Goal: Task Accomplishment & Management: Manage account settings

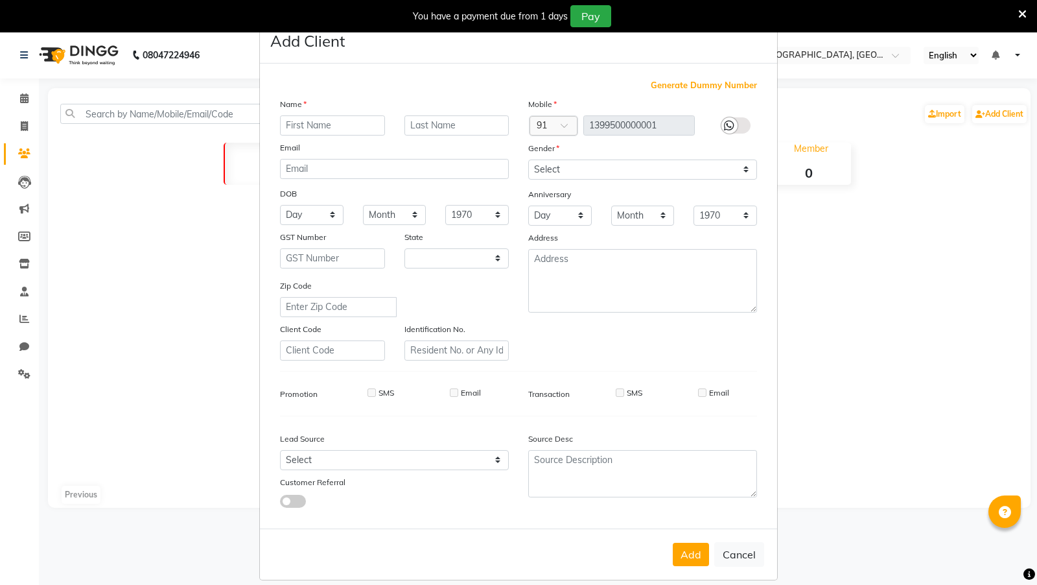
select select
click at [750, 559] on button "Cancel" at bounding box center [739, 554] width 50 height 25
select select
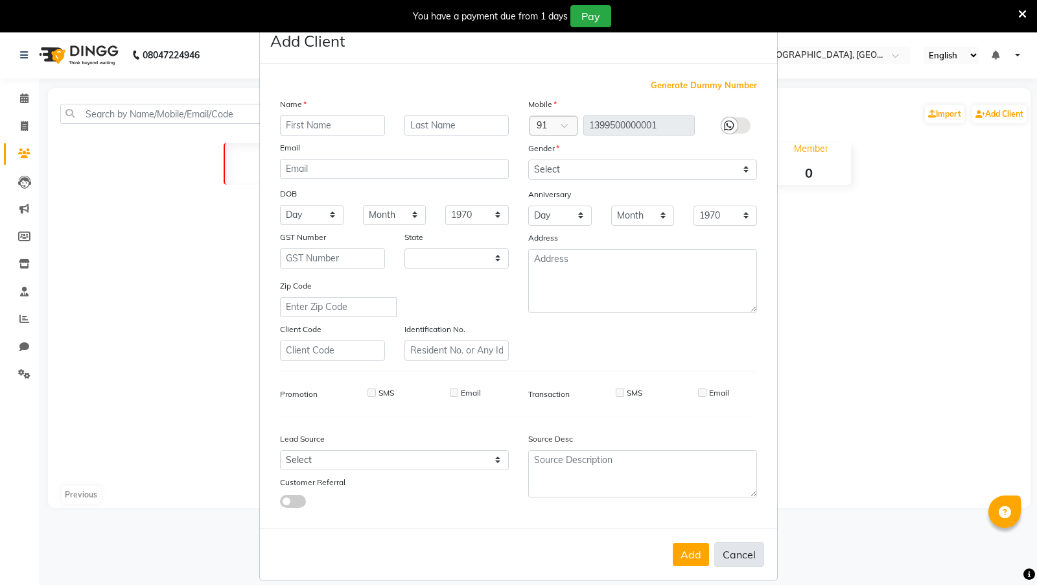
select select "null"
select select
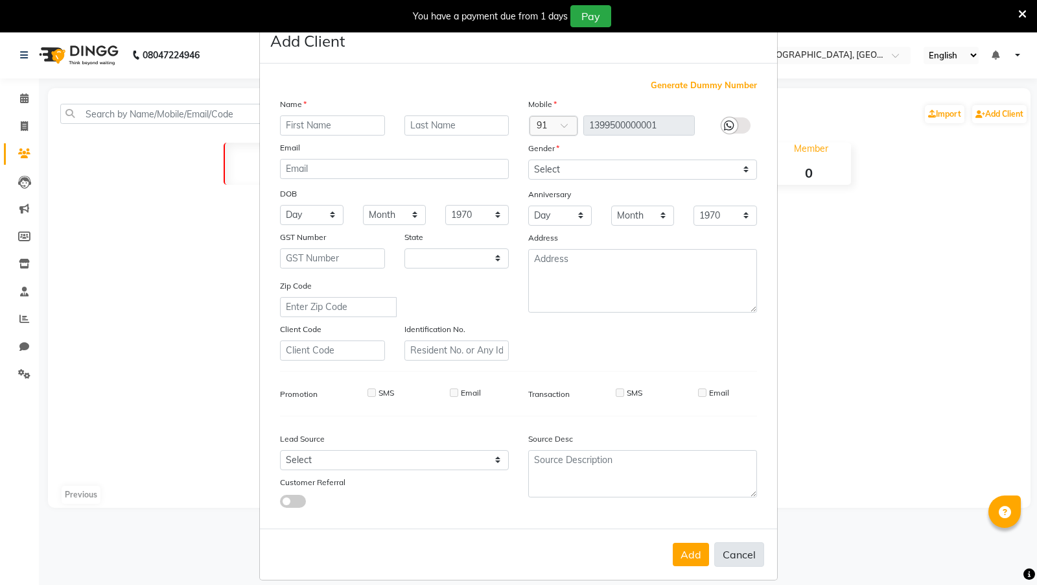
checkbox input "false"
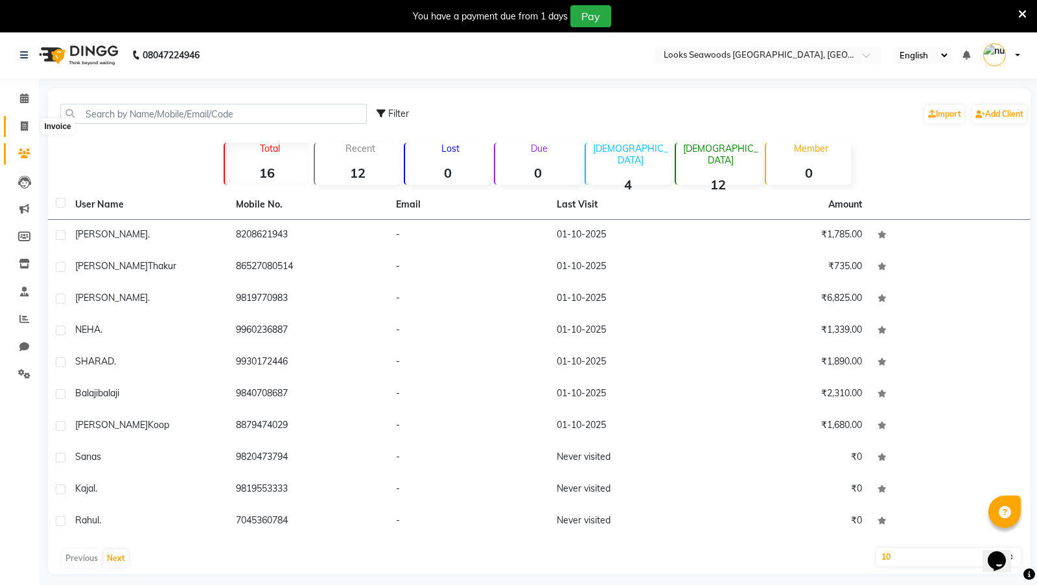
click at [30, 128] on span at bounding box center [24, 126] width 23 height 15
select select "service"
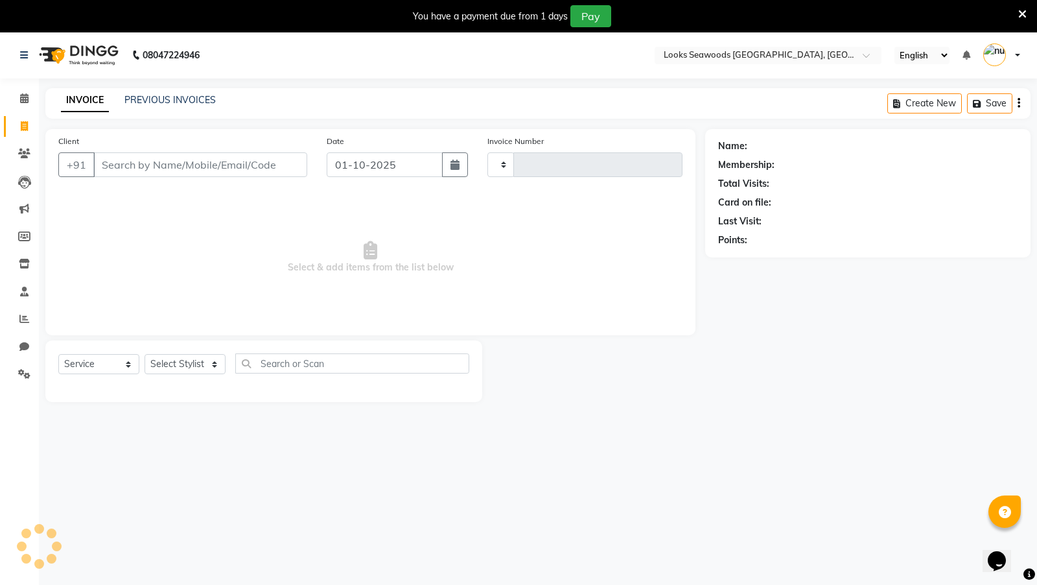
type input "0013"
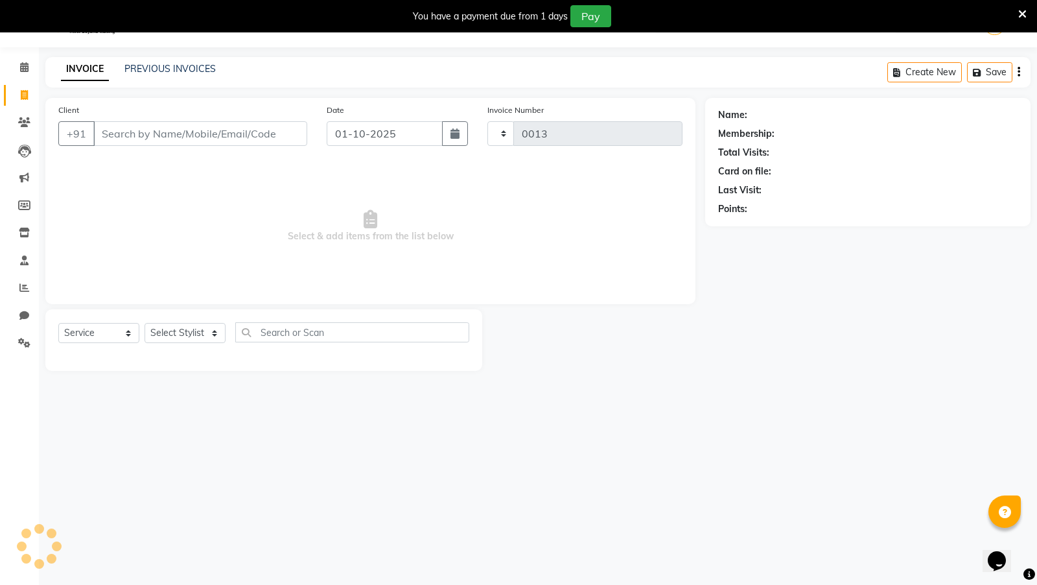
select select "9135"
click at [159, 69] on link "PREVIOUS INVOICES" at bounding box center [169, 69] width 91 height 12
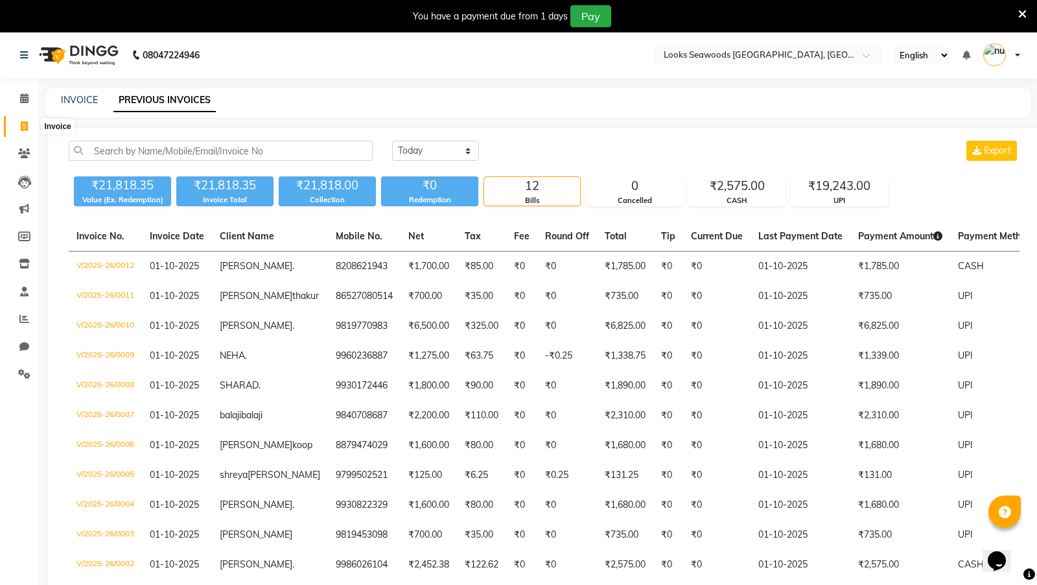
click at [21, 132] on span at bounding box center [24, 126] width 23 height 15
select select "service"
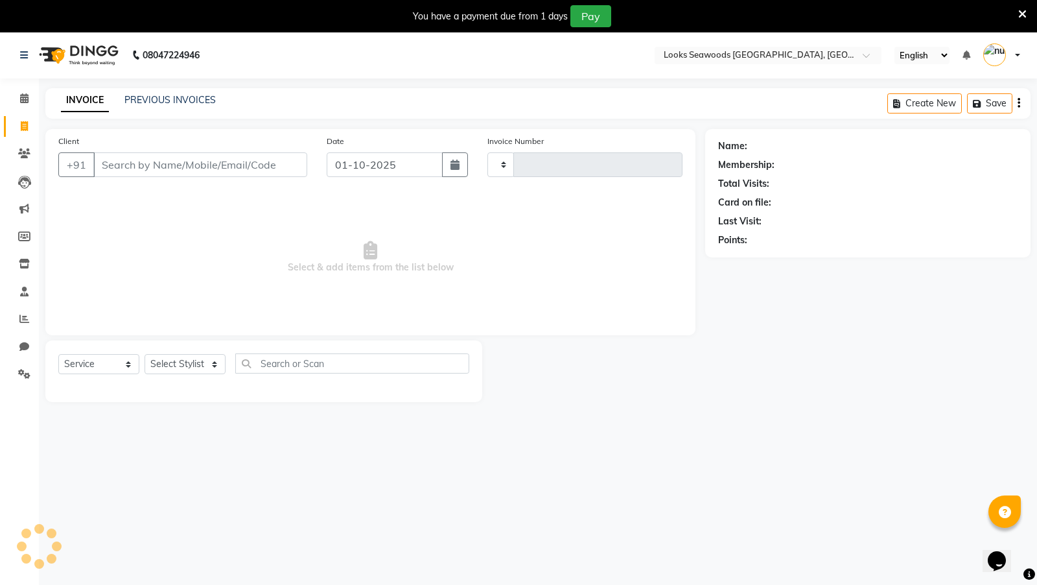
scroll to position [31, 0]
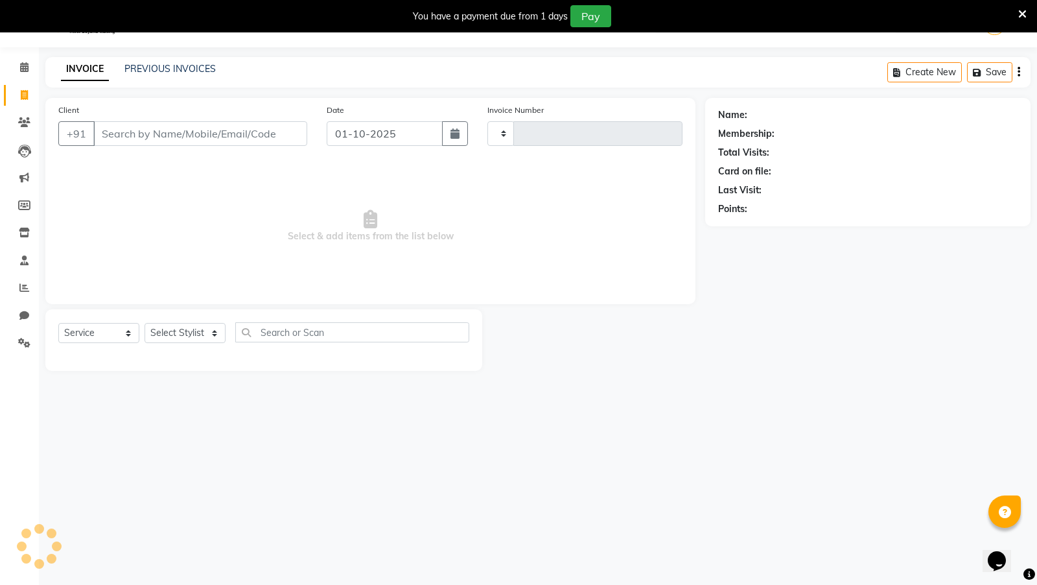
type input "0014"
click at [509, 137] on select "SEA/2025-26 V/2025 V/2025-26" at bounding box center [534, 133] width 94 height 25
select select "9146"
click at [487, 121] on select "SEA/2025-26 V/2025 V/2025-26" at bounding box center [534, 133] width 94 height 25
type input "0001"
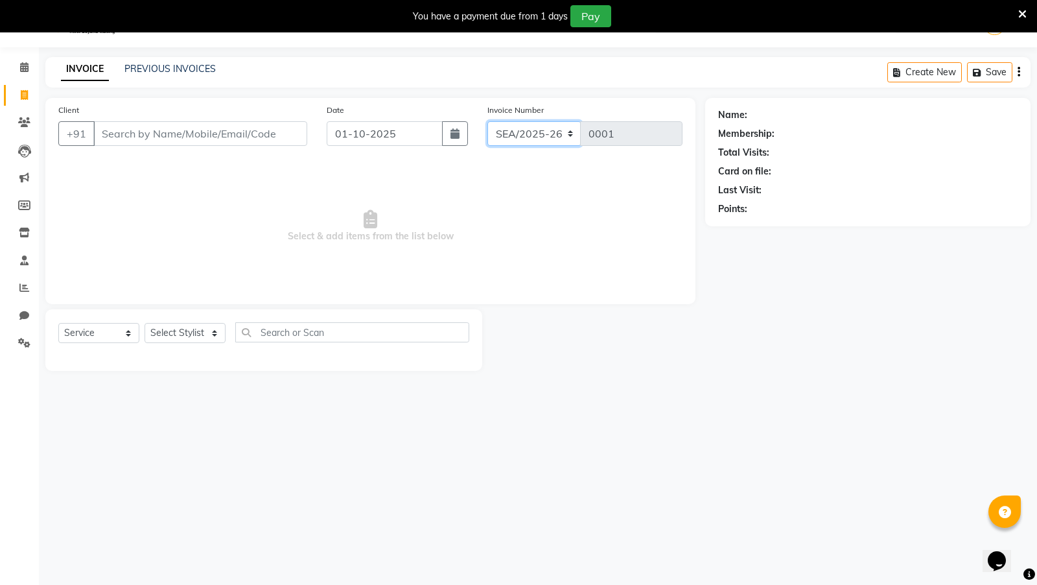
click at [542, 133] on select "SEA/2025-26 V/2025 V/2025-26" at bounding box center [534, 133] width 94 height 25
select select "9135"
click at [487, 121] on select "SEA/2025-26 V/2025 V/2025-26" at bounding box center [534, 133] width 94 height 25
type input "0014"
click at [21, 264] on icon at bounding box center [24, 260] width 8 height 10
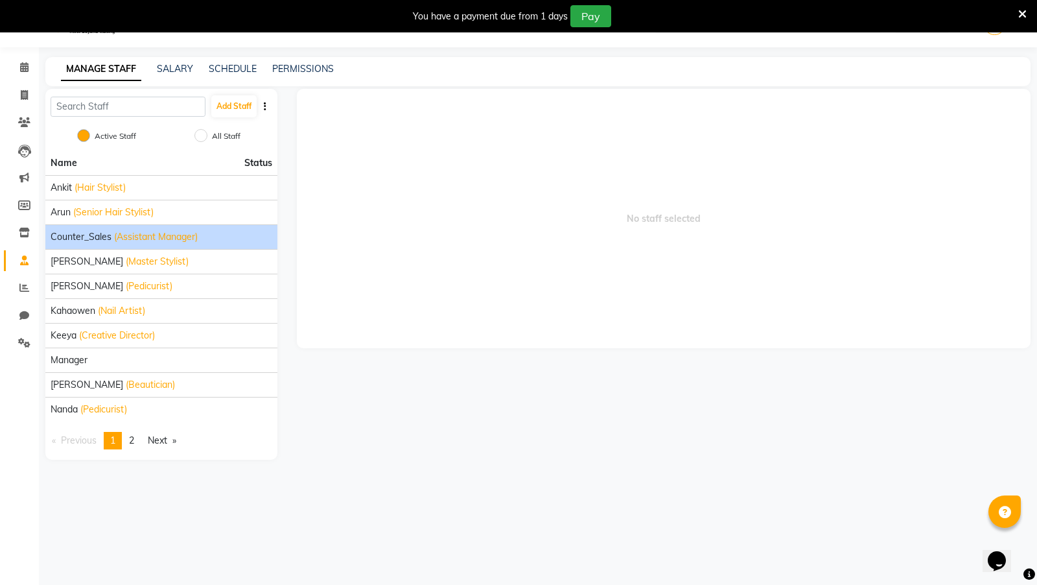
click at [102, 231] on span "Counter_Sales" at bounding box center [81, 237] width 61 height 14
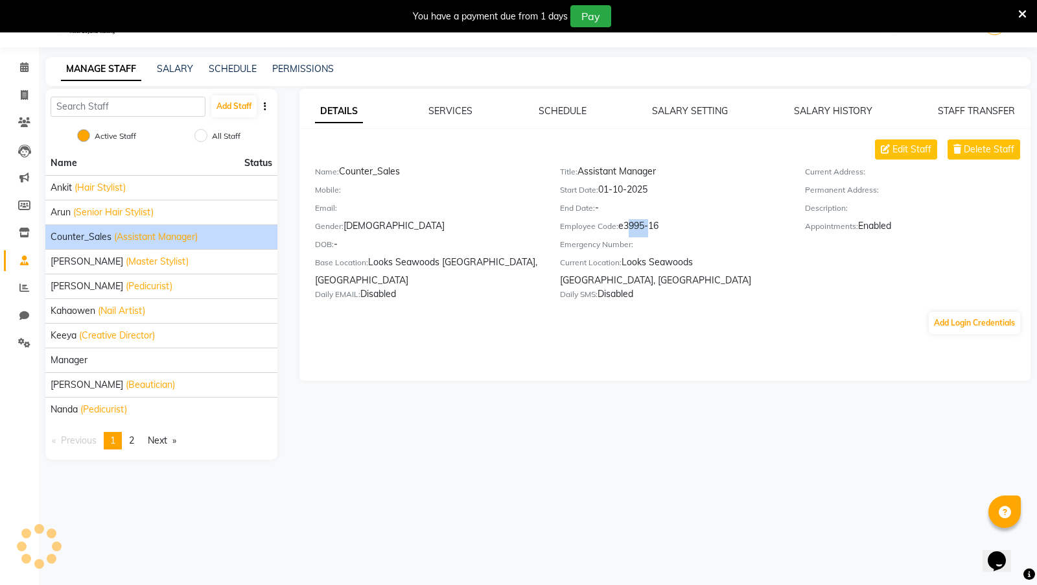
drag, startPoint x: 623, startPoint y: 224, endPoint x: 646, endPoint y: 223, distance: 22.7
click at [646, 223] on div "Employee Code: e3995-16" at bounding box center [673, 228] width 226 height 18
copy div "3995"
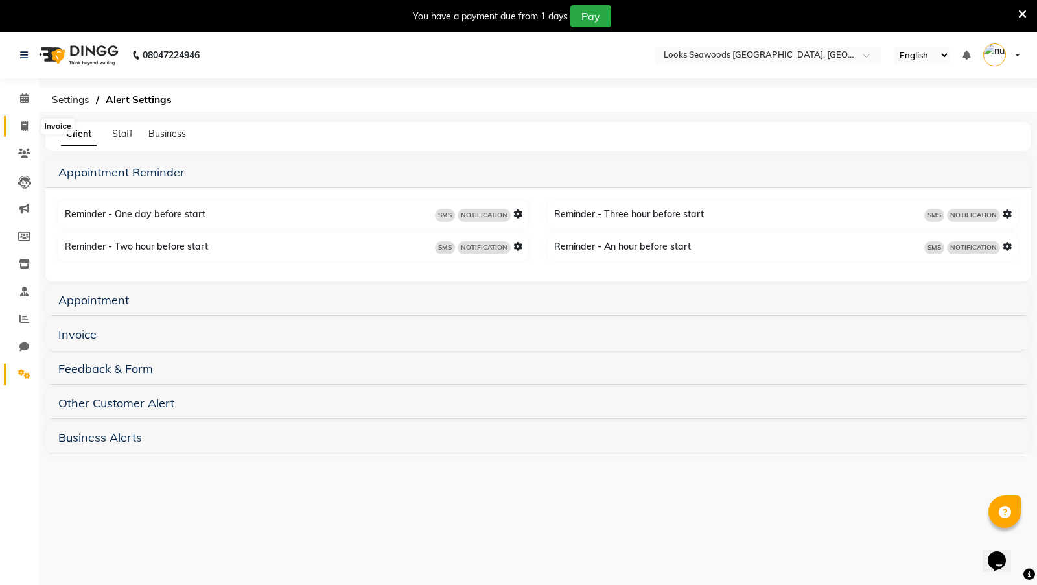
click at [27, 126] on icon at bounding box center [24, 126] width 7 height 10
select select "9135"
select select "service"
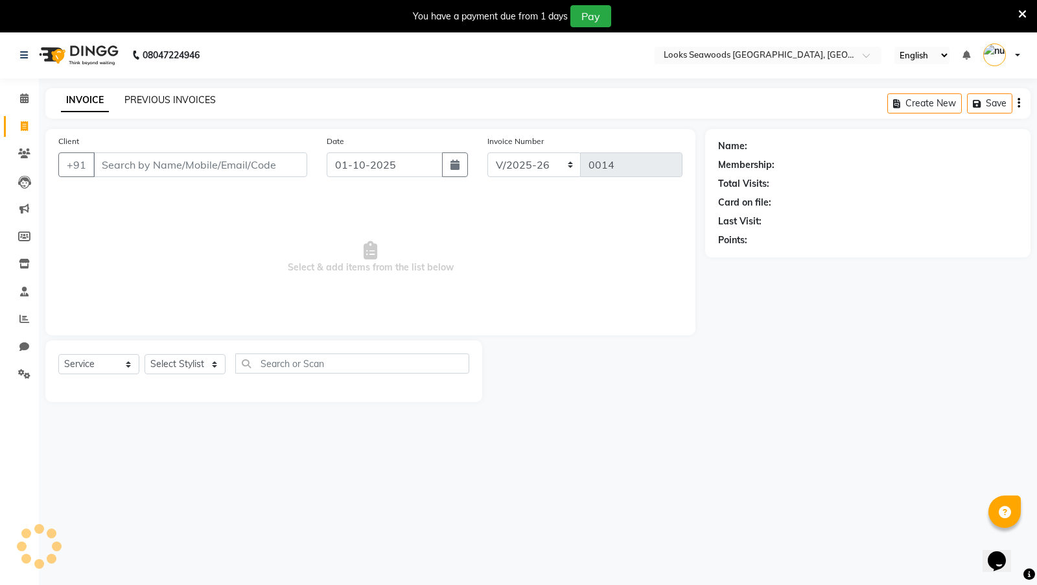
click at [159, 102] on link "PREVIOUS INVOICES" at bounding box center [169, 100] width 91 height 12
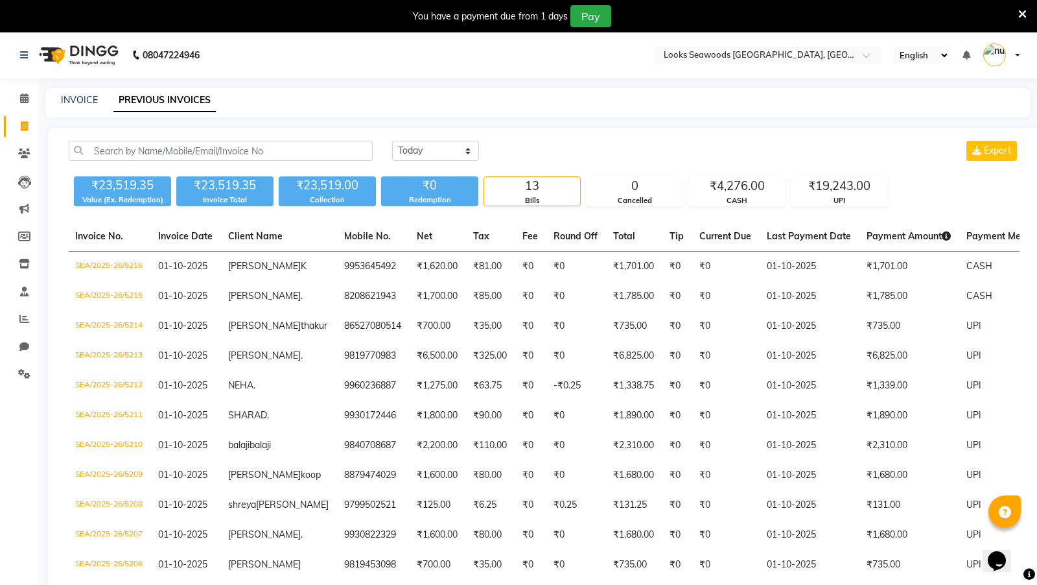
click at [78, 106] on div "INVOICE" at bounding box center [79, 100] width 37 height 14
click at [78, 96] on link "INVOICE" at bounding box center [79, 100] width 37 height 12
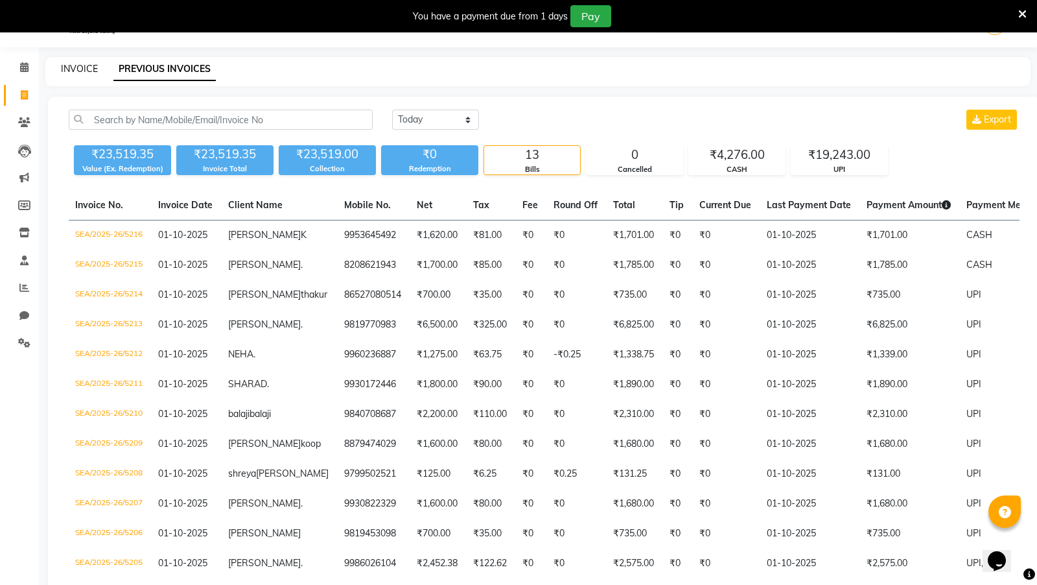
select select "9135"
select select "service"
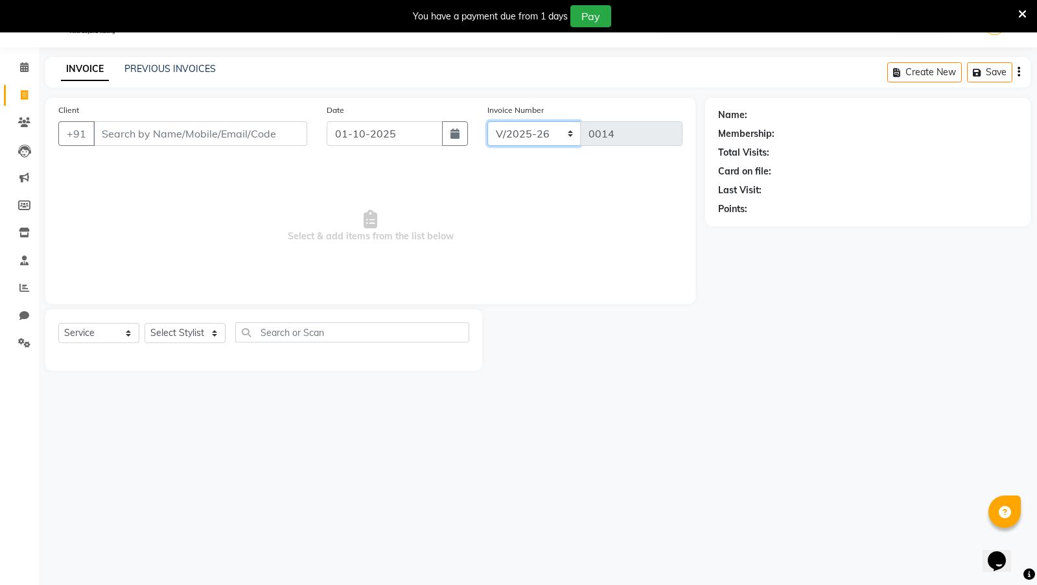
click at [529, 139] on select "SEA/2025-26 V/2025 V/2025-26" at bounding box center [534, 133] width 94 height 25
select select "9146"
click at [487, 121] on select "SEA/2025-26 V/2025 V/2025-26" at bounding box center [534, 133] width 94 height 25
type input "5217"
click at [21, 338] on icon at bounding box center [24, 343] width 12 height 10
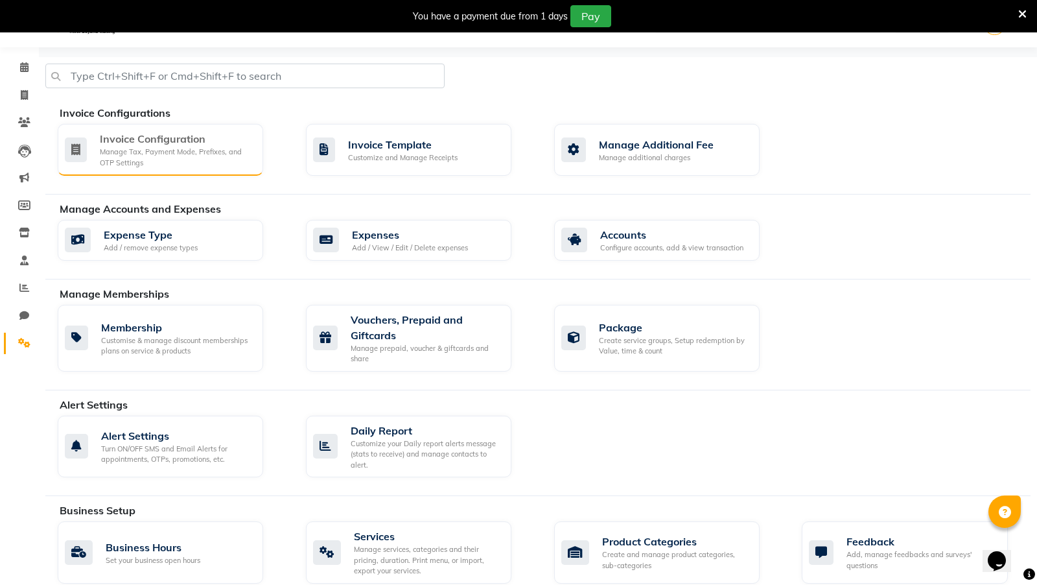
click at [156, 156] on div "Manage Tax, Payment Mode, Prefixes, and OTP Settings" at bounding box center [176, 156] width 153 height 21
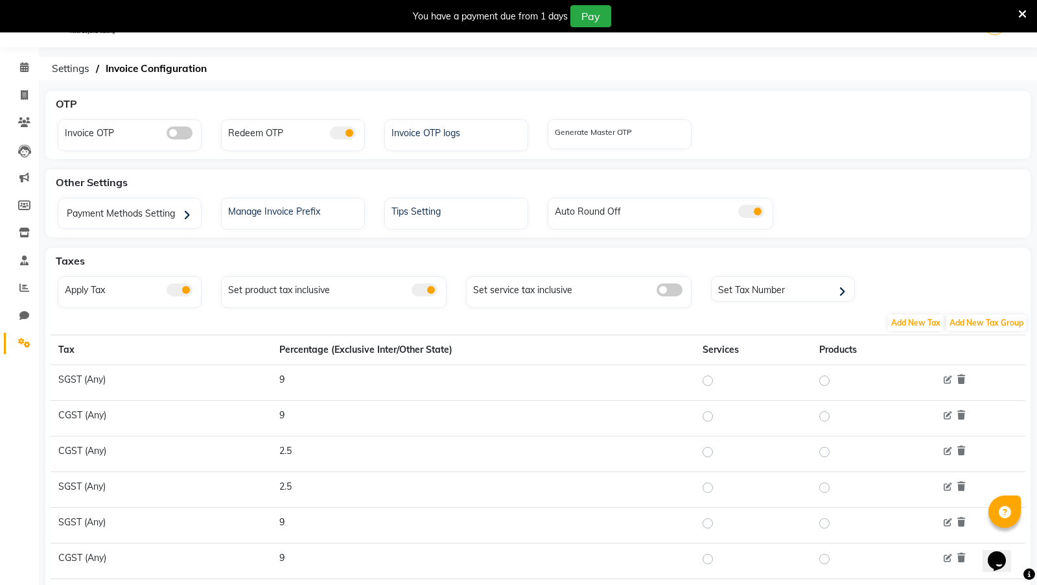
click at [332, 218] on div "Manage Invoice Prefix" at bounding box center [293, 214] width 144 height 32
click at [303, 214] on div "Manage Invoice Prefix" at bounding box center [294, 210] width 139 height 17
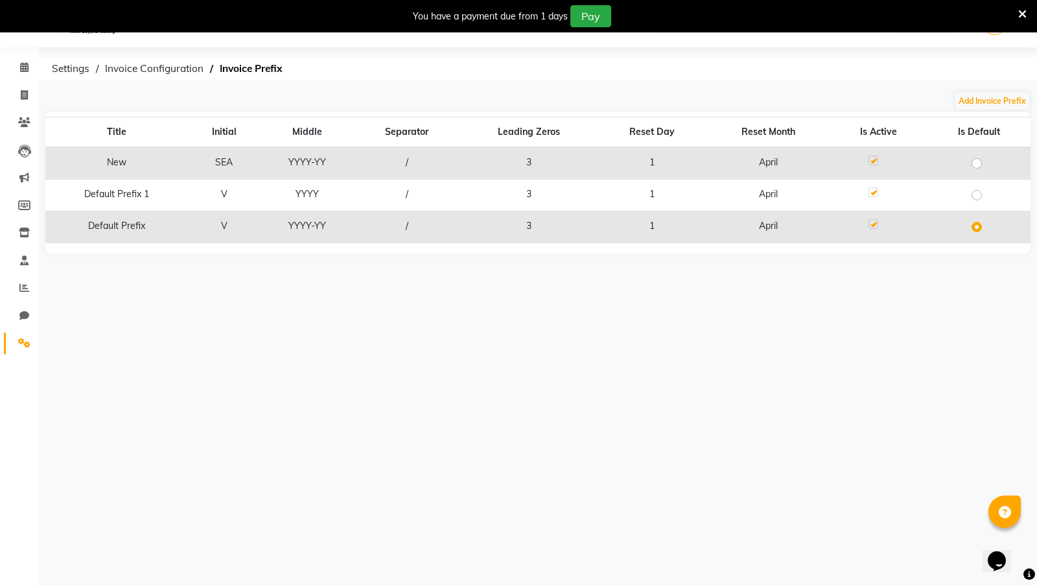
click at [987, 156] on label at bounding box center [987, 156] width 0 height 0
click at [979, 159] on input "radio" at bounding box center [981, 162] width 8 height 8
radio input "true"
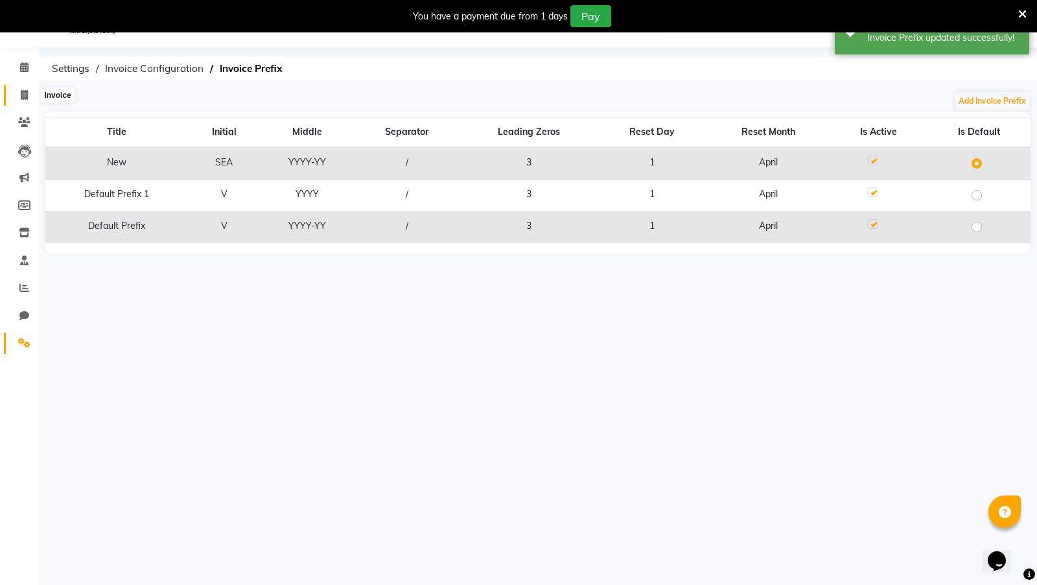
click at [19, 93] on span at bounding box center [24, 95] width 23 height 15
select select "service"
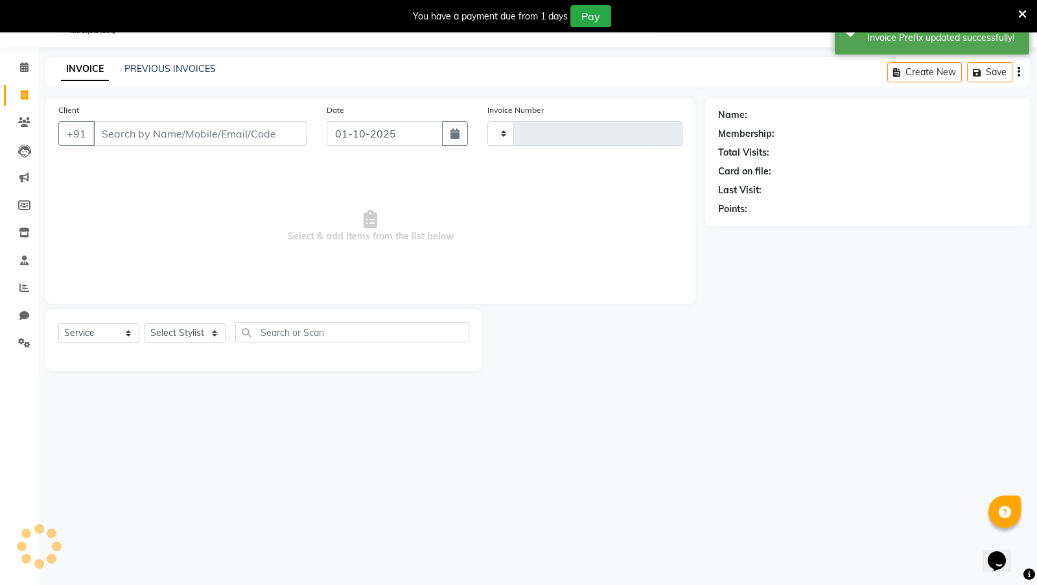
type input "5217"
select select "9146"
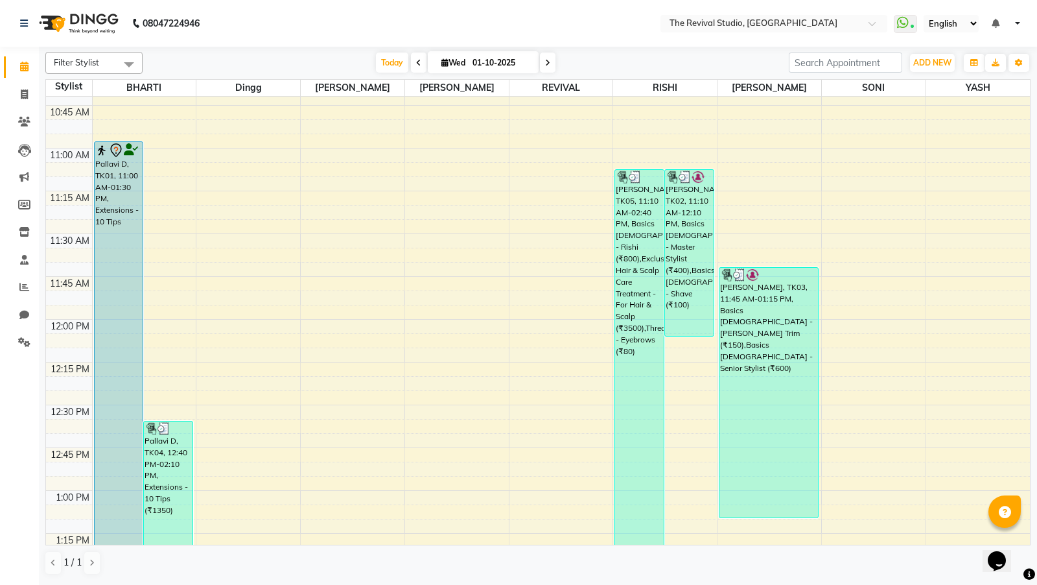
scroll to position [334, 0]
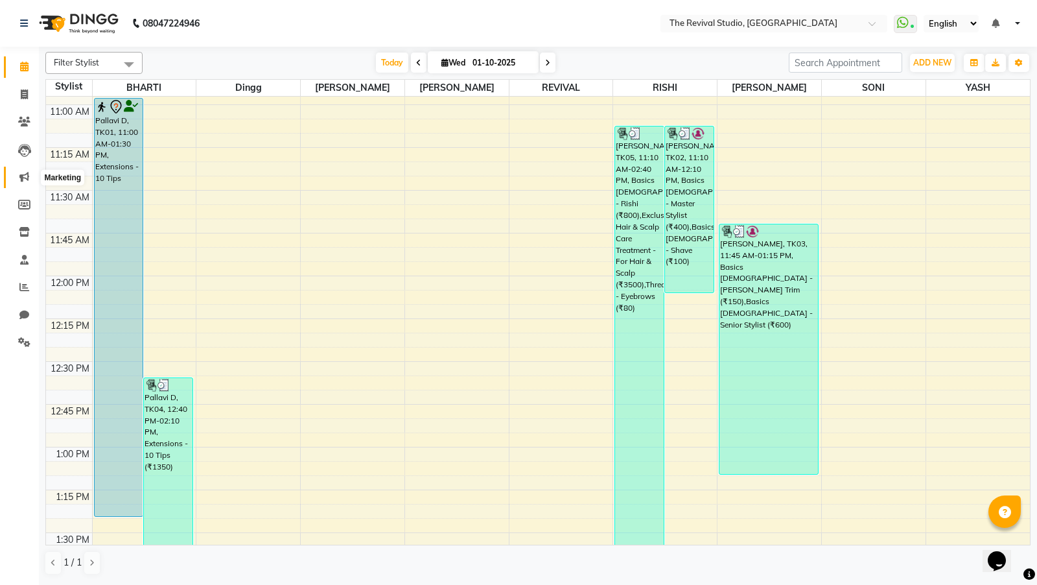
click at [27, 175] on icon at bounding box center [24, 177] width 10 height 10
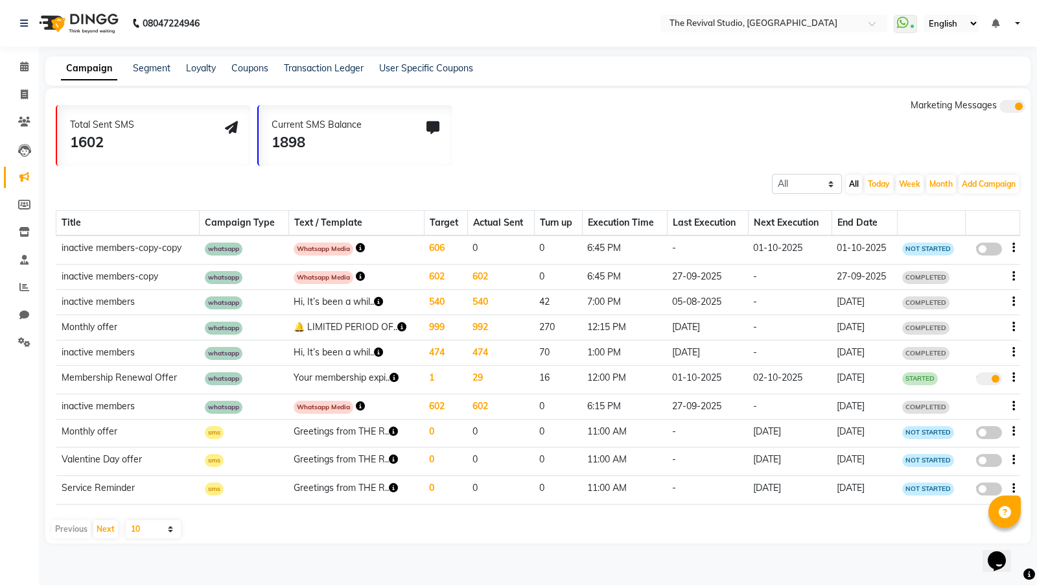
click at [364, 245] on icon "button" at bounding box center [360, 247] width 9 height 9
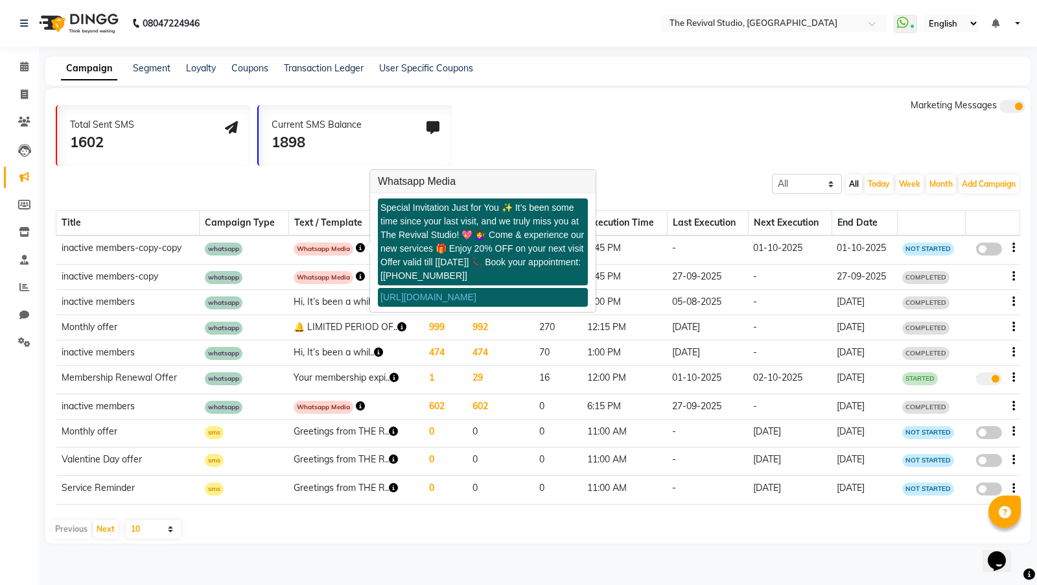
click at [476, 298] on link "[URL][DOMAIN_NAME]" at bounding box center [428, 297] width 96 height 10
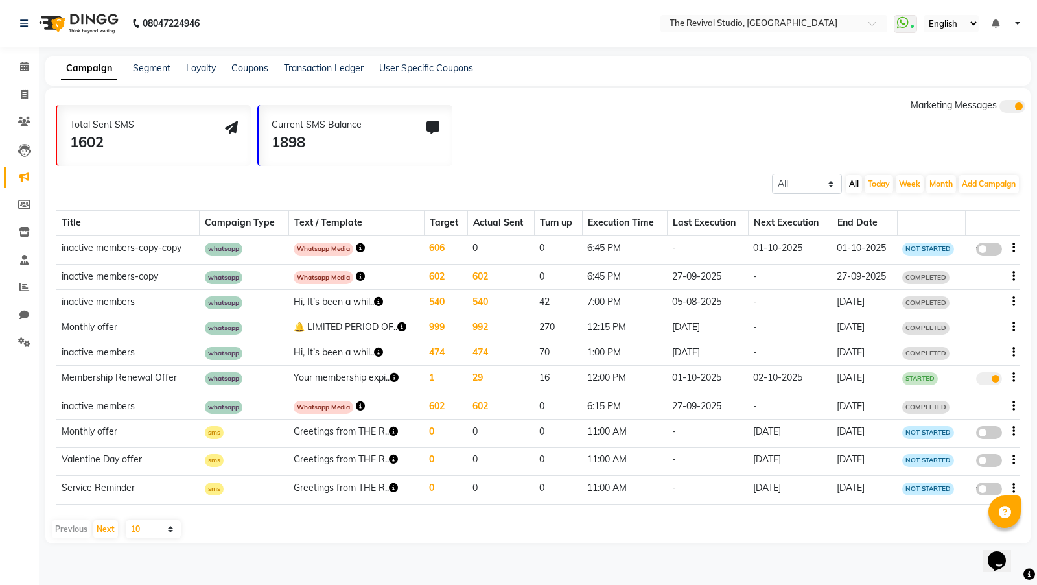
click at [1014, 248] on icon "button" at bounding box center [1013, 248] width 3 height 1
click at [973, 240] on div "Edit" at bounding box center [979, 239] width 40 height 16
select select "3"
select select "37745"
select select "1"
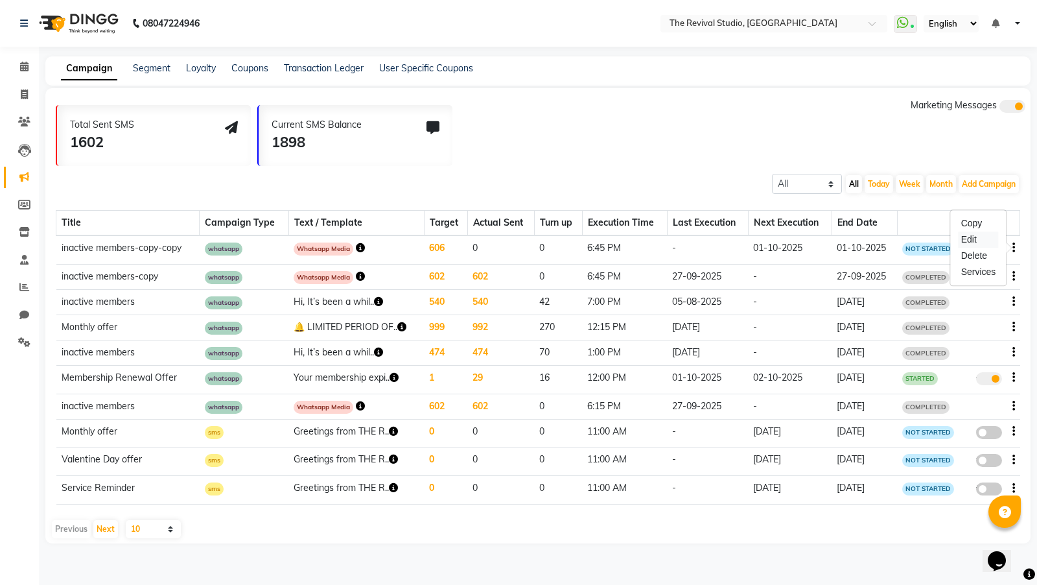
select select "2"
select select "1125"
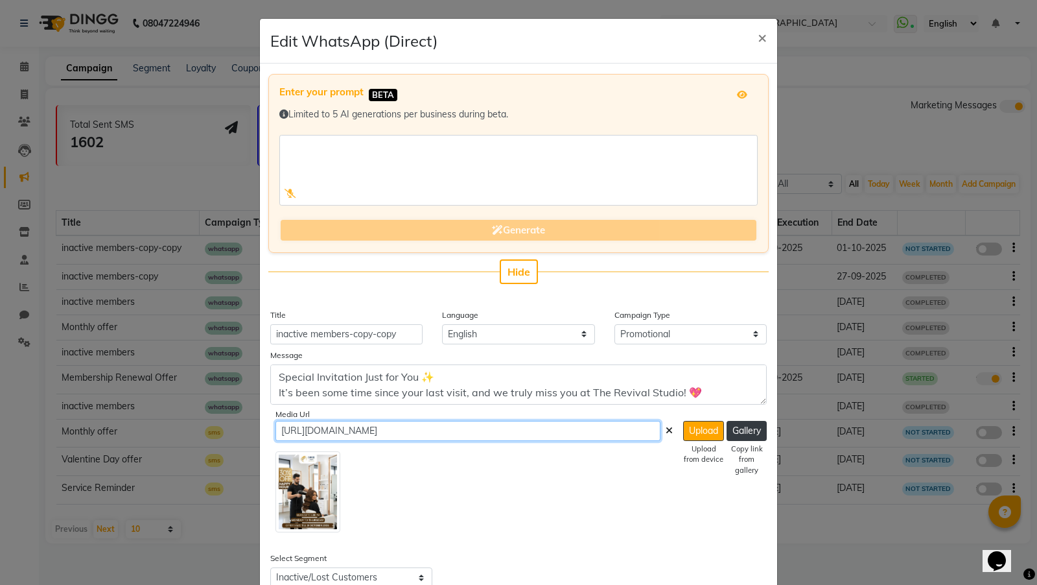
click at [625, 421] on input "[URL][DOMAIN_NAME]" at bounding box center [467, 431] width 385 height 20
click at [625, 421] on input "https://ww4.in/a?c=L3U87Z" at bounding box center [467, 431] width 385 height 20
click at [760, 34] on span "×" at bounding box center [762, 36] width 9 height 19
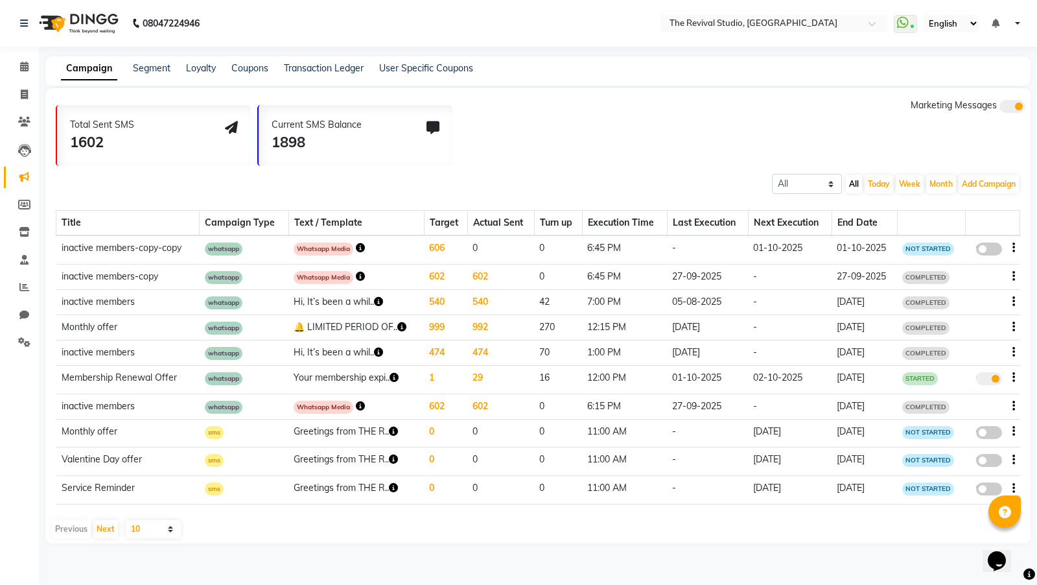
click at [358, 275] on icon "button" at bounding box center [360, 276] width 9 height 9
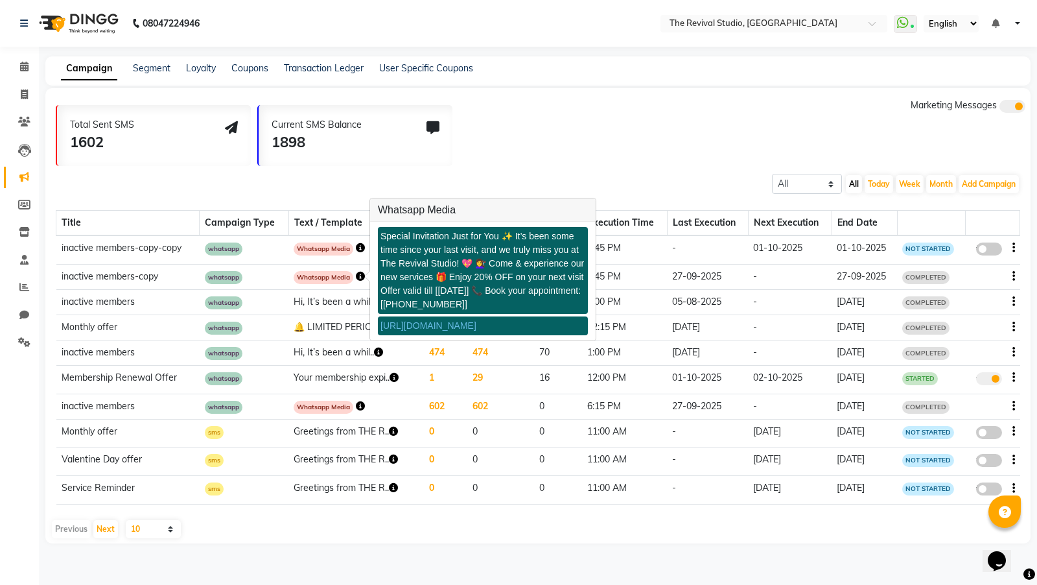
click at [361, 247] on icon "button" at bounding box center [360, 247] width 9 height 9
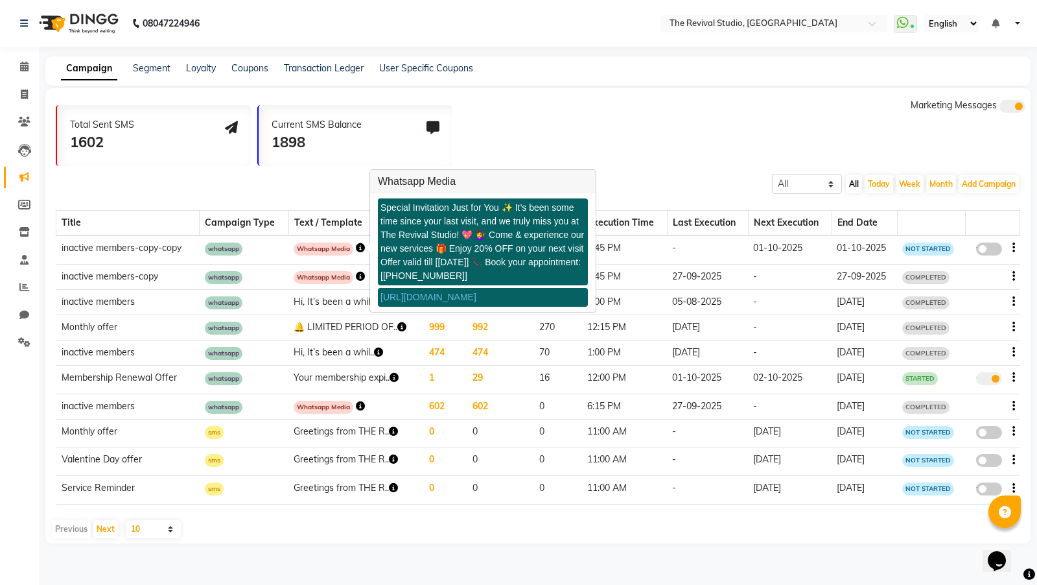
click at [846, 340] on td "[DATE]" at bounding box center [864, 352] width 65 height 25
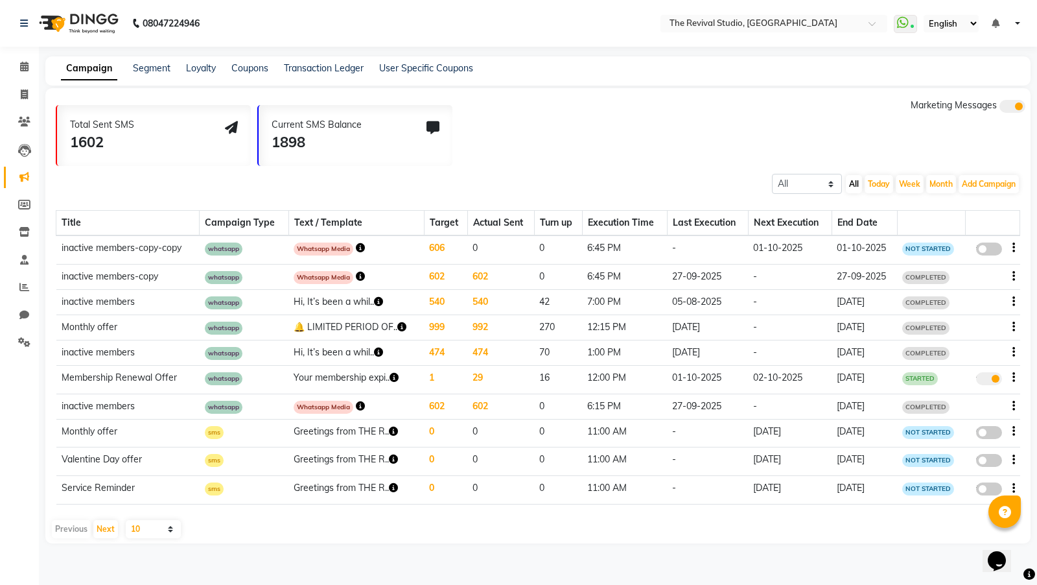
click at [1012, 248] on icon "button" at bounding box center [1013, 248] width 3 height 1
click at [972, 242] on div "Edit" at bounding box center [979, 239] width 40 height 16
select select "3"
select select "37745"
select select "1"
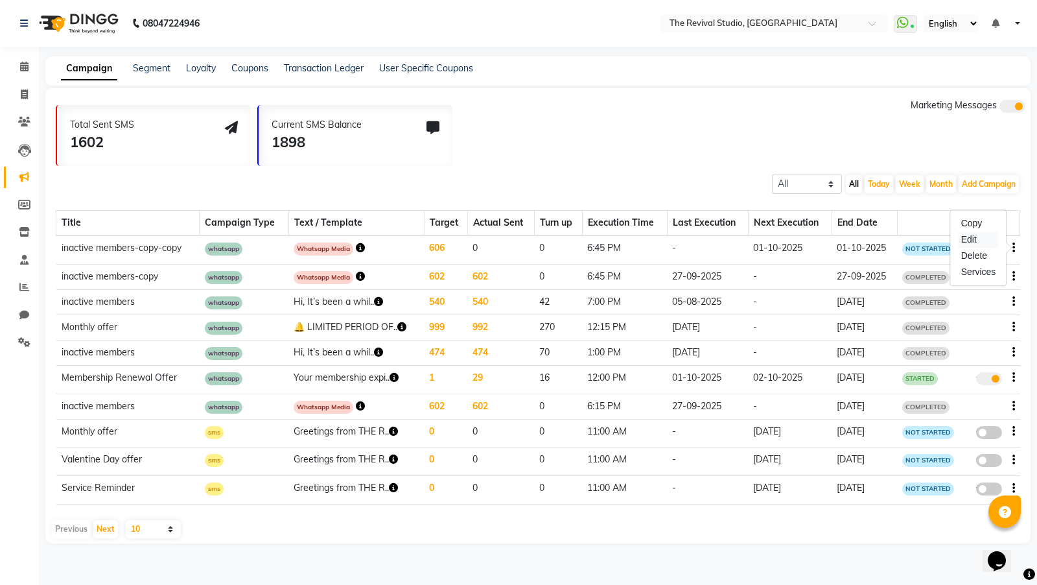
select select "2"
select select "1125"
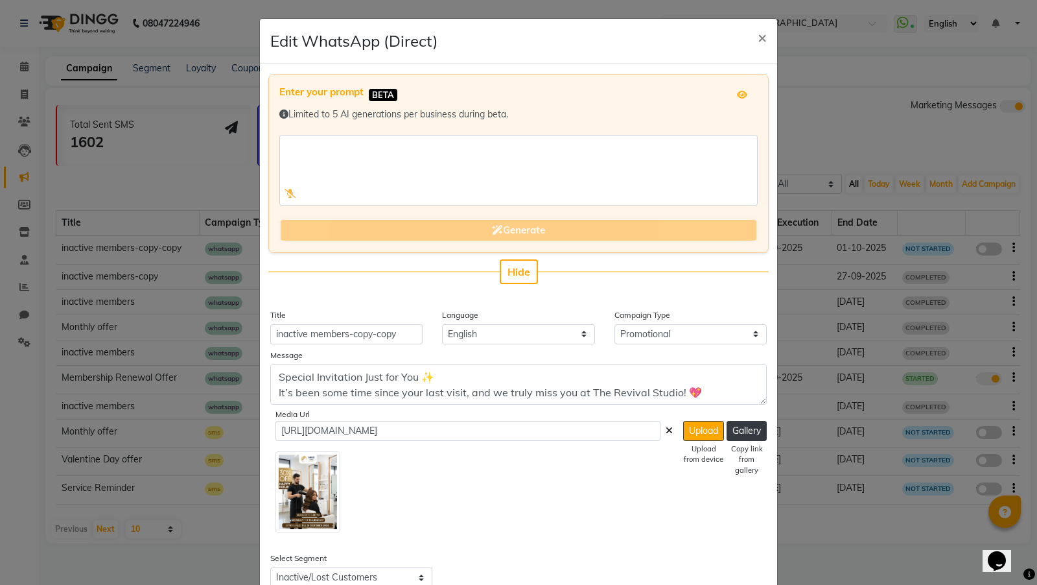
click at [667, 428] on icon at bounding box center [669, 430] width 7 height 9
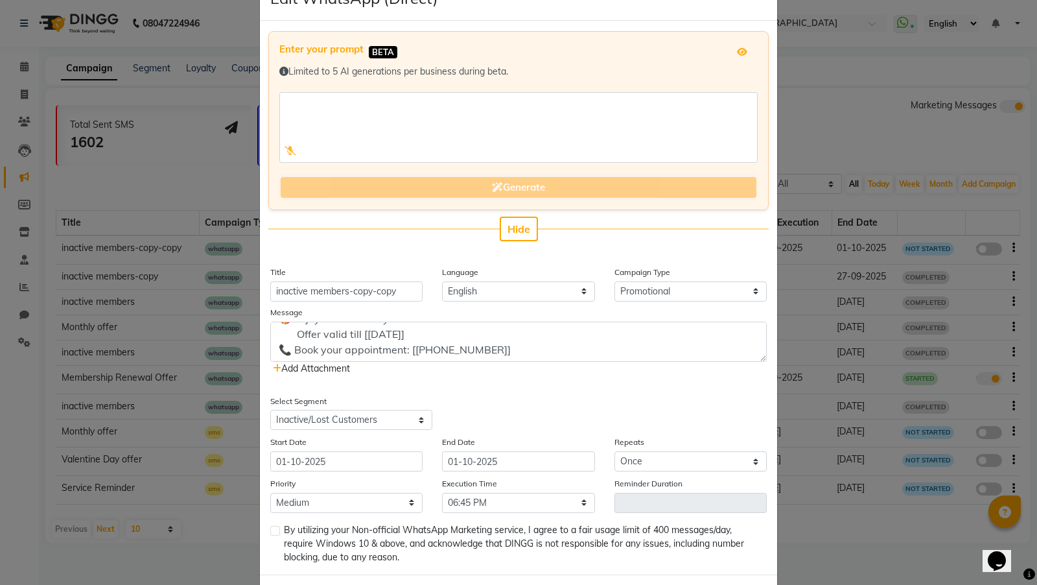
scroll to position [99, 0]
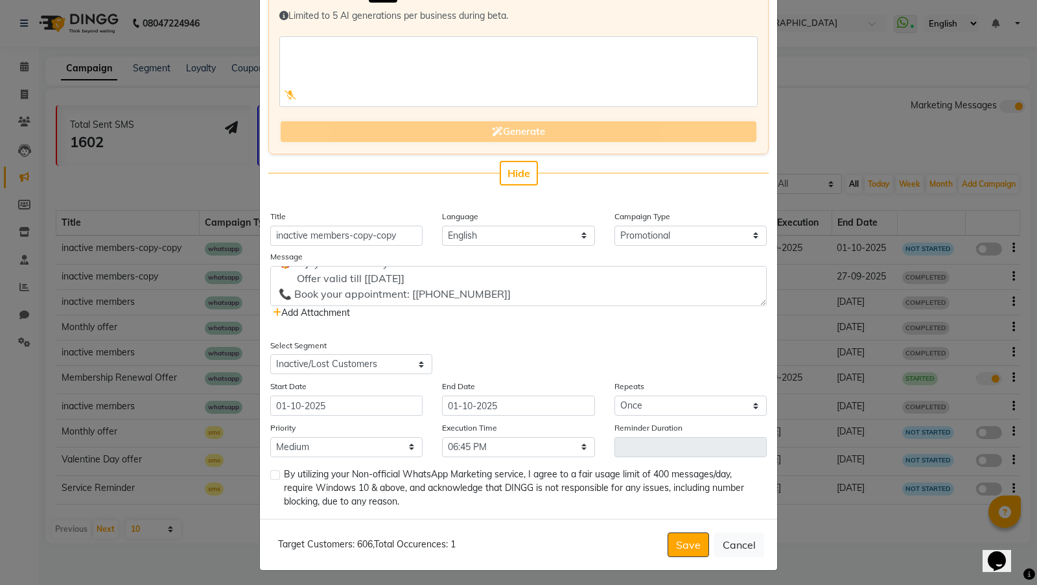
click at [277, 471] on label at bounding box center [275, 475] width 10 height 10
click at [277, 471] on input "checkbox" at bounding box center [274, 475] width 8 height 8
checkbox input "true"
click at [538, 444] on select "Select 09:00 AM 09:15 AM 09:30 AM 09:45 AM 10:00 AM 10:15 AM 10:30 AM 10:45 AM …" at bounding box center [518, 447] width 152 height 20
select select "1110"
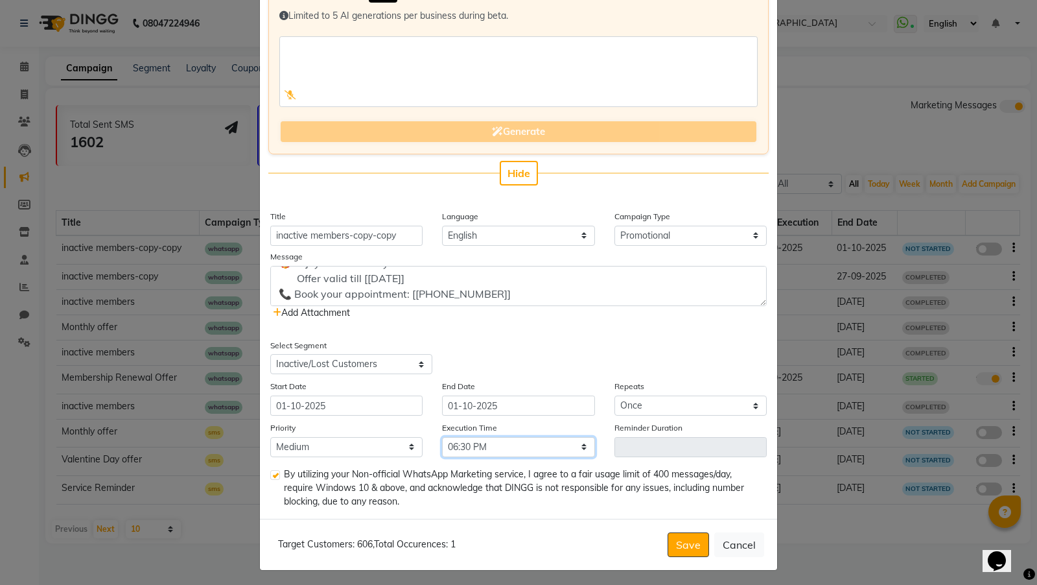
click at [442, 437] on select "Select 09:00 AM 09:15 AM 09:30 AM 09:45 AM 10:00 AM 10:15 AM 10:30 AM 10:45 AM …" at bounding box center [518, 447] width 152 height 20
click at [694, 543] on button "Save" at bounding box center [688, 544] width 41 height 25
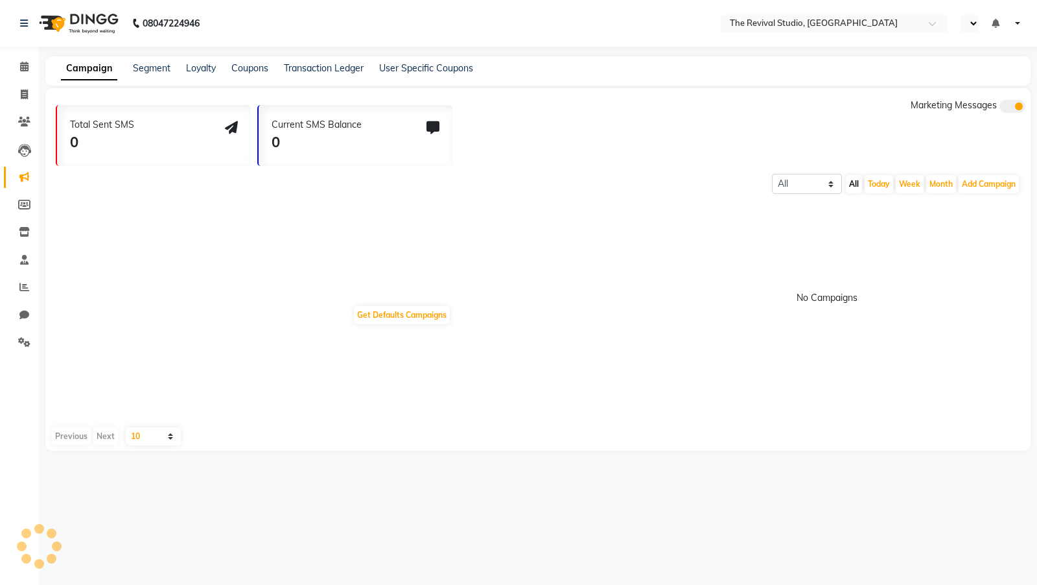
select select "en"
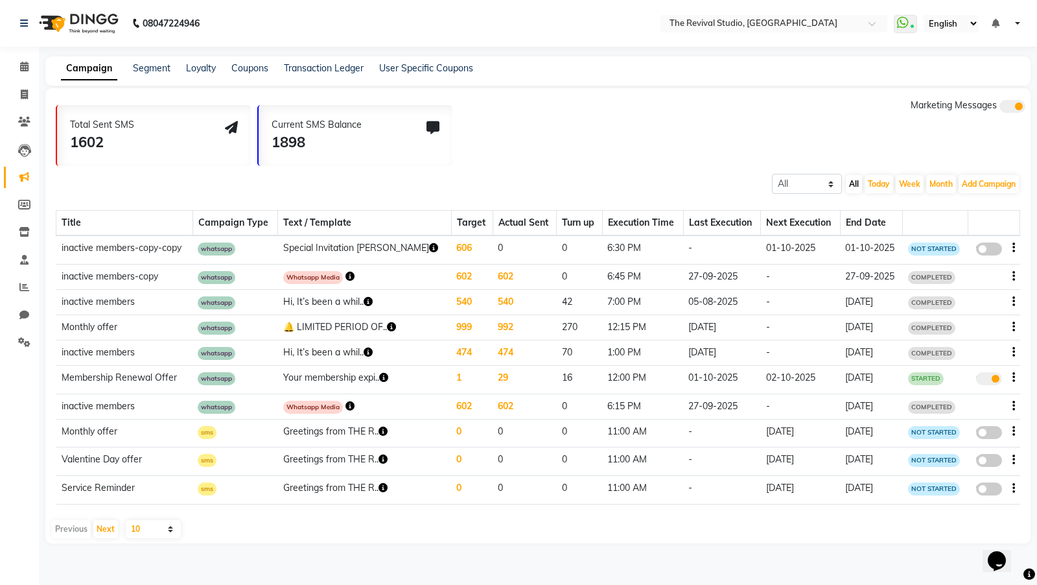
click at [429, 246] on icon "button" at bounding box center [433, 247] width 9 height 9
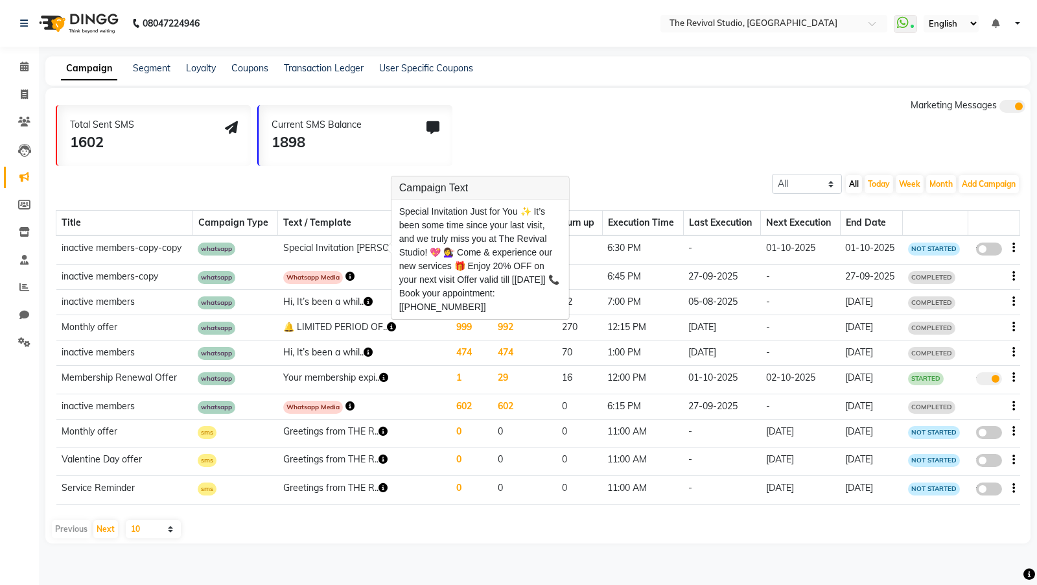
click at [992, 248] on span at bounding box center [989, 248] width 26 height 13
click at [994, 251] on input "false" at bounding box center [994, 251] width 0 height 0
select select "3"
select select "37745"
select select "1"
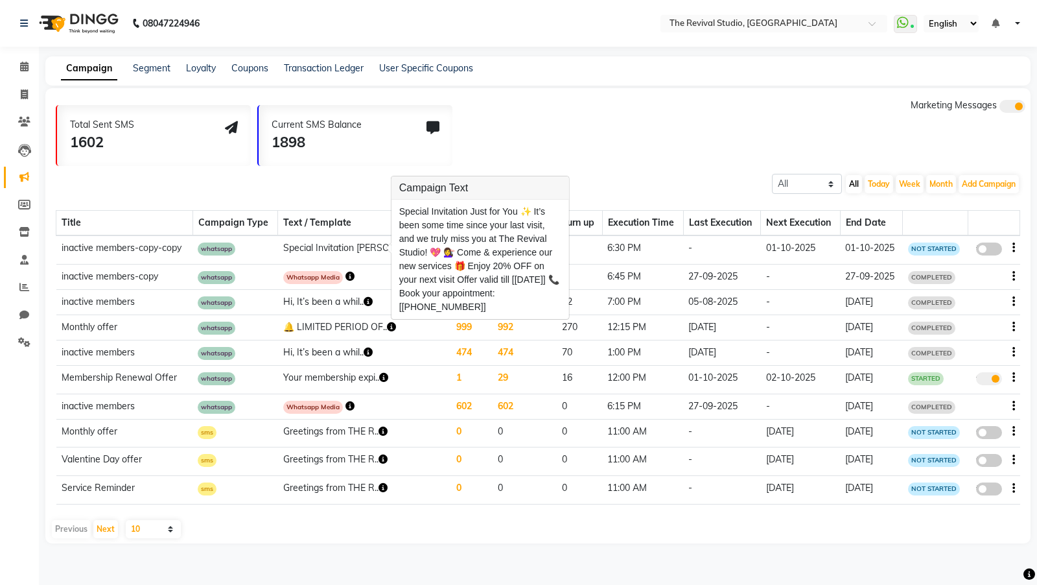
select select "2"
select select "1110"
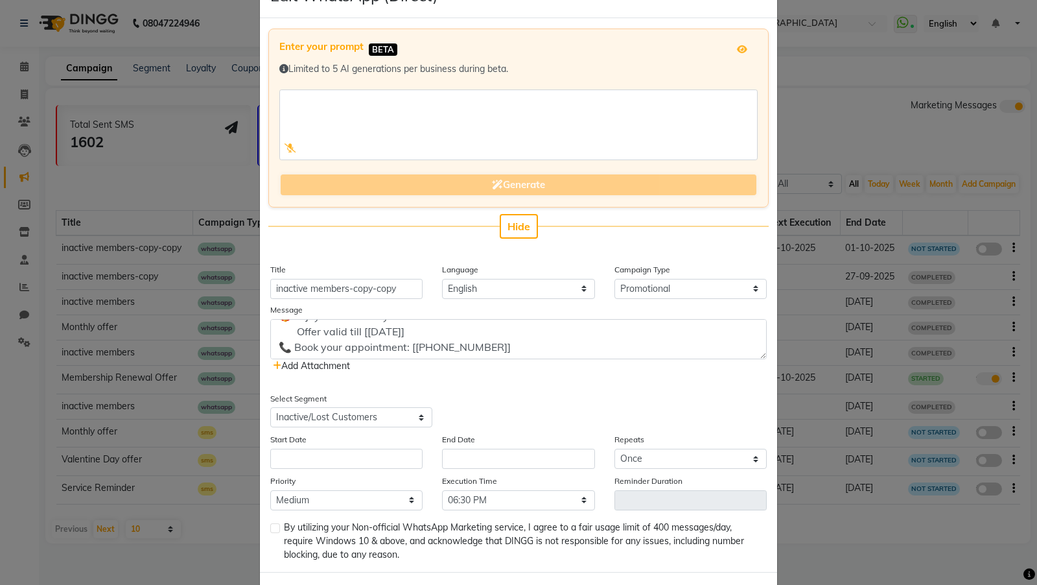
scroll to position [99, 0]
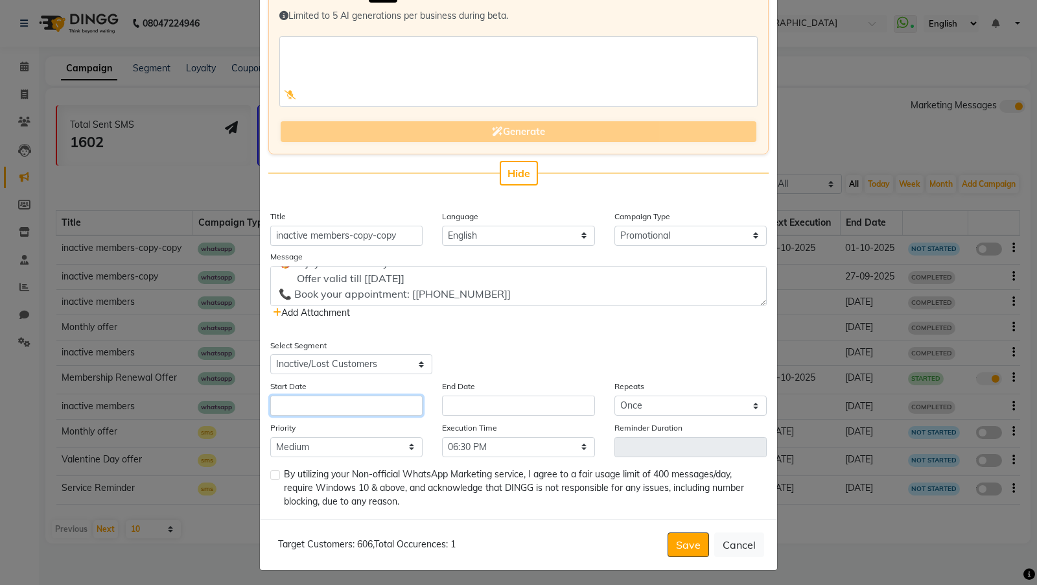
click at [366, 401] on input "text" at bounding box center [346, 405] width 152 height 20
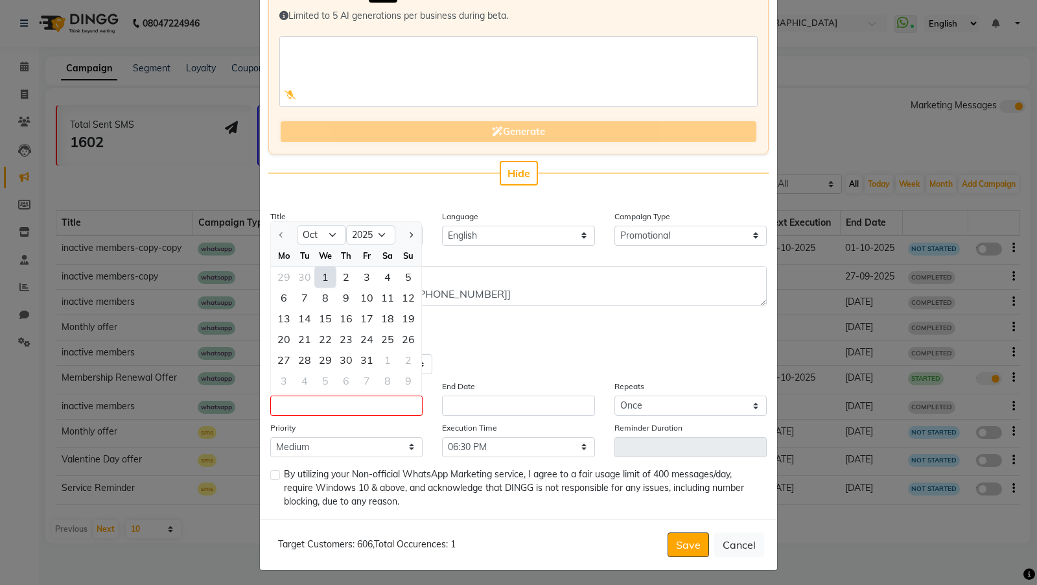
click at [325, 272] on div "1" at bounding box center [325, 276] width 21 height 21
type input "01-10-2025"
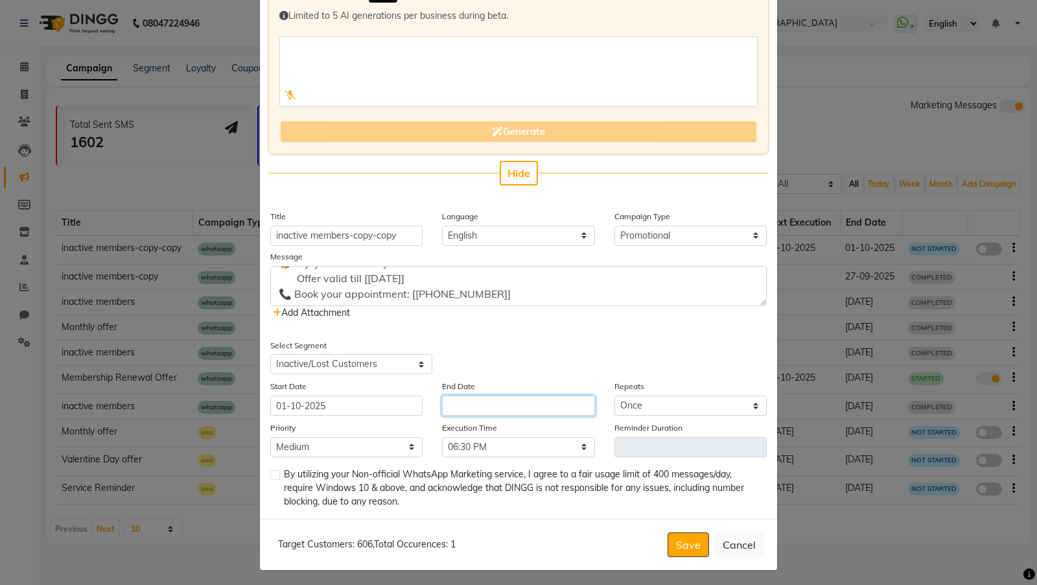
click at [498, 402] on input "text" at bounding box center [518, 405] width 152 height 20
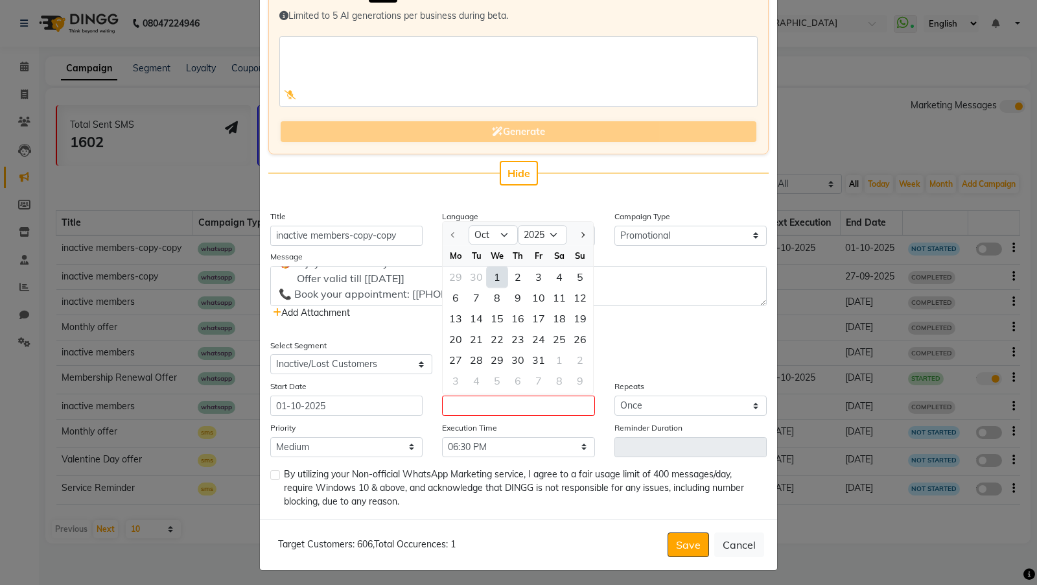
click at [495, 267] on div "1" at bounding box center [497, 276] width 21 height 21
type input "01-10-2025"
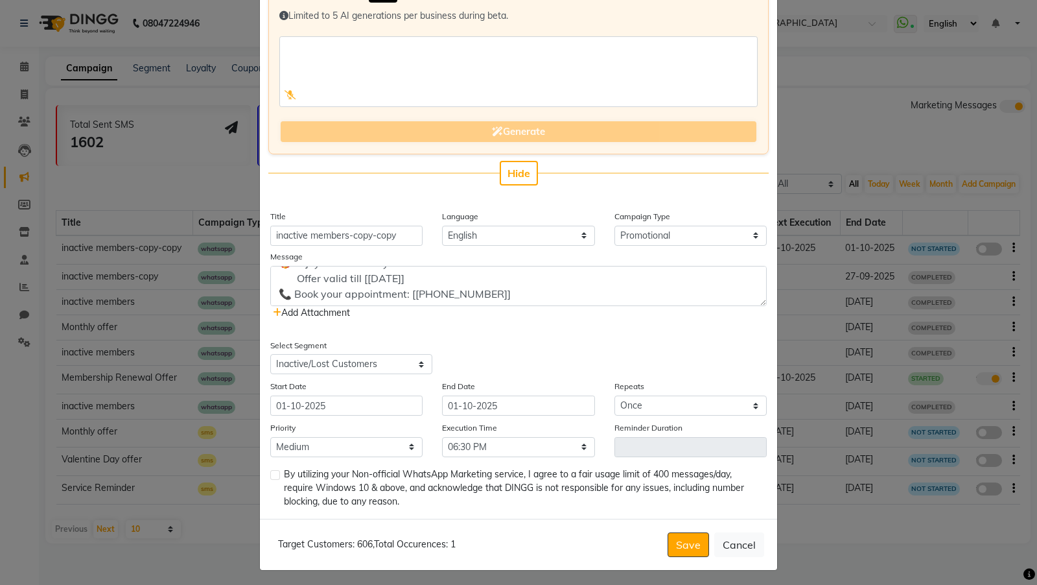
click at [272, 472] on label at bounding box center [275, 475] width 10 height 10
click at [272, 472] on input "checkbox" at bounding box center [274, 475] width 8 height 8
checkbox input "true"
click at [692, 541] on button "Save" at bounding box center [688, 544] width 41 height 25
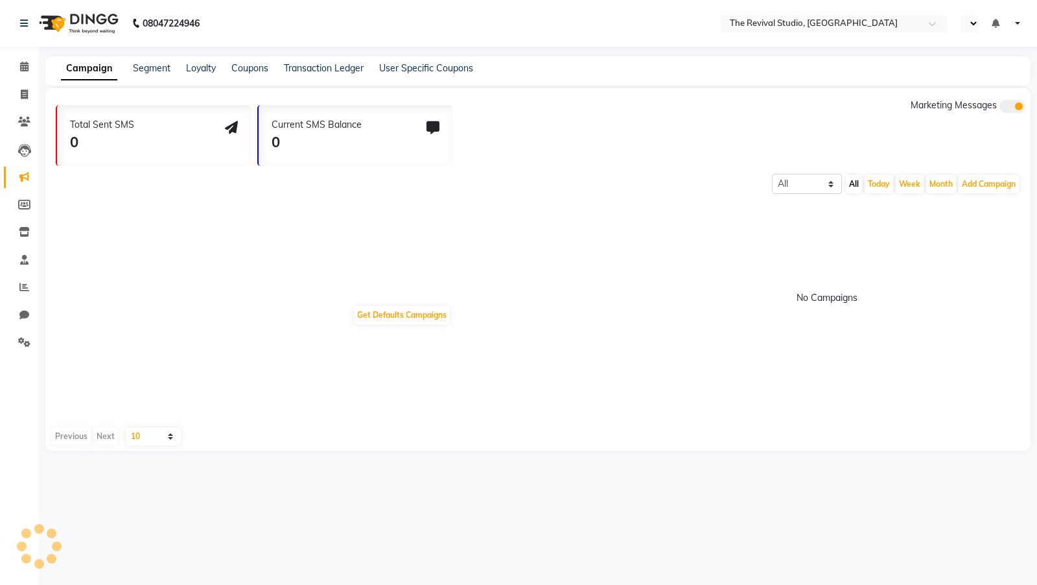
select select "en"
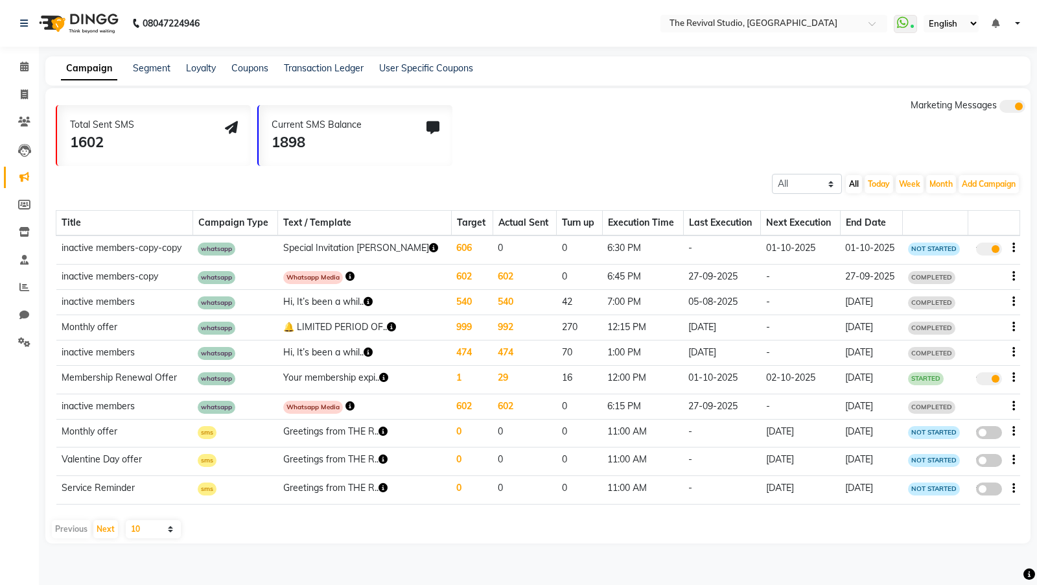
click at [429, 244] on icon "button" at bounding box center [433, 247] width 9 height 9
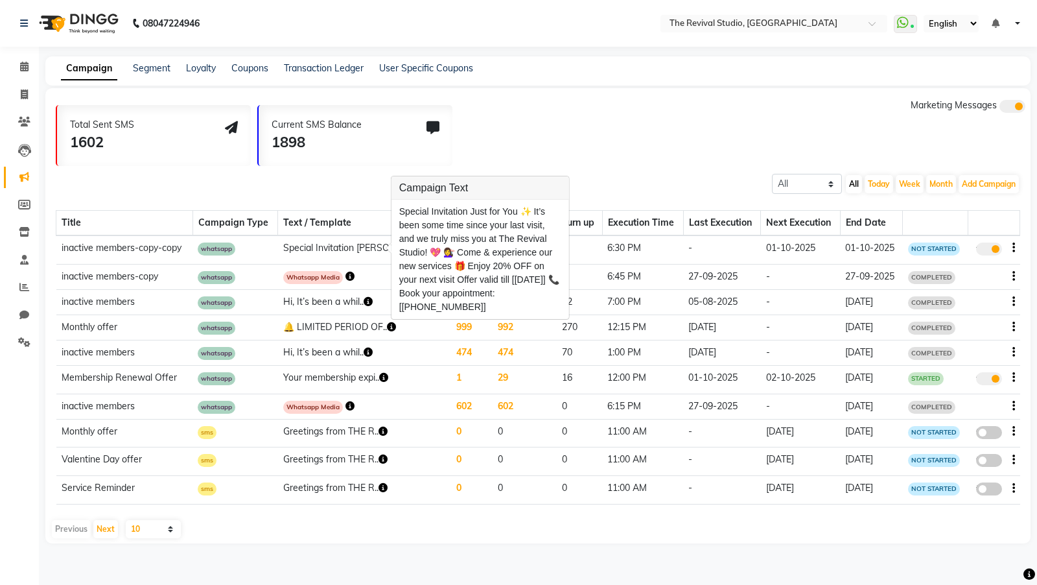
click at [557, 332] on td "270" at bounding box center [579, 326] width 45 height 25
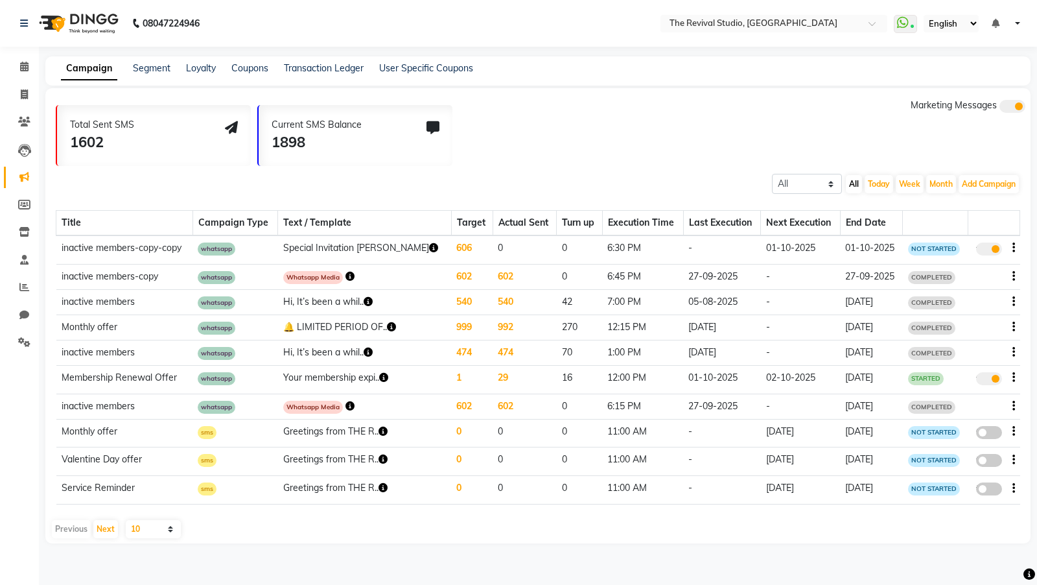
click at [1017, 246] on td "true" at bounding box center [994, 249] width 52 height 29
click at [1014, 248] on icon "button" at bounding box center [1013, 248] width 3 height 1
click at [976, 242] on div "Edit" at bounding box center [979, 239] width 40 height 16
select select "3"
select select "37745"
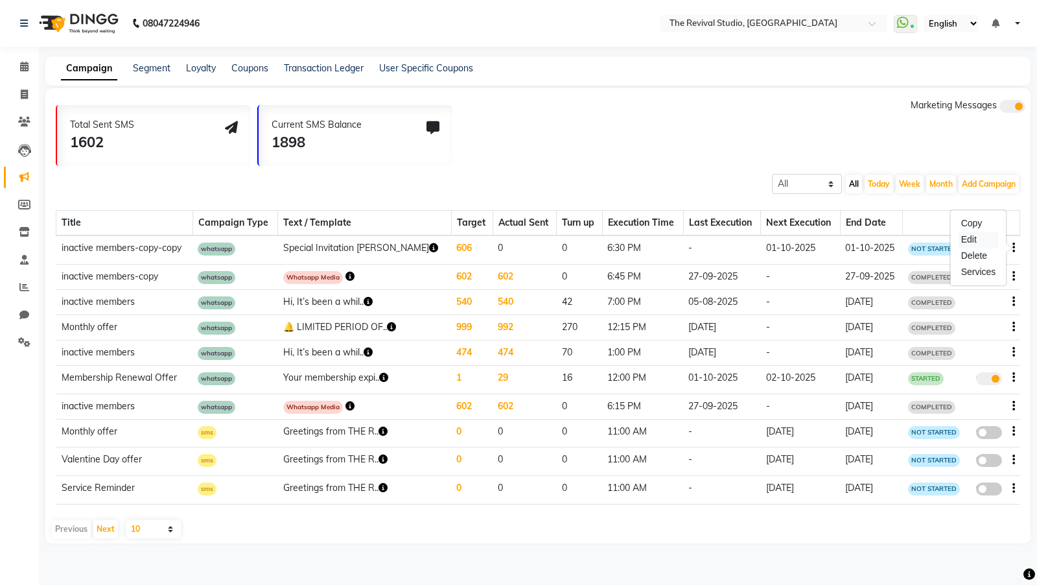
select select "1"
select select "2"
select select "1110"
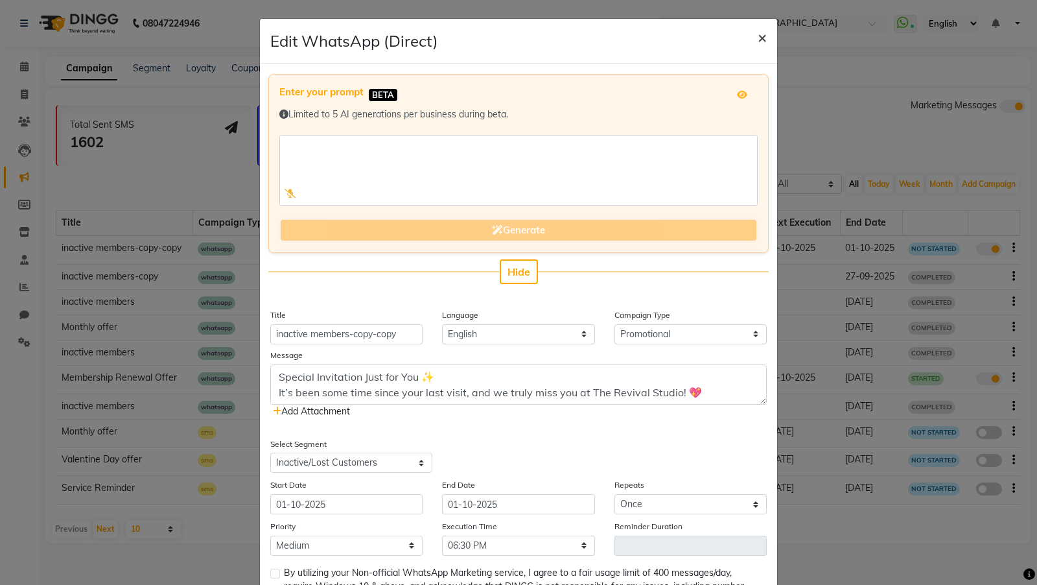
click at [762, 38] on span "×" at bounding box center [762, 36] width 9 height 19
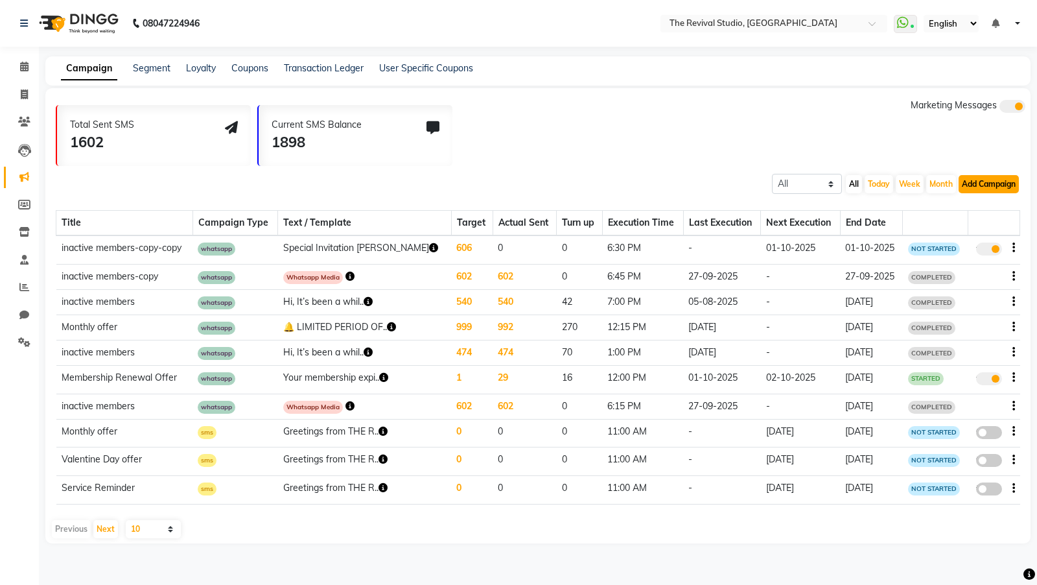
click at [999, 190] on button "Add Campaign" at bounding box center [989, 184] width 60 height 18
click at [707, 280] on td "27-09-2025" at bounding box center [722, 276] width 78 height 25
click at [429, 249] on icon "button" at bounding box center [433, 247] width 9 height 9
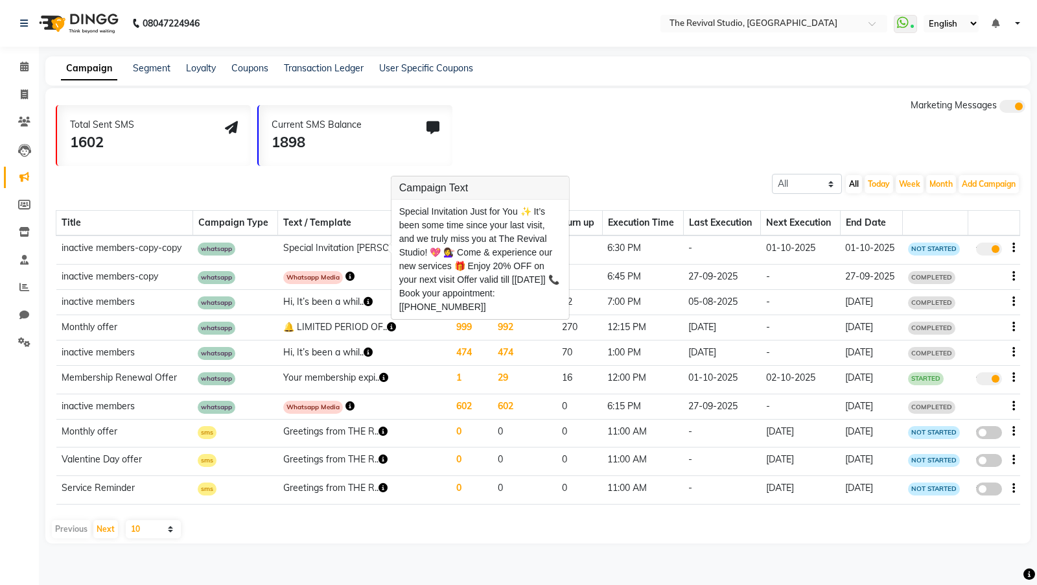
click at [568, 110] on div "Total Sent SMS 1602 Current SMS Balance 1898 Marketing Messages" at bounding box center [543, 132] width 975 height 67
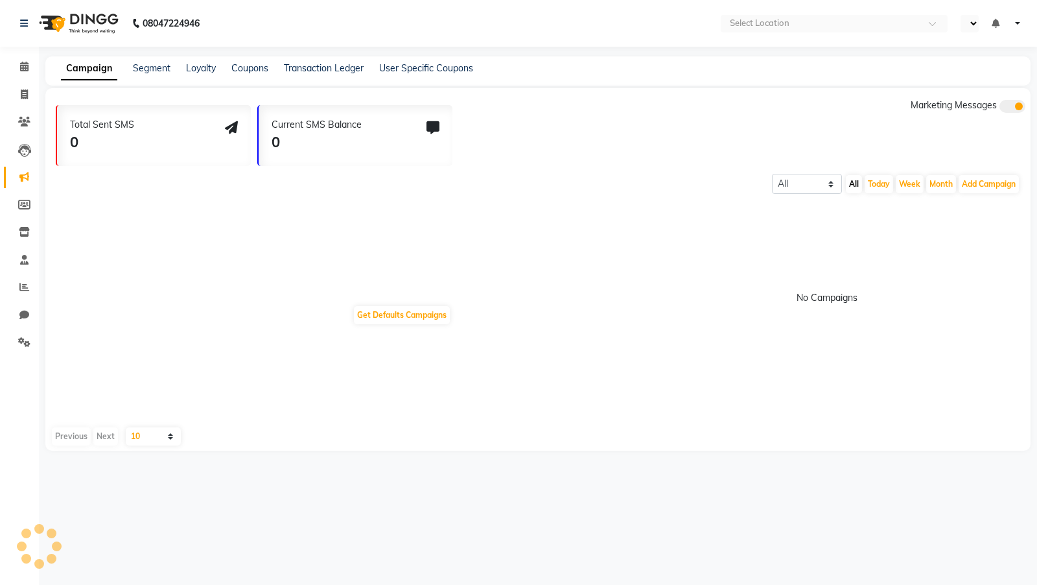
select select "en"
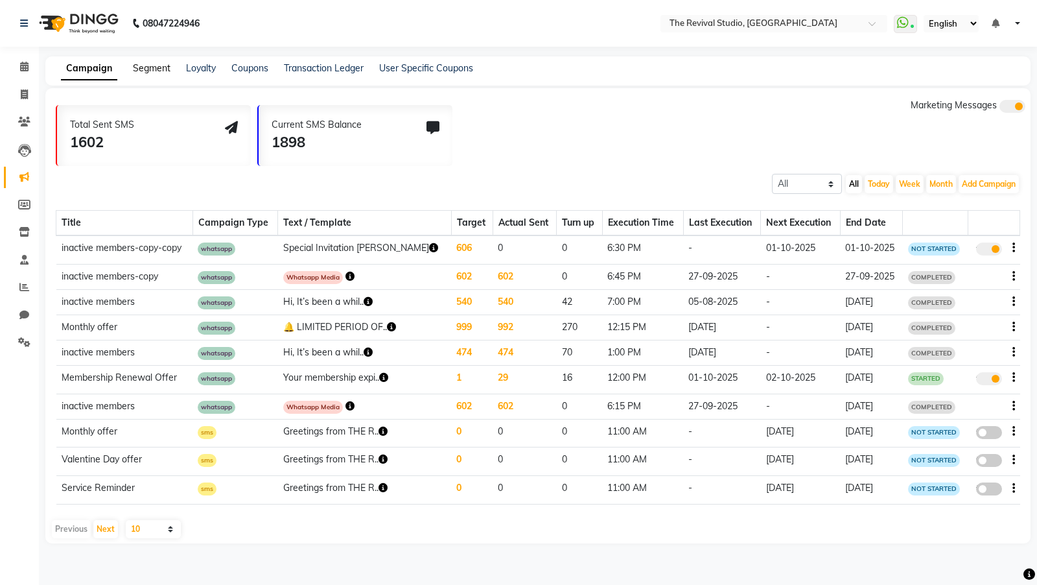
click at [145, 73] on link "Segment" at bounding box center [152, 68] width 38 height 12
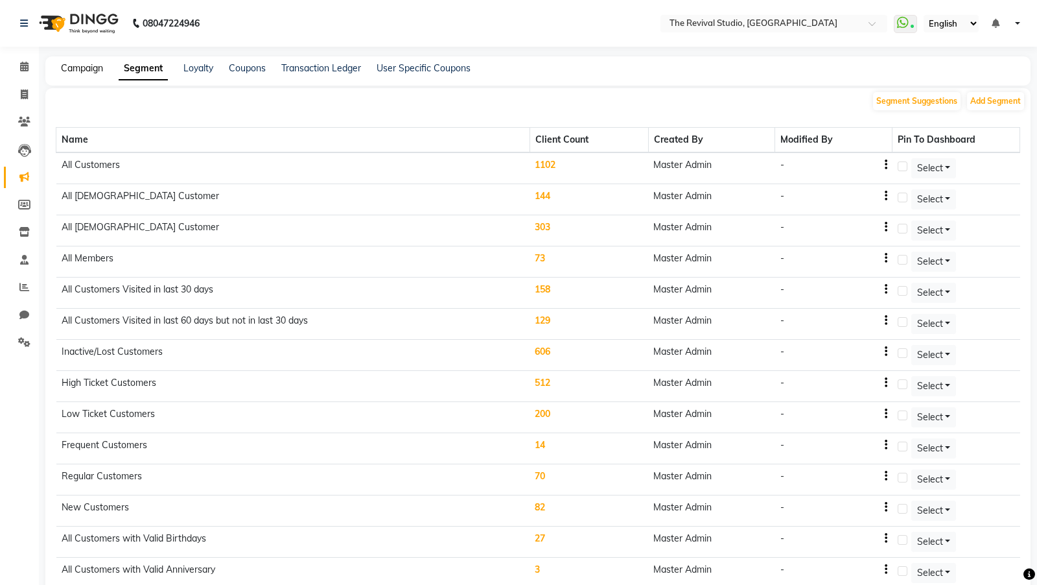
click at [86, 71] on link "Campaign" at bounding box center [82, 68] width 42 height 12
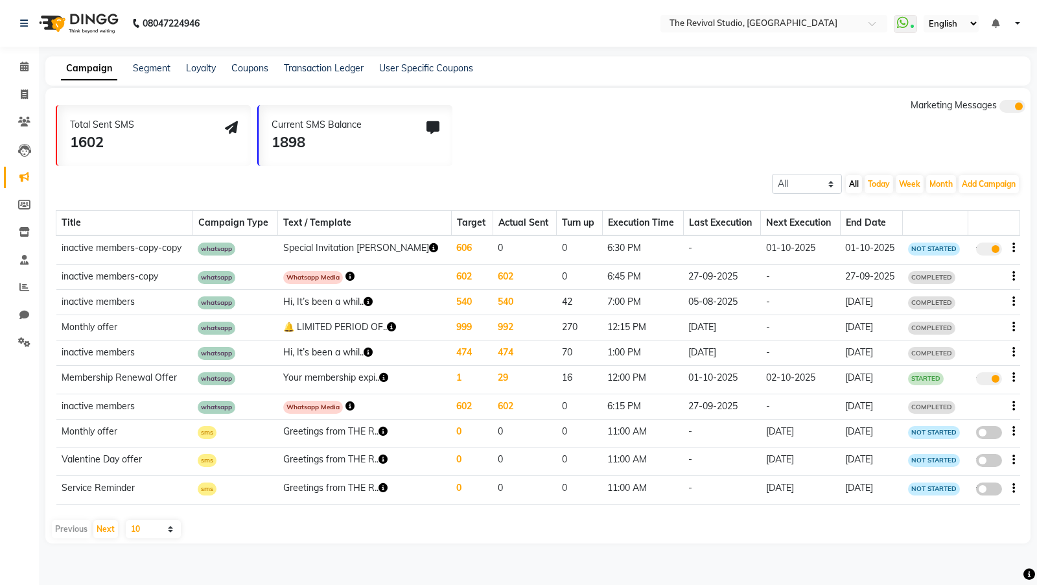
click at [429, 250] on icon "button" at bounding box center [433, 247] width 9 height 9
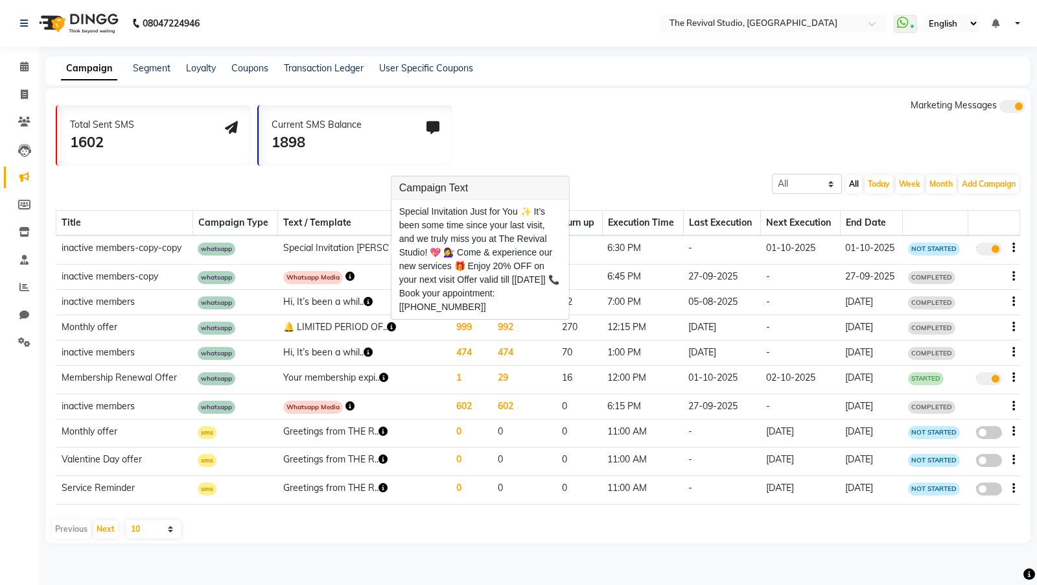
click at [373, 219] on th "Text / Template" at bounding box center [365, 223] width 174 height 25
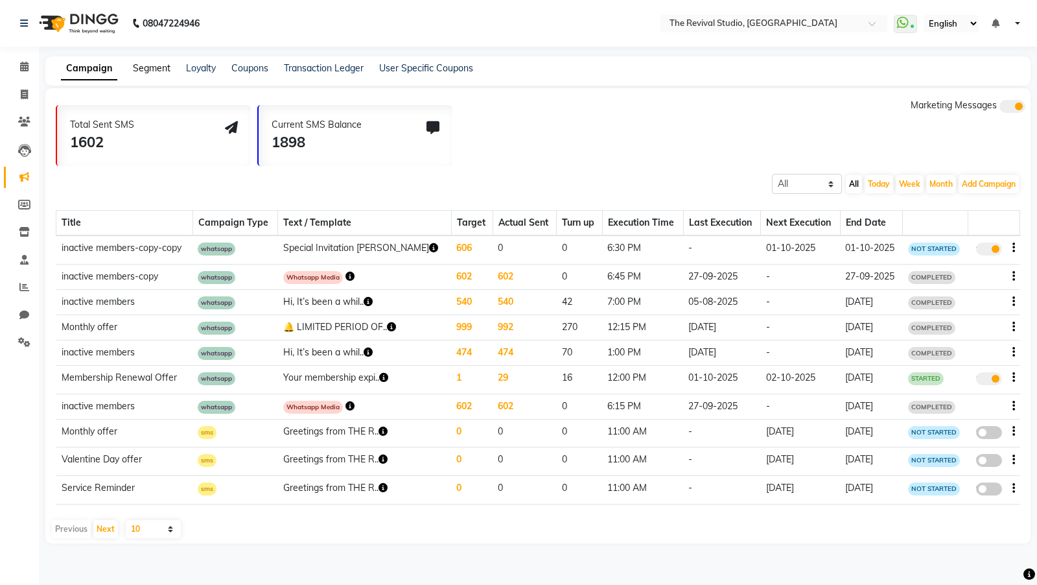
click at [150, 67] on link "Segment" at bounding box center [152, 68] width 38 height 12
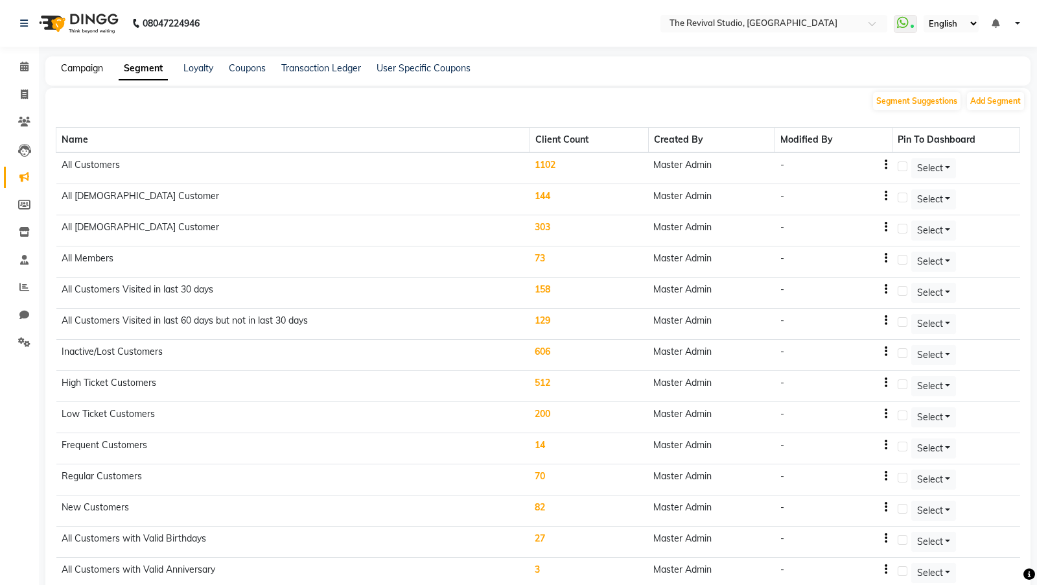
click at [89, 67] on link "Campaign" at bounding box center [82, 68] width 42 height 12
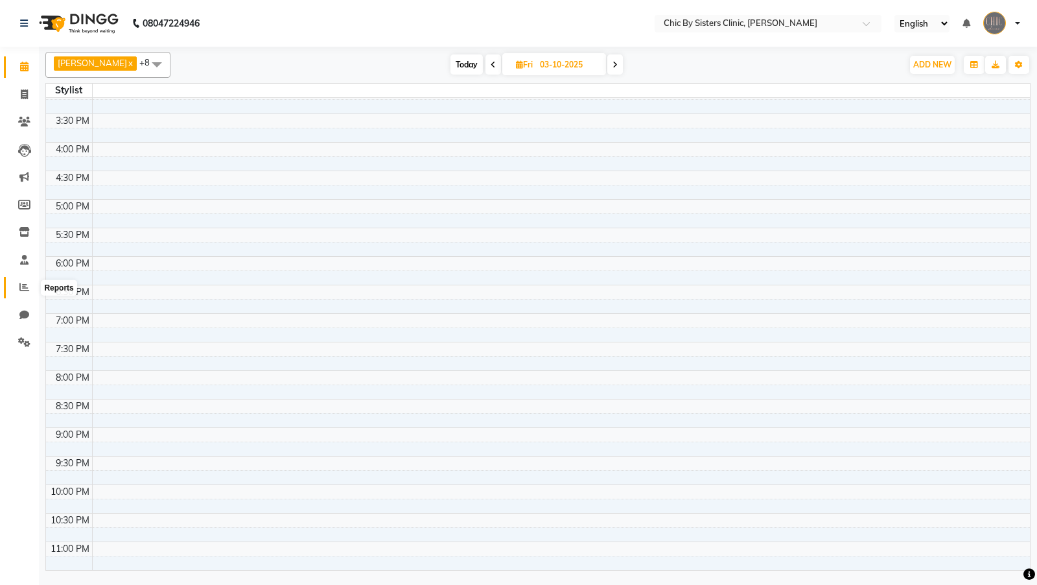
click at [19, 288] on icon at bounding box center [24, 287] width 10 height 10
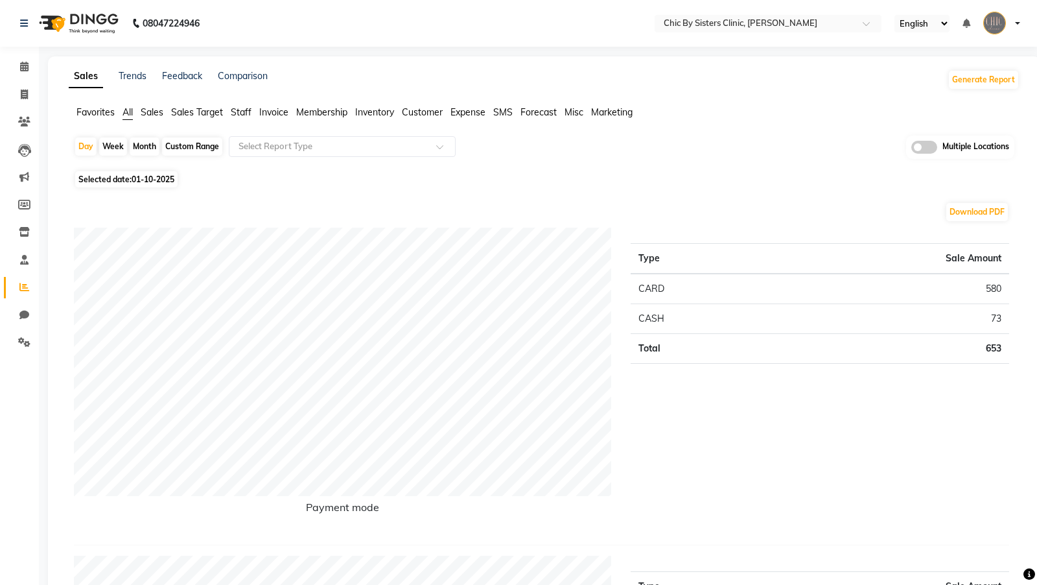
click at [240, 111] on span "Staff" at bounding box center [241, 112] width 21 height 12
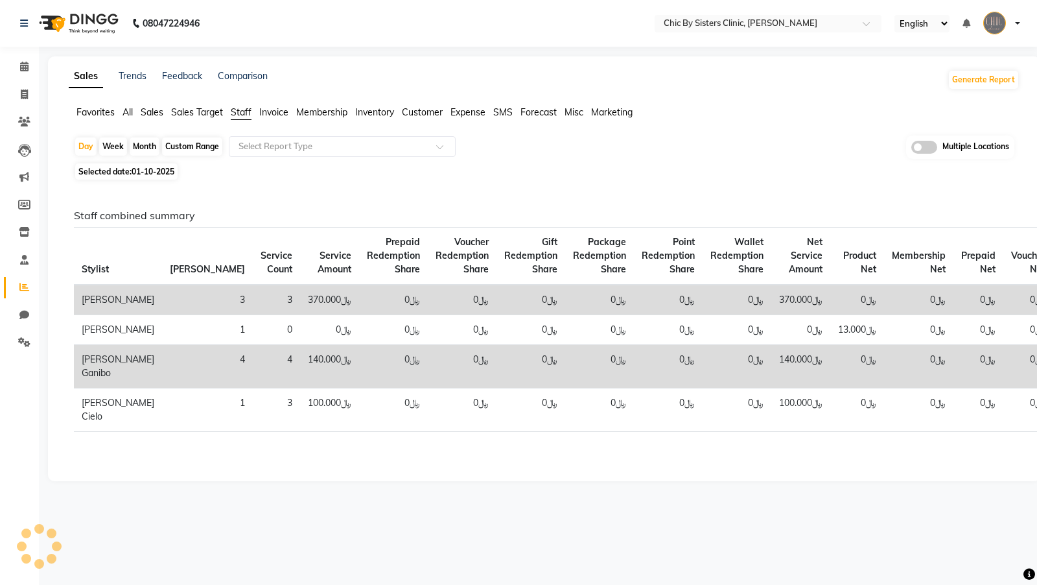
click at [273, 111] on span "Invoice" at bounding box center [273, 112] width 29 height 12
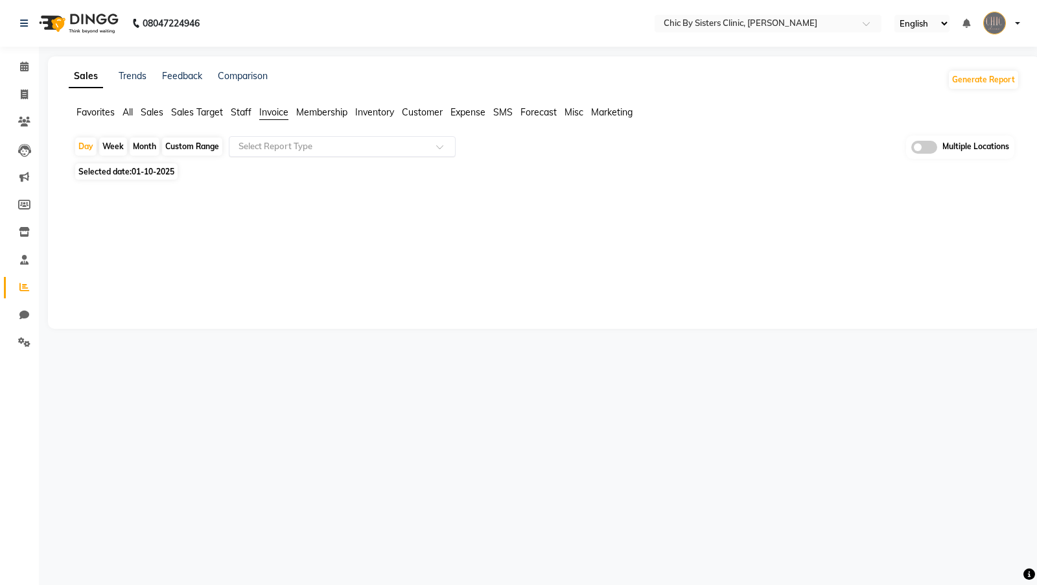
click at [277, 147] on input "text" at bounding box center [329, 146] width 187 height 13
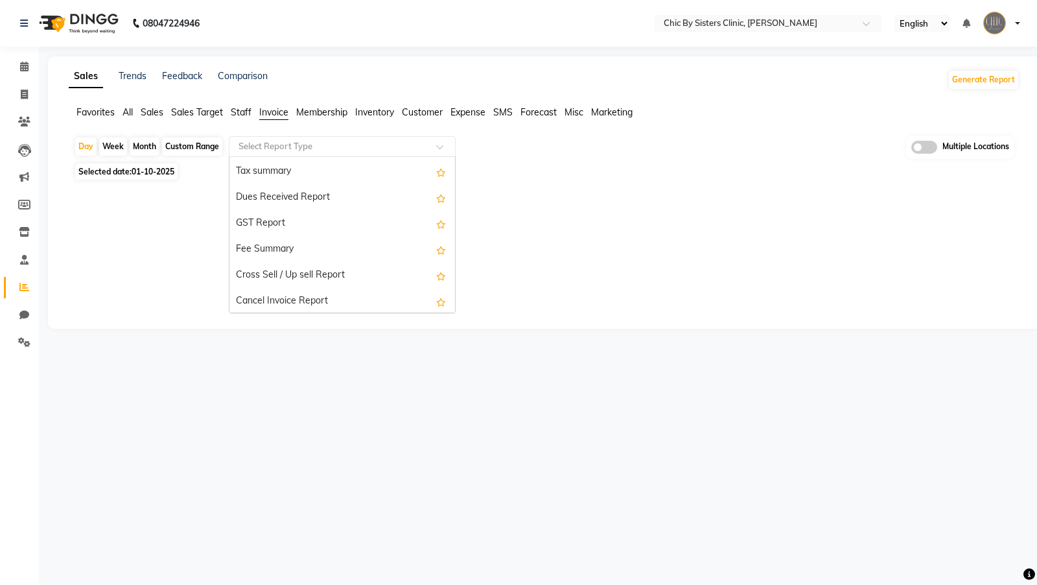
scroll to position [233, 0]
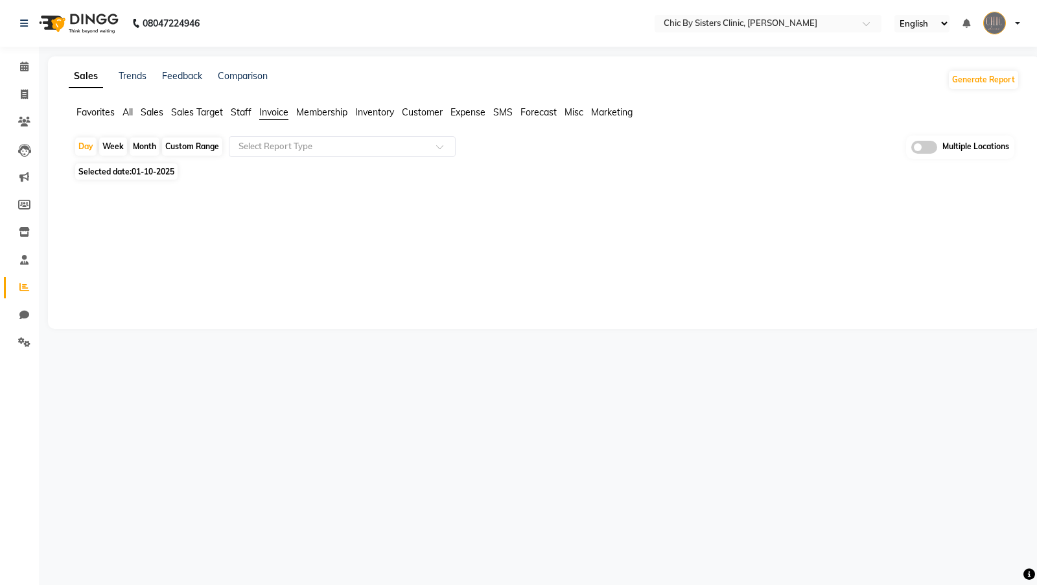
click at [382, 114] on span "Inventory" at bounding box center [374, 112] width 39 height 12
click at [359, 140] on input "text" at bounding box center [329, 146] width 187 height 13
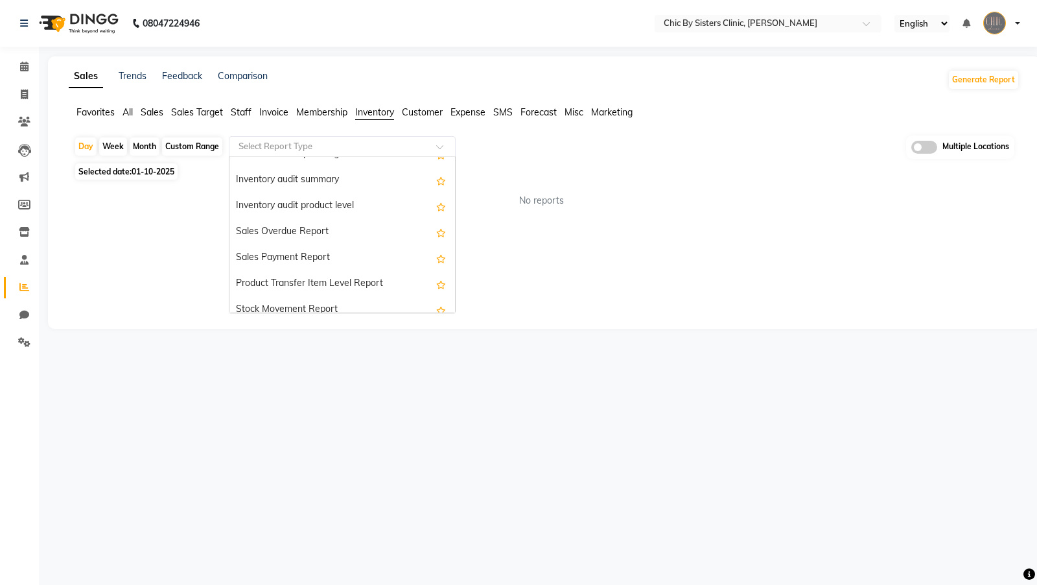
scroll to position [466, 0]
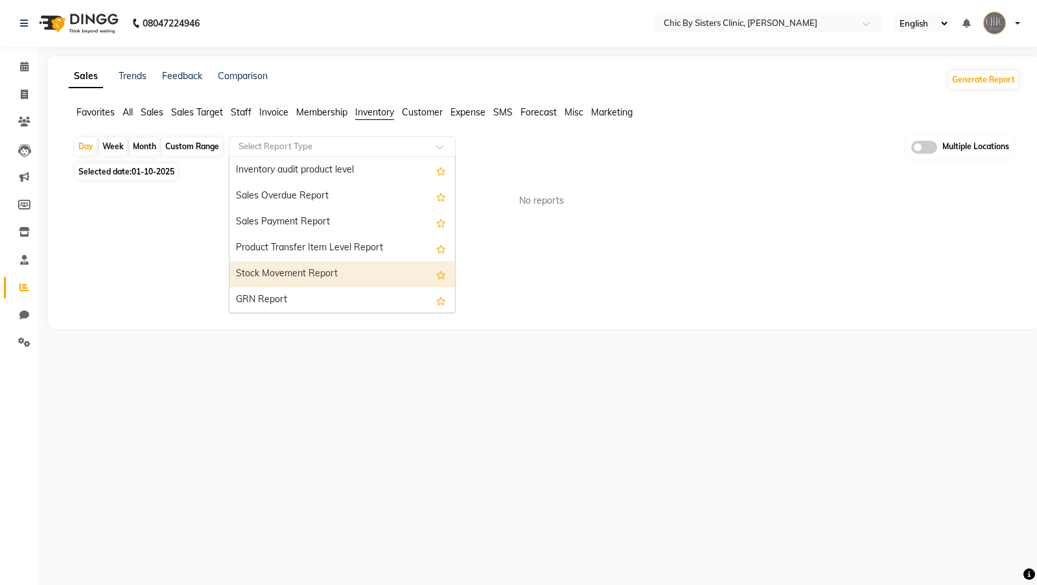
click at [351, 275] on div "Stock Movement Report" at bounding box center [342, 274] width 226 height 26
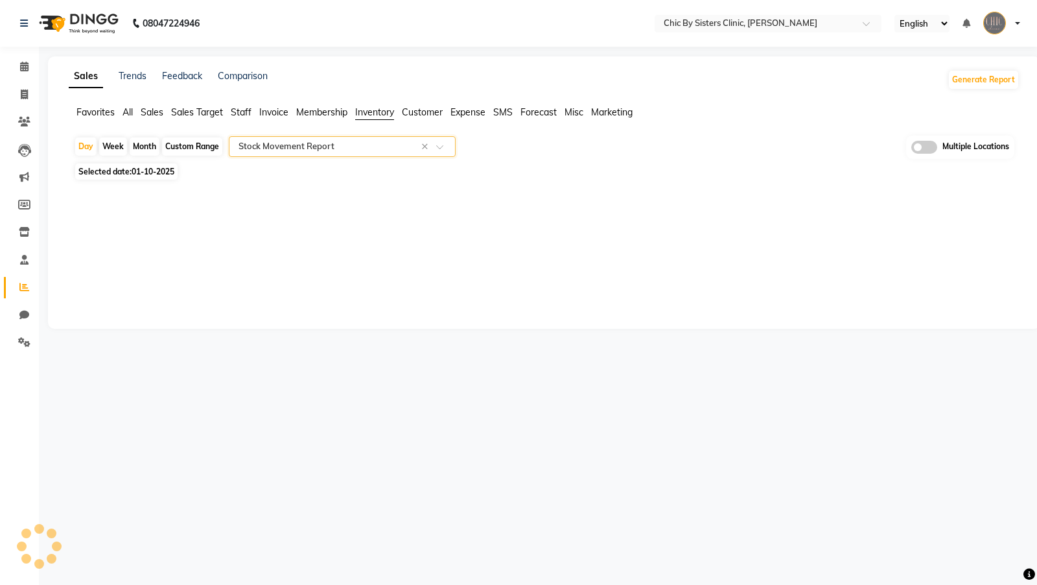
select select "full_report"
select select "pdf"
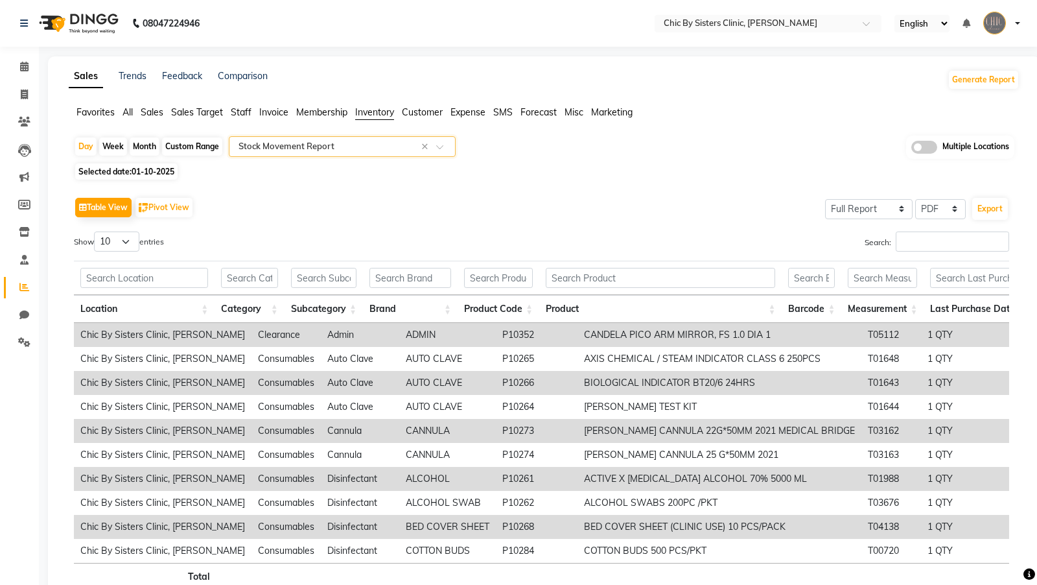
click at [147, 145] on div "Month" at bounding box center [145, 146] width 30 height 18
select select "10"
select select "2025"
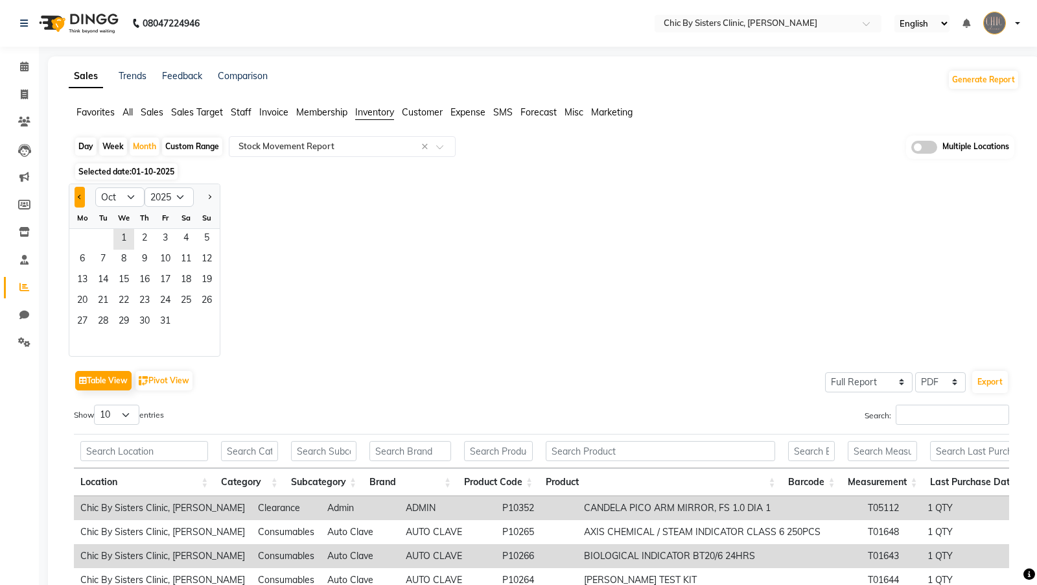
click at [78, 194] on button "Previous month" at bounding box center [80, 197] width 10 height 21
select select "9"
click at [121, 266] on span "10" at bounding box center [123, 260] width 21 height 21
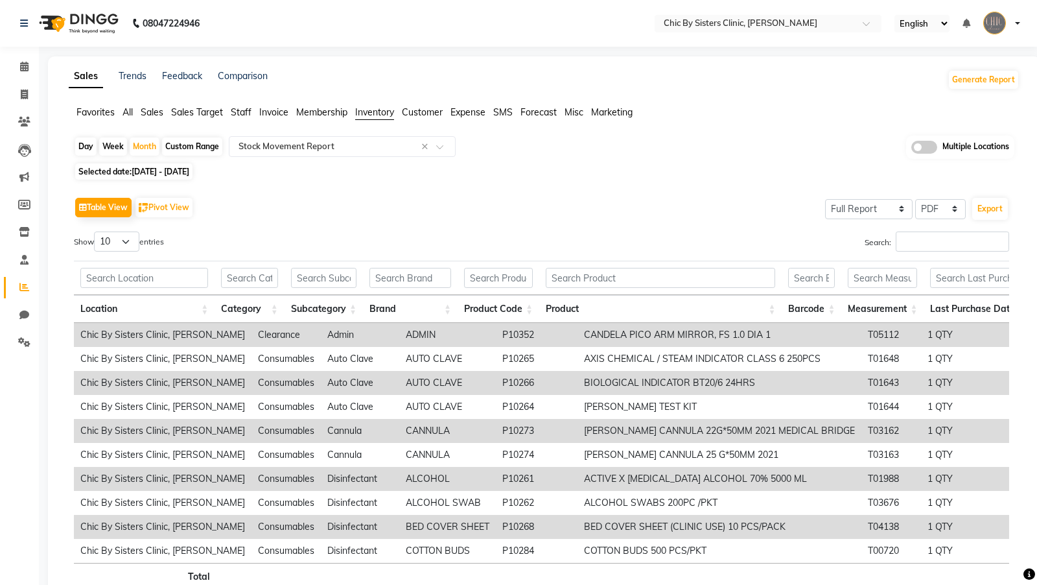
click at [929, 147] on span at bounding box center [924, 147] width 26 height 13
click at [911, 149] on input "checkbox" at bounding box center [911, 149] width 0 height 0
click at [671, 144] on span at bounding box center [673, 147] width 26 height 25
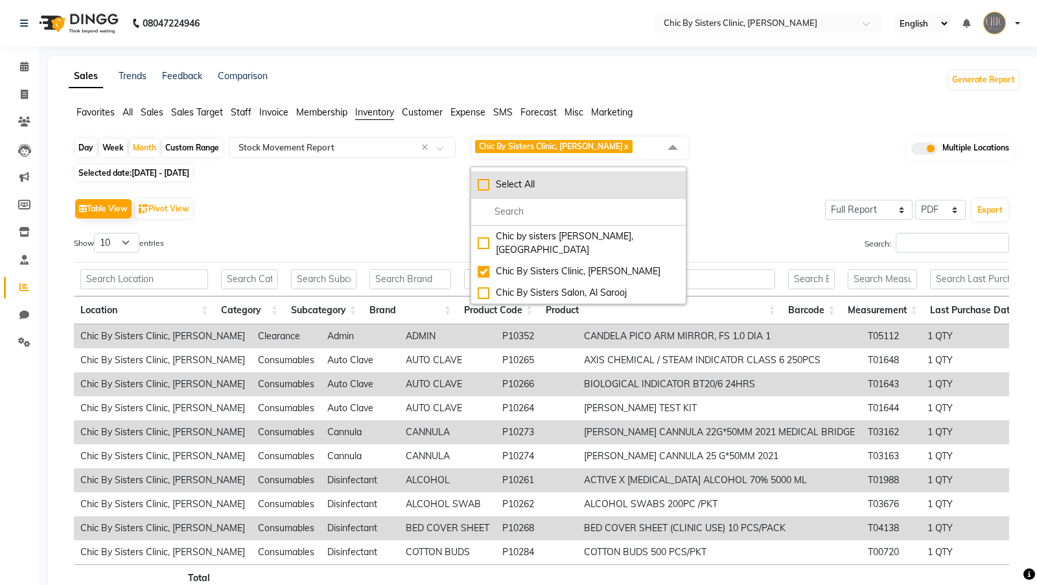
click at [486, 185] on div "Select All" at bounding box center [579, 185] width 202 height 14
checkbox input "true"
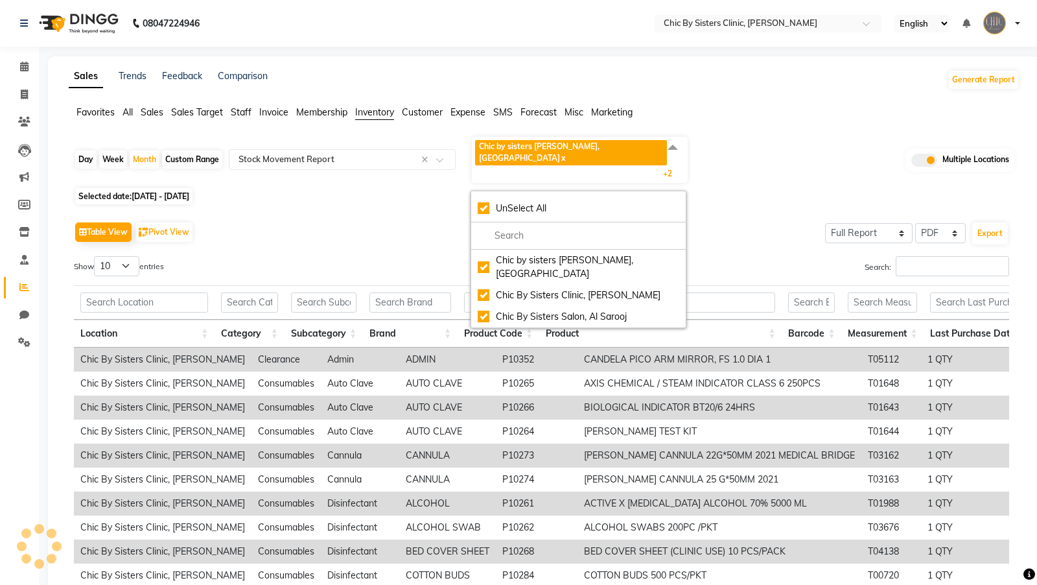
click at [411, 231] on div "Table View Pivot View Select Full Report Filtered Report Select CSV PDF Export …" at bounding box center [541, 430] width 935 height 424
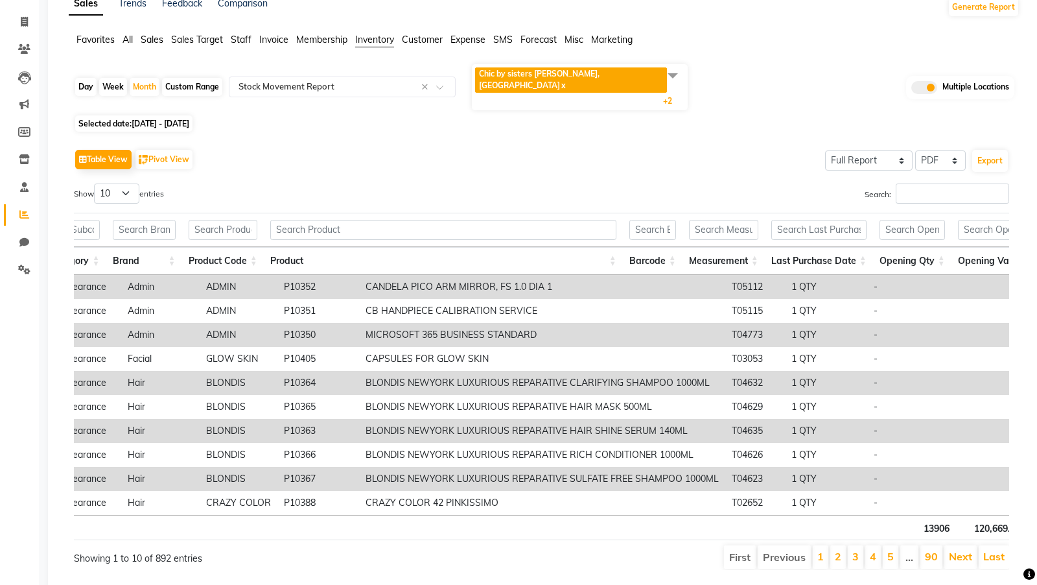
scroll to position [0, 0]
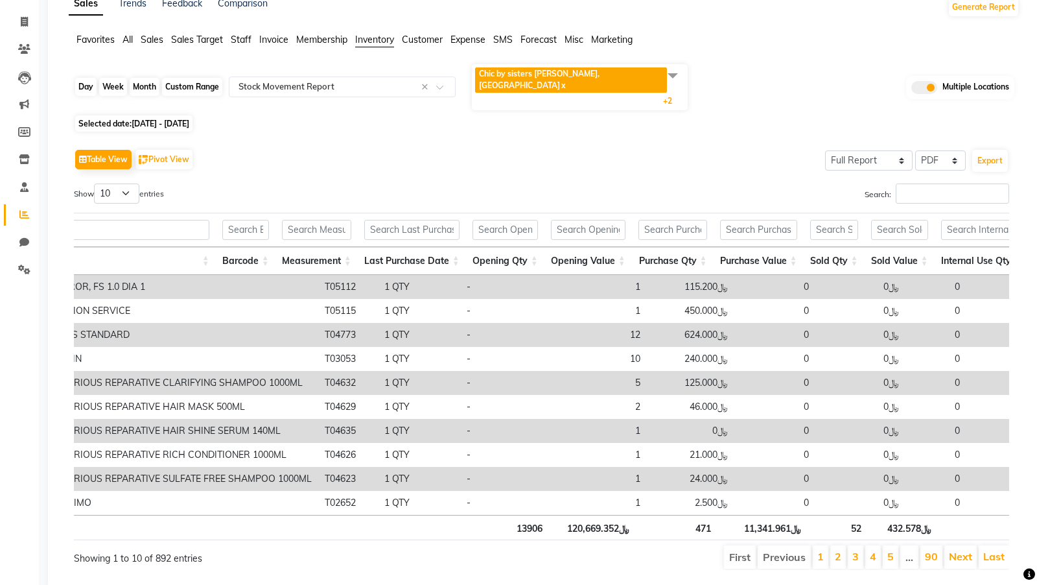
click at [141, 78] on div "Month" at bounding box center [145, 87] width 30 height 18
select select "9"
select select "2025"
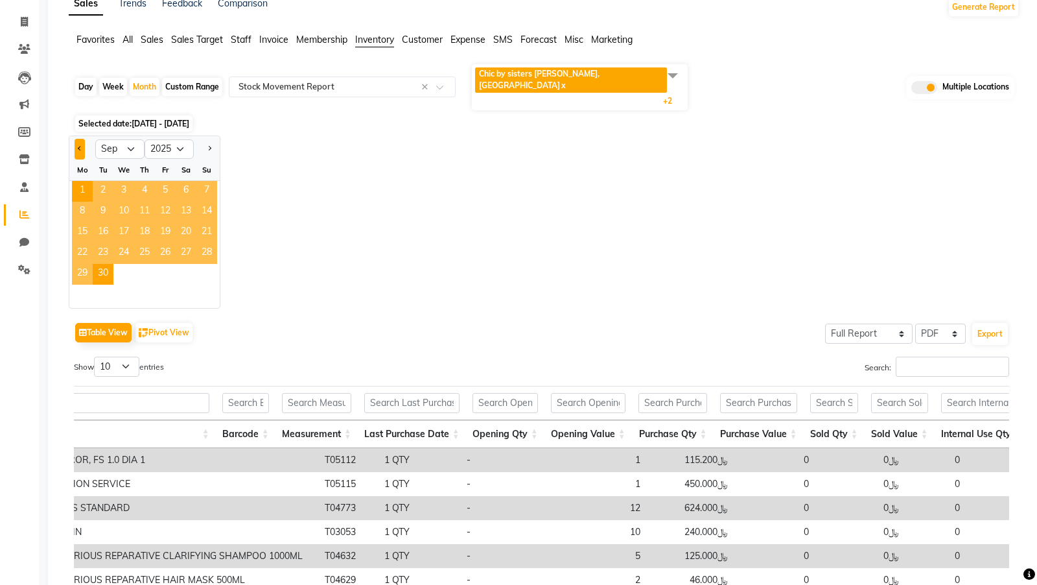
click at [80, 139] on button "Previous month" at bounding box center [80, 149] width 10 height 21
select select "8"
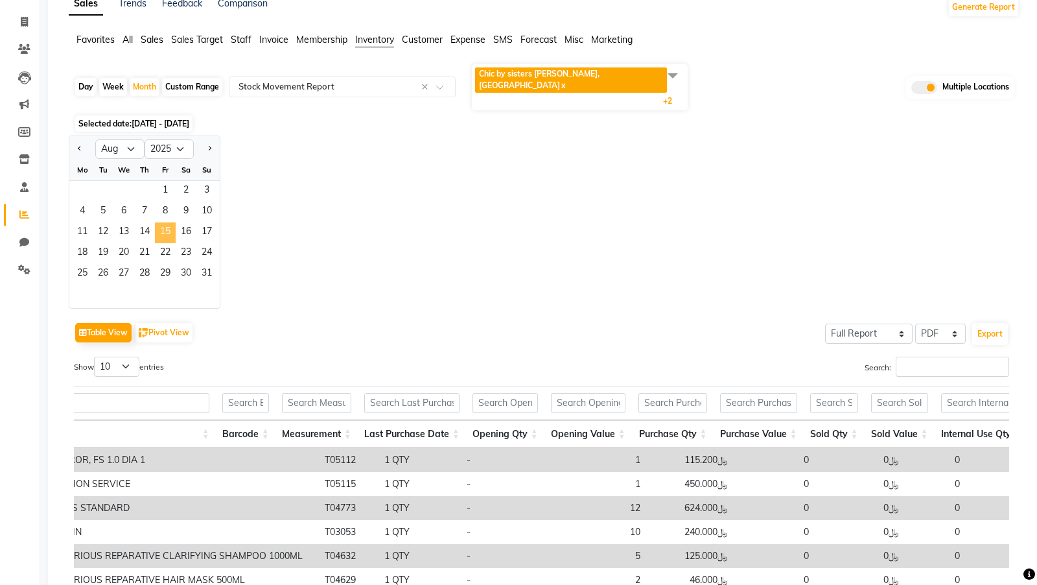
click at [158, 222] on span "15" at bounding box center [165, 232] width 21 height 21
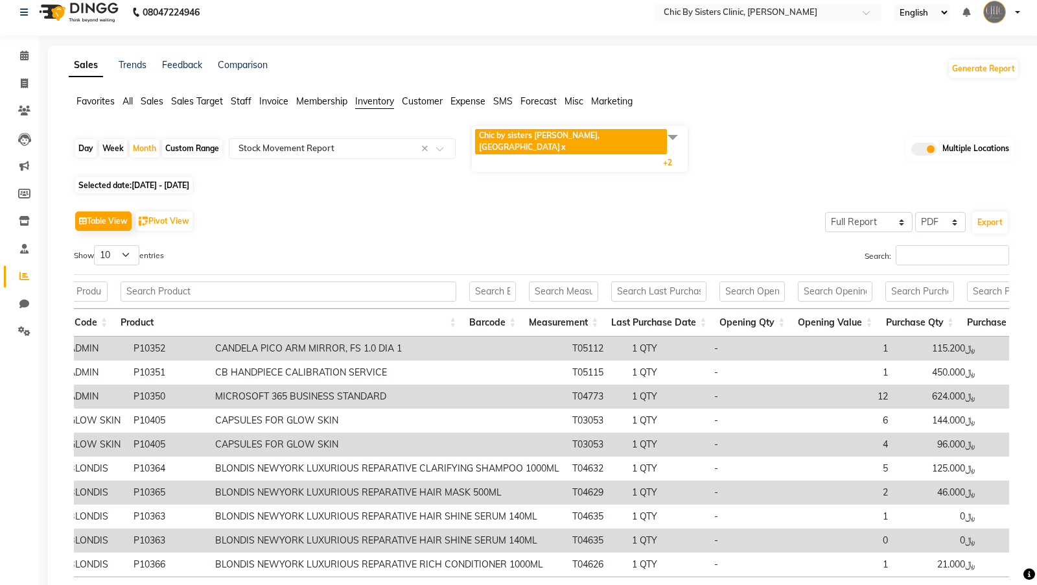
scroll to position [0, 670]
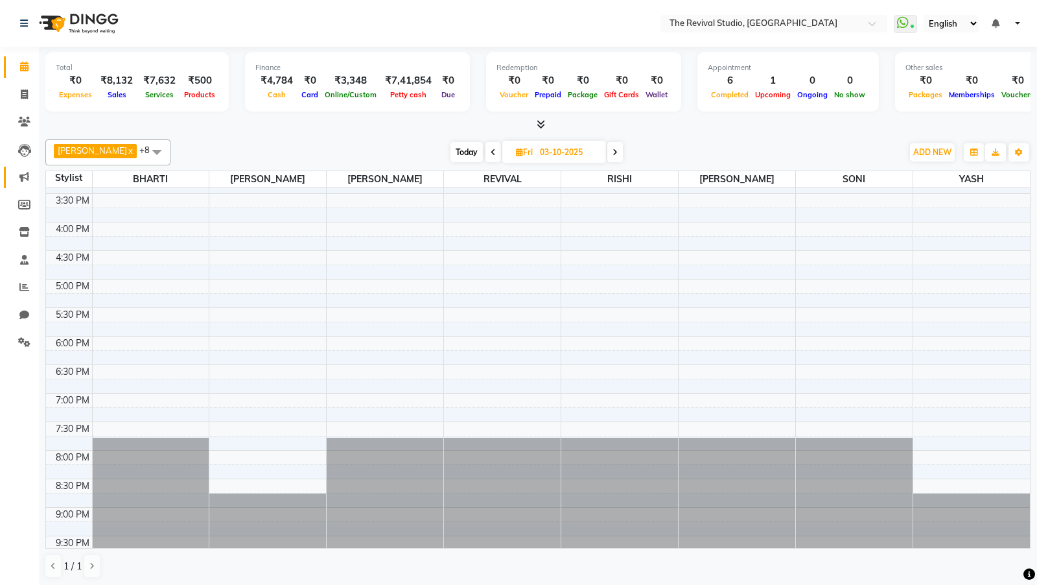
click at [19, 169] on link "Marketing" at bounding box center [19, 177] width 31 height 21
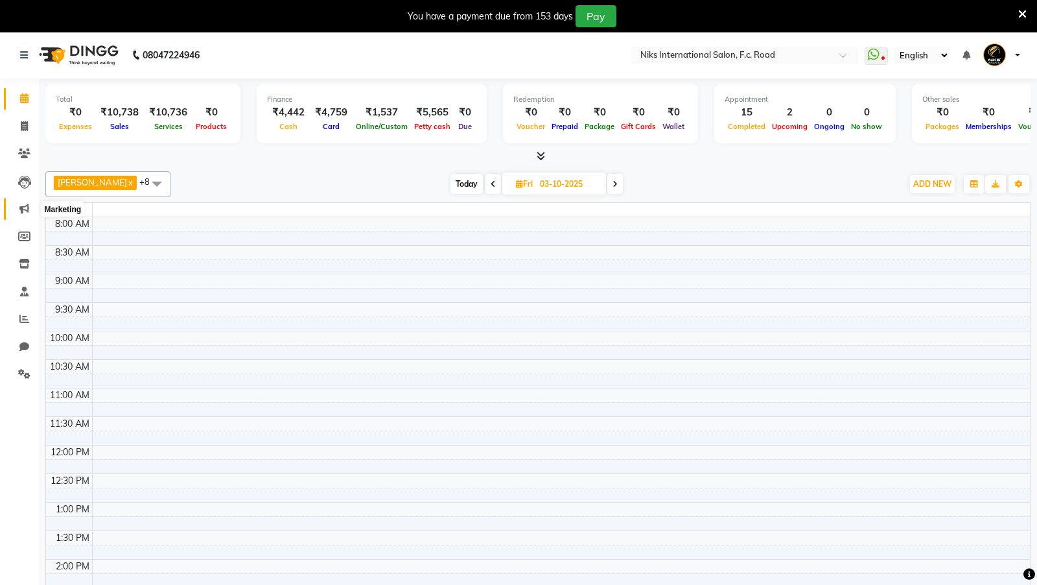
click at [27, 205] on icon at bounding box center [24, 209] width 10 height 10
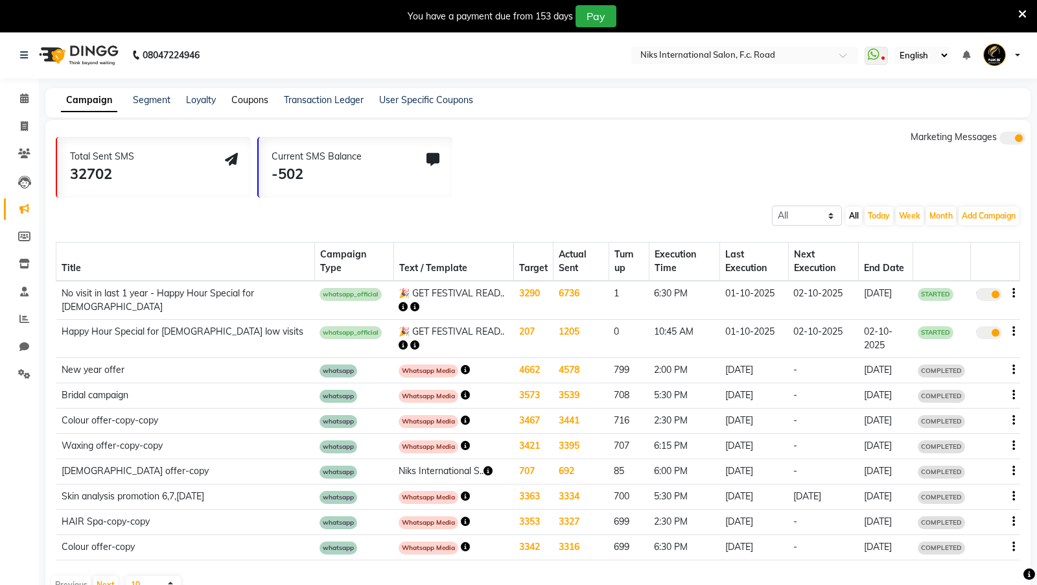
click at [242, 100] on link "Coupons" at bounding box center [249, 100] width 37 height 12
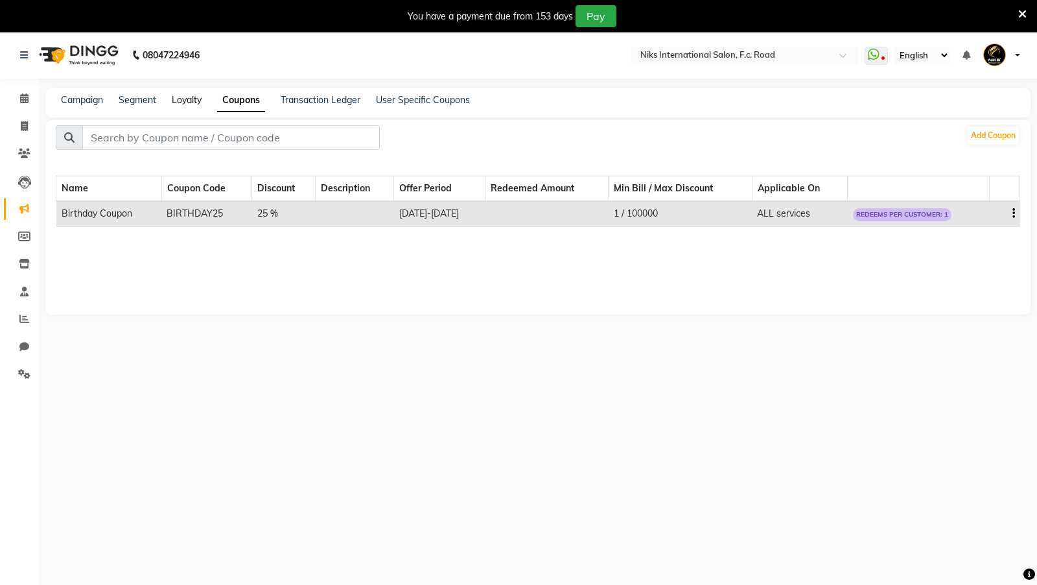
click at [188, 102] on link "Loyalty" at bounding box center [187, 100] width 30 height 12
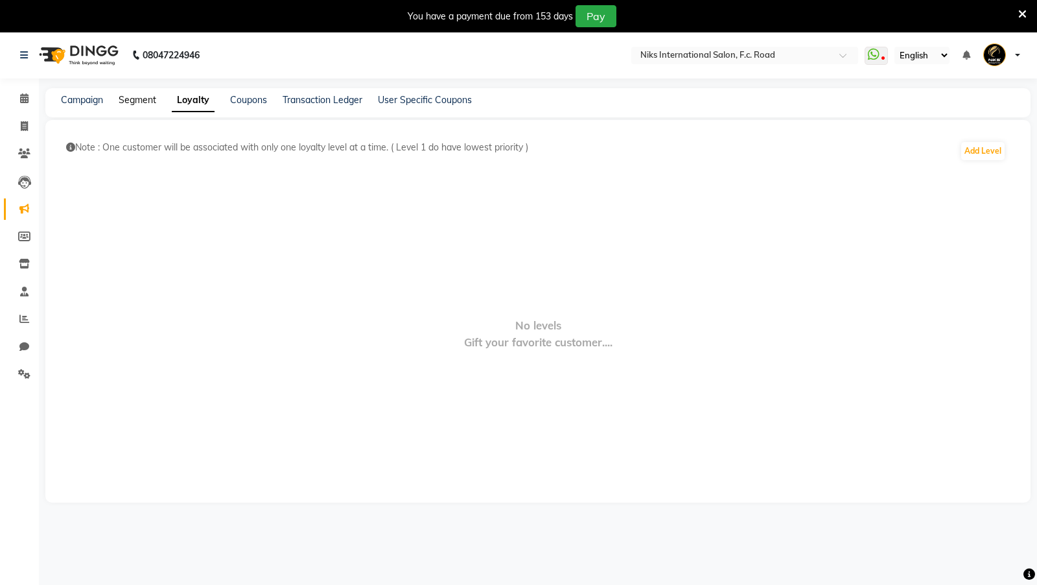
click at [139, 98] on link "Segment" at bounding box center [138, 100] width 38 height 12
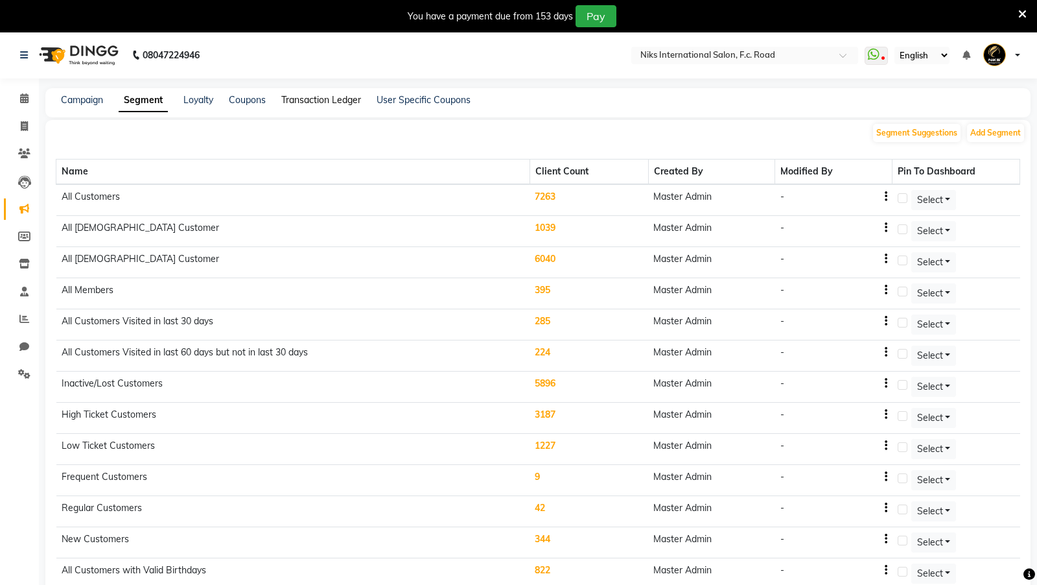
click at [329, 99] on link "Transaction Ledger" at bounding box center [321, 100] width 80 height 12
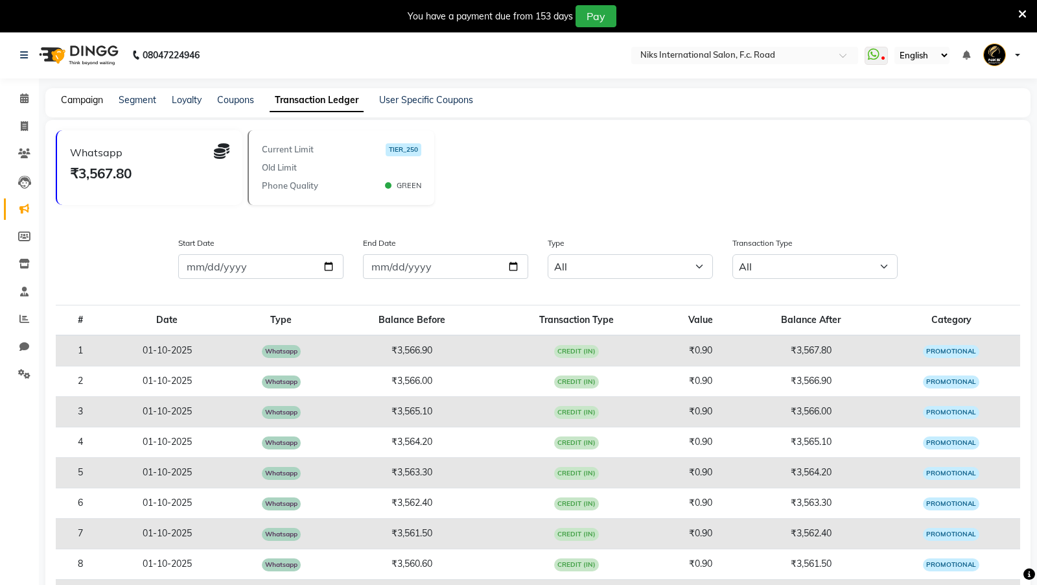
click at [88, 97] on link "Campaign" at bounding box center [82, 100] width 42 height 12
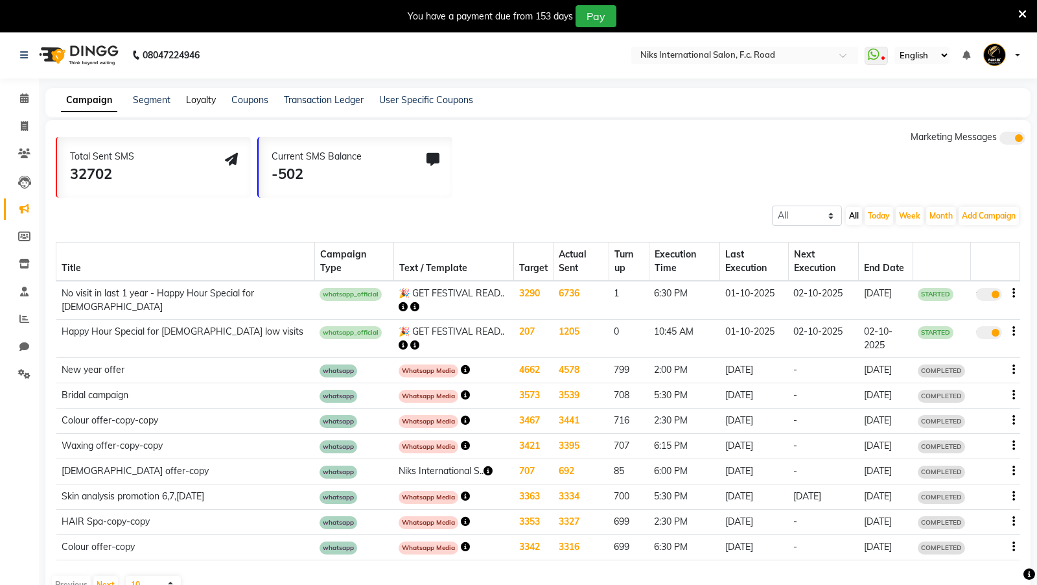
click at [205, 99] on link "Loyalty" at bounding box center [201, 100] width 30 height 12
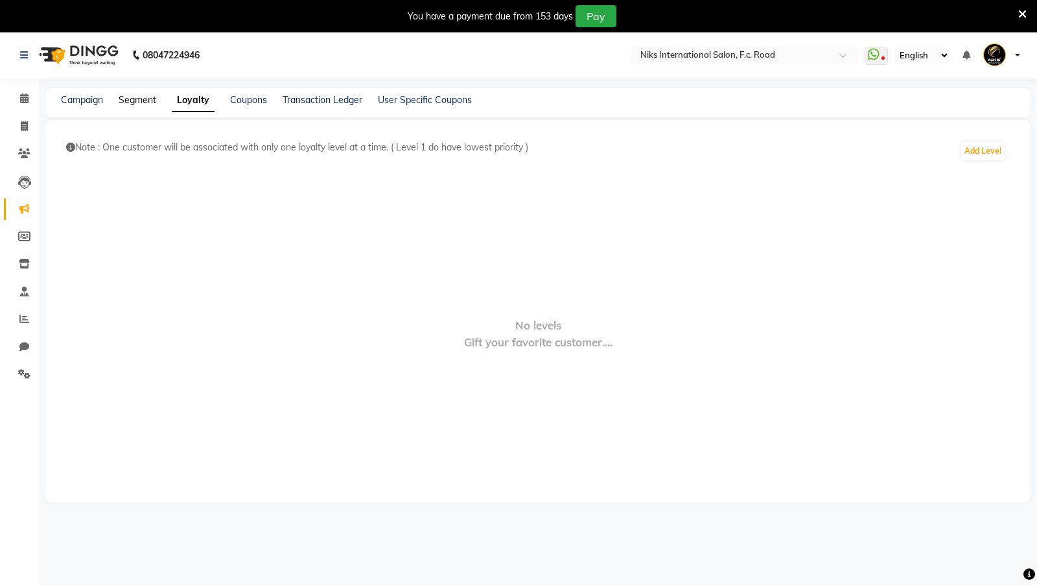
click at [137, 100] on link "Segment" at bounding box center [138, 100] width 38 height 12
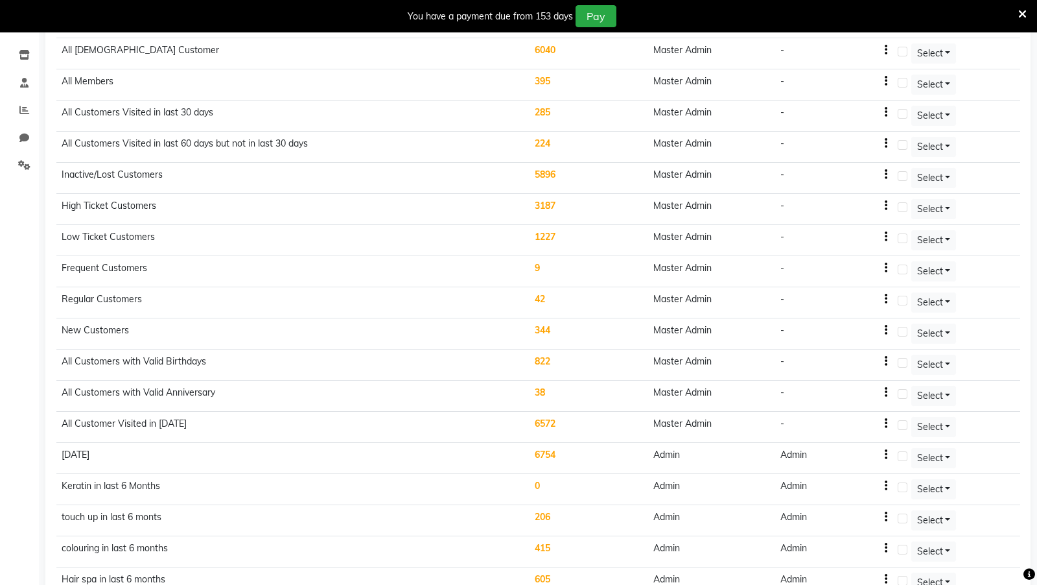
scroll to position [324, 0]
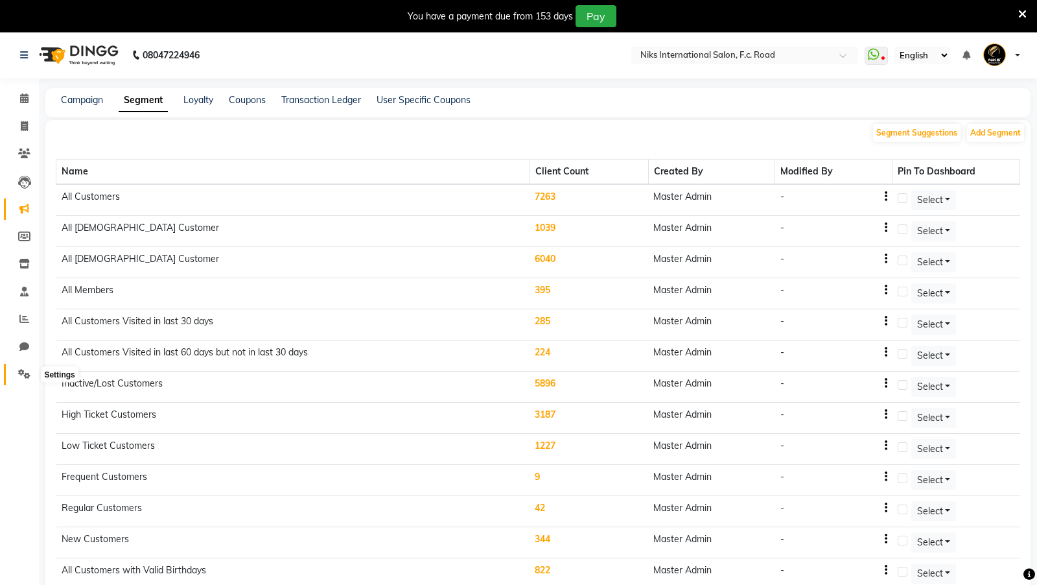
click at [23, 375] on icon at bounding box center [24, 374] width 12 height 10
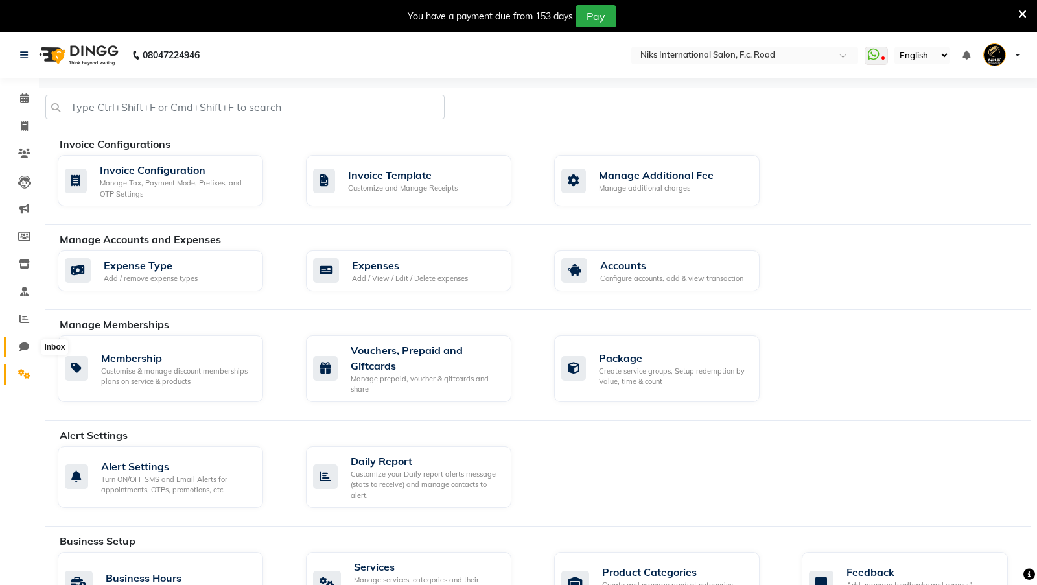
click at [27, 349] on icon at bounding box center [24, 347] width 10 height 10
select select "100"
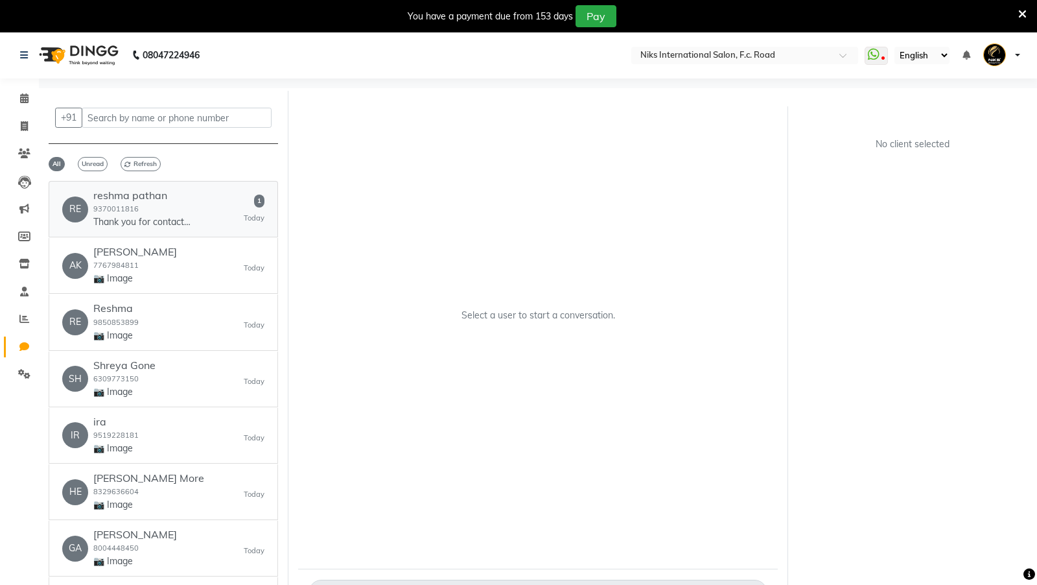
click at [169, 200] on div "reshma pathan 9370011816 Thank you for contacting Glamour Beauty Salon! Please …" at bounding box center [141, 209] width 97 height 40
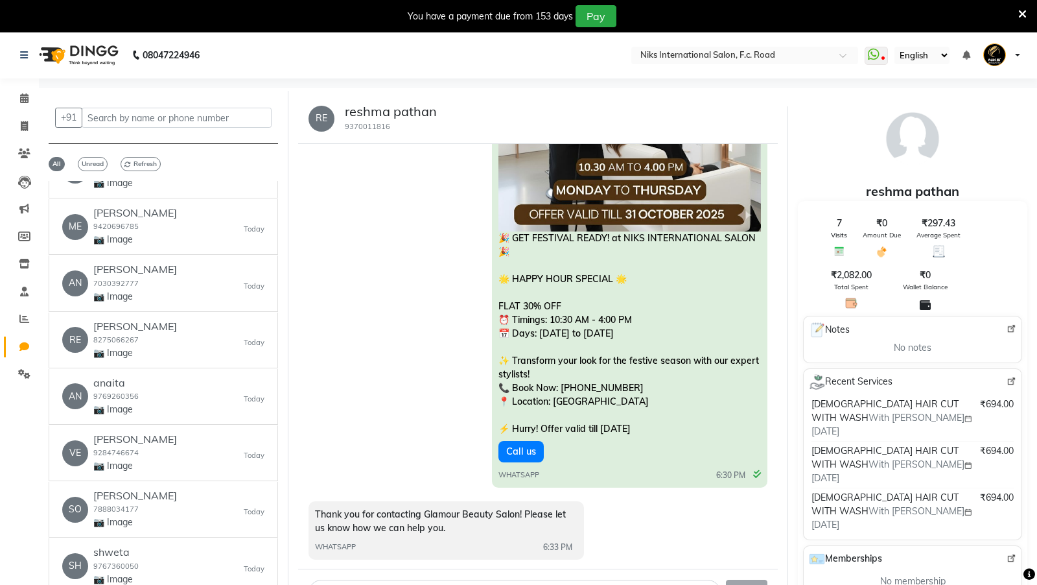
scroll to position [41, 0]
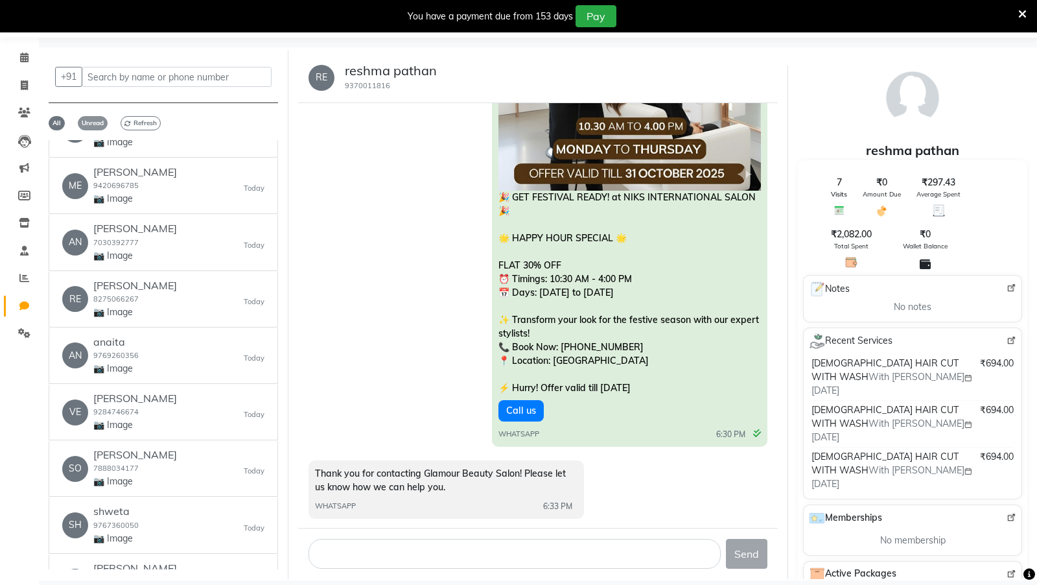
click at [95, 122] on span "Unread" at bounding box center [93, 123] width 30 height 14
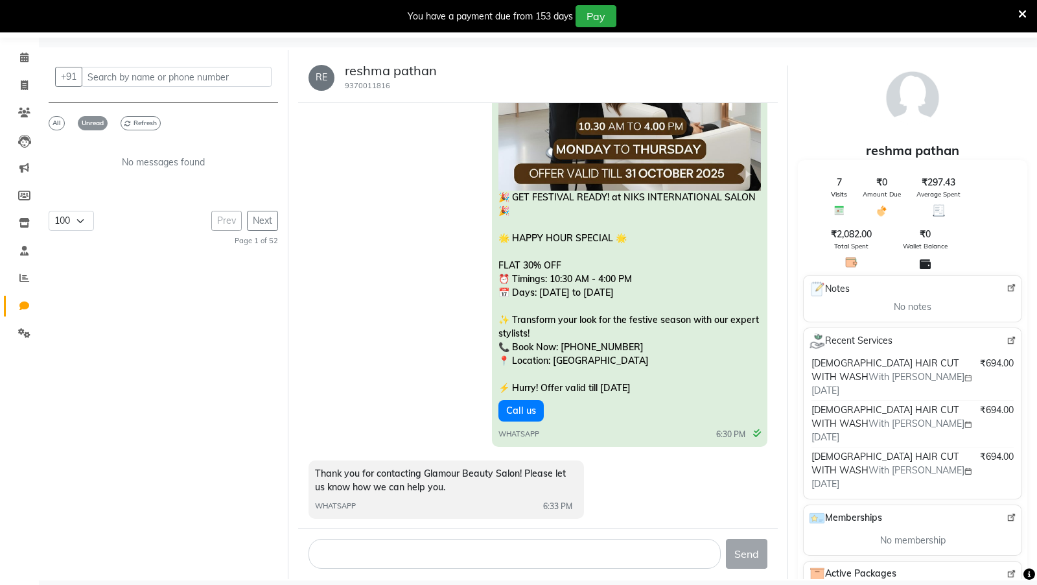
scroll to position [0, 0]
click at [54, 122] on span "All" at bounding box center [57, 123] width 16 height 14
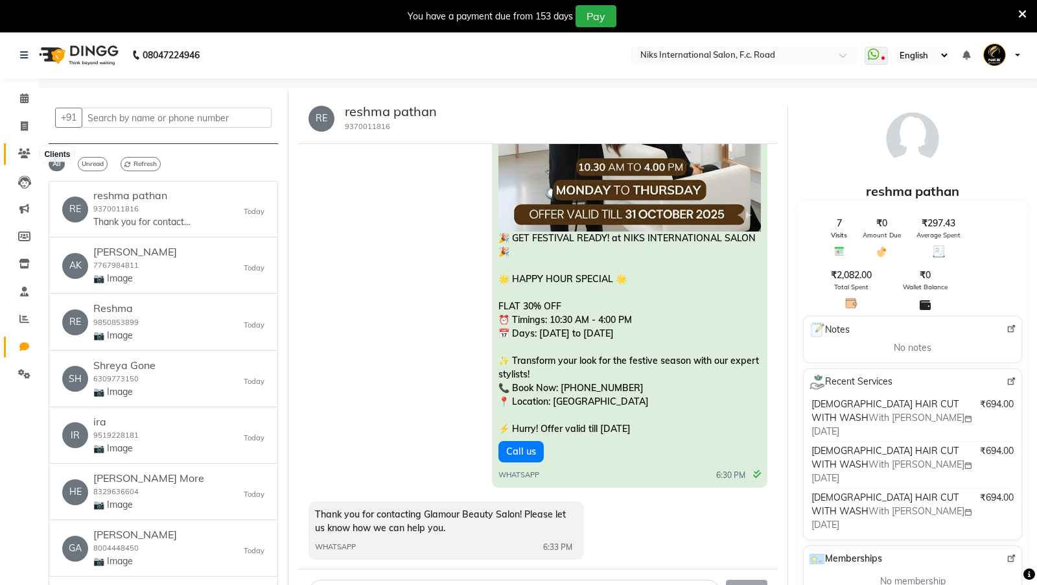
click at [21, 151] on icon at bounding box center [24, 153] width 12 height 10
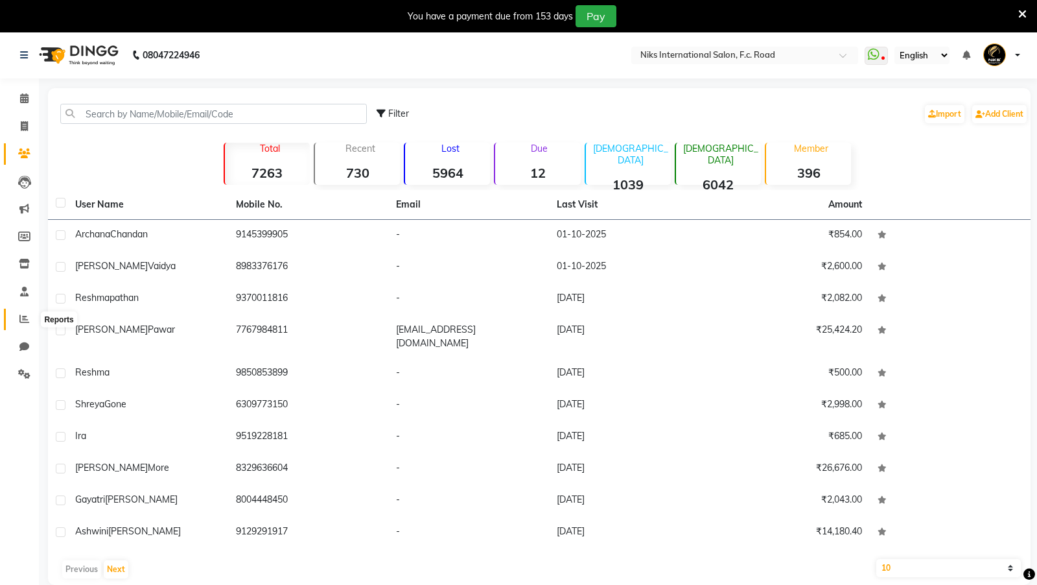
click at [23, 318] on icon at bounding box center [24, 319] width 10 height 10
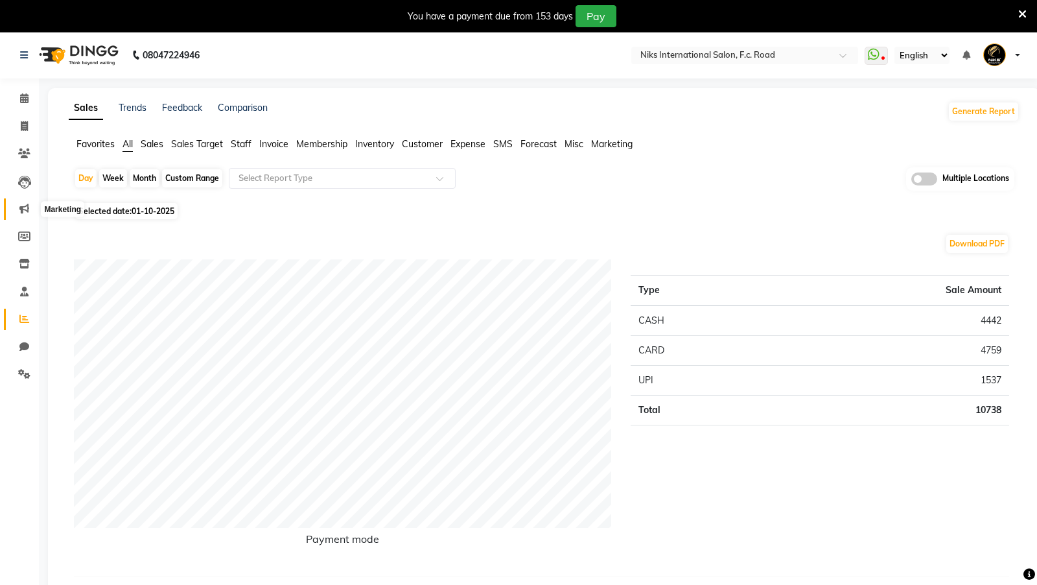
click at [27, 209] on icon at bounding box center [24, 209] width 10 height 10
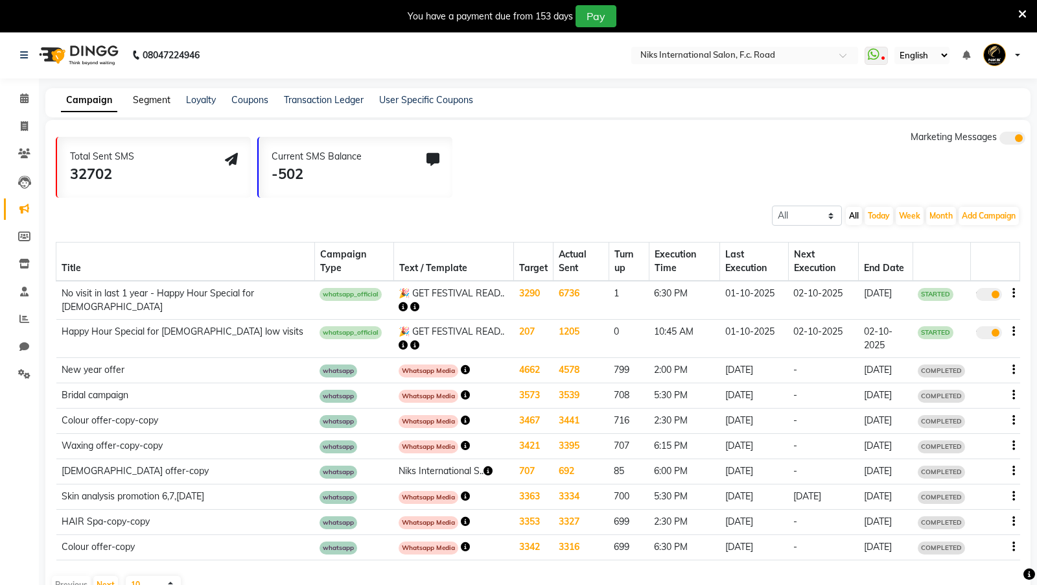
click at [156, 102] on link "Segment" at bounding box center [152, 100] width 38 height 12
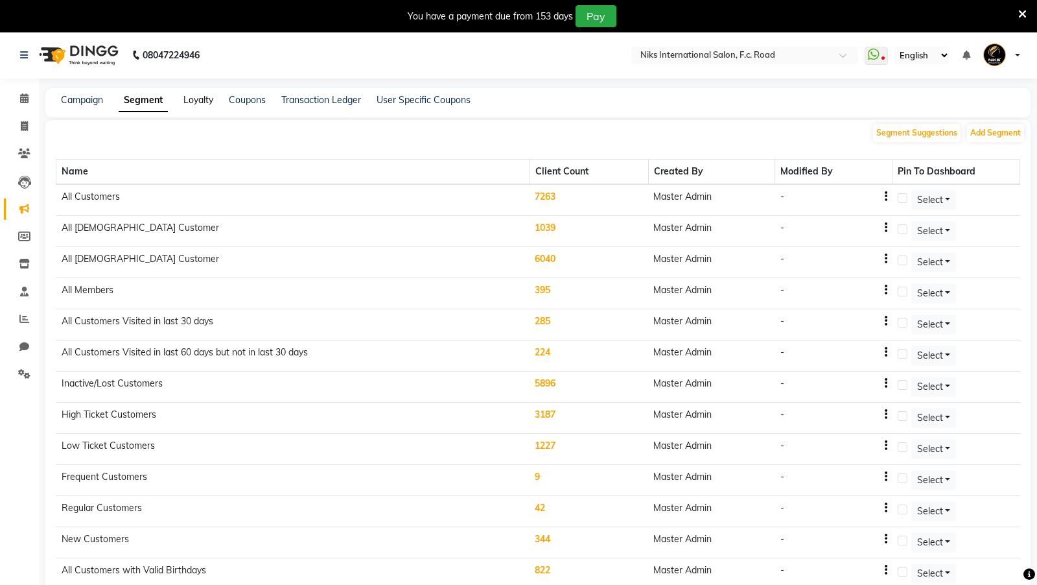
click at [205, 99] on link "Loyalty" at bounding box center [198, 100] width 30 height 12
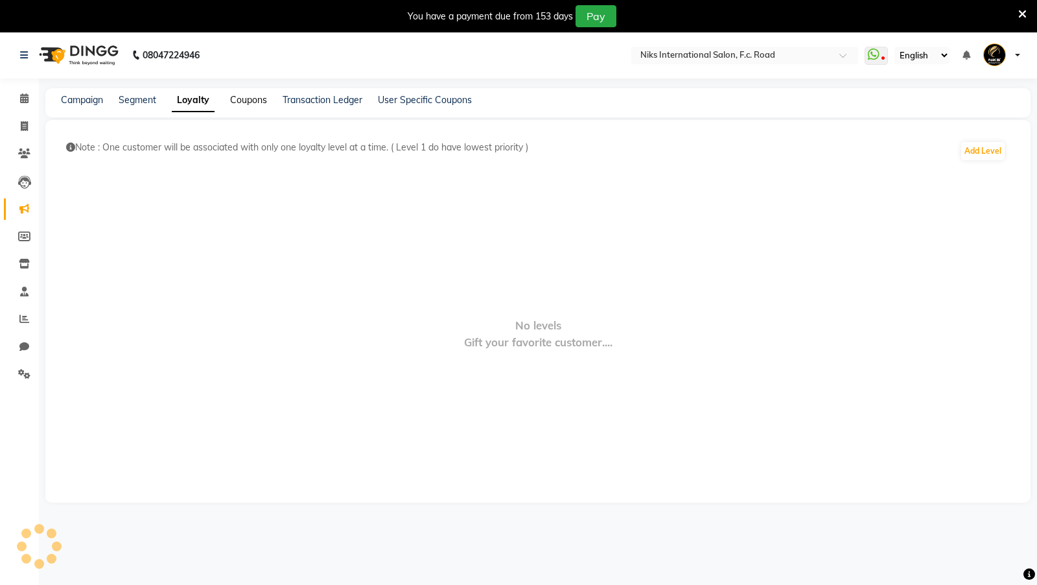
click at [240, 99] on link "Coupons" at bounding box center [248, 100] width 37 height 12
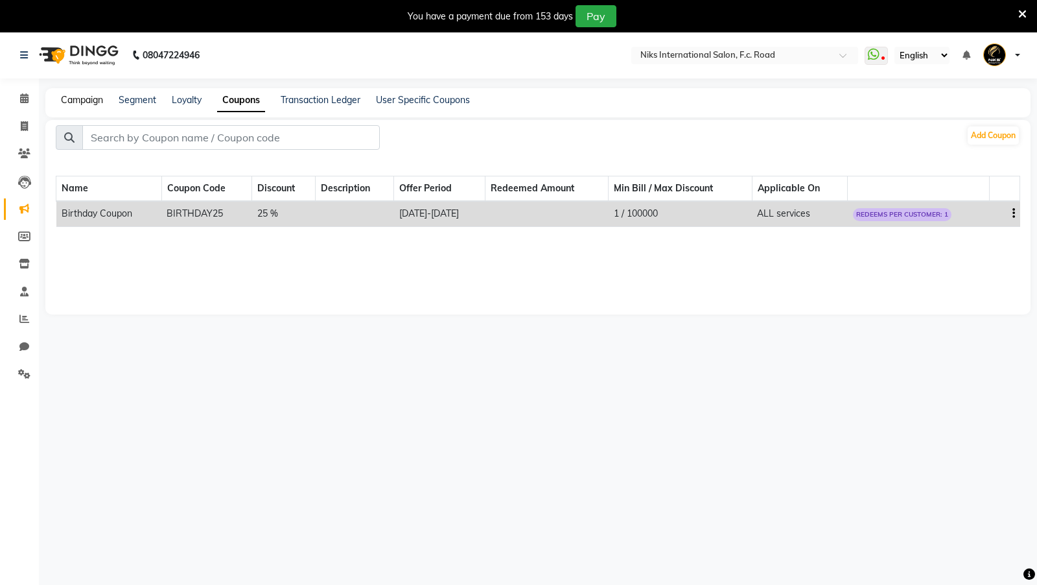
click at [84, 101] on link "Campaign" at bounding box center [82, 100] width 42 height 12
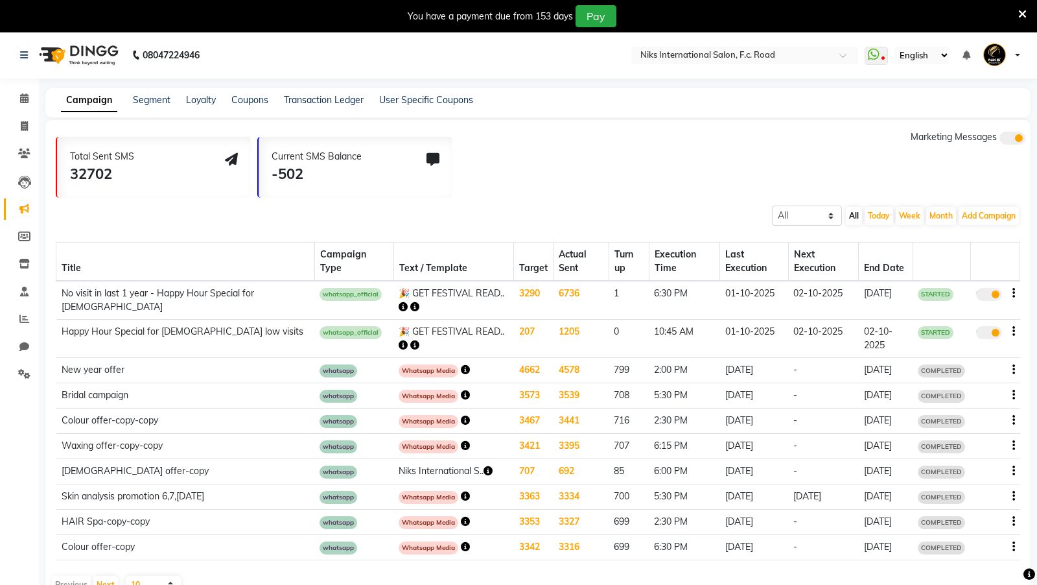
click at [609, 286] on td "1" at bounding box center [629, 300] width 40 height 39
click at [609, 302] on td "1" at bounding box center [629, 300] width 40 height 39
click at [609, 293] on td "1" at bounding box center [629, 300] width 40 height 39
click at [26, 100] on icon at bounding box center [24, 98] width 8 height 10
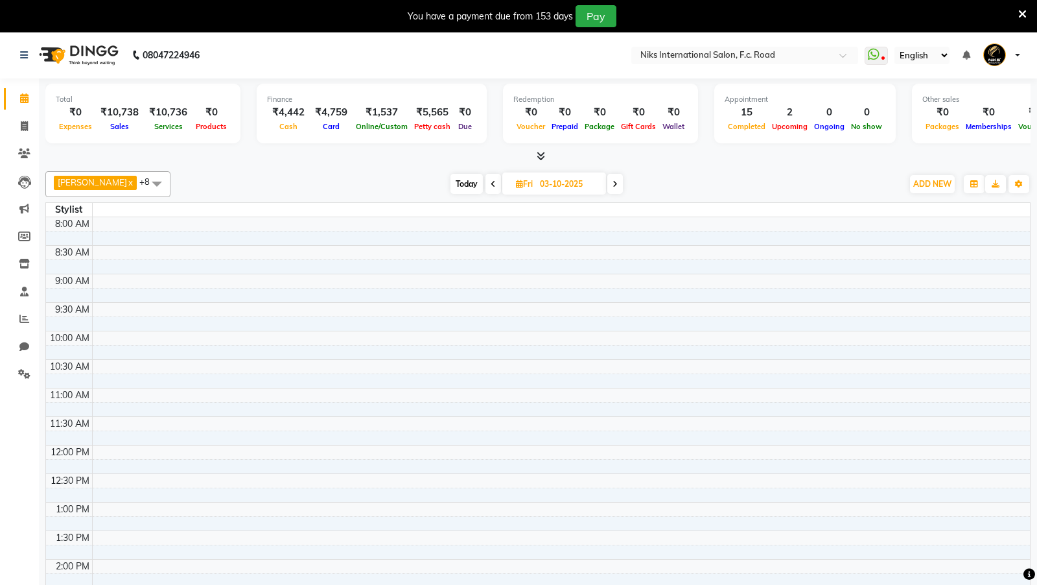
click at [144, 181] on span at bounding box center [157, 183] width 26 height 25
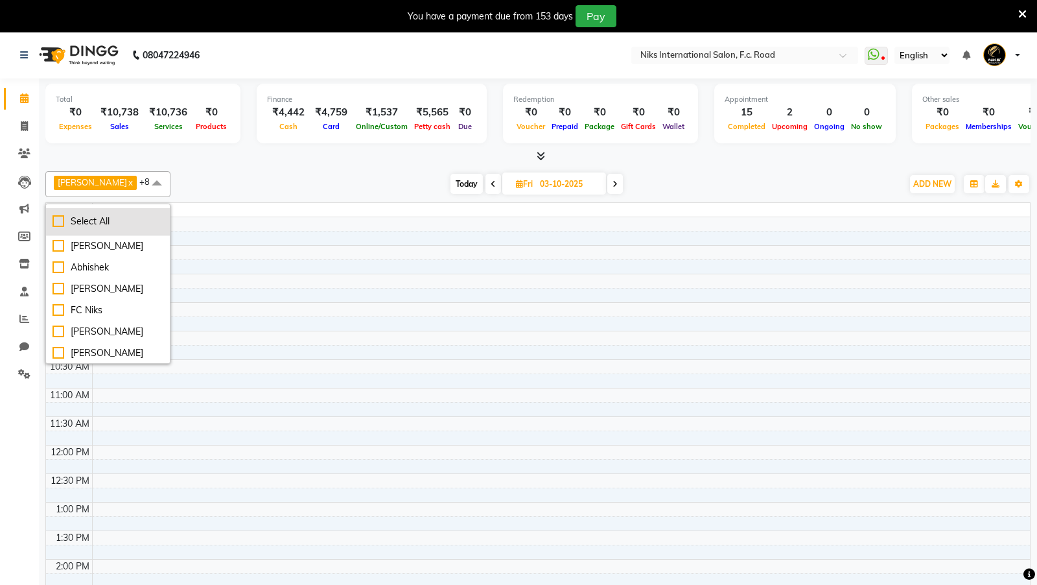
click at [69, 224] on div "Select All" at bounding box center [107, 222] width 111 height 14
checkbox input "true"
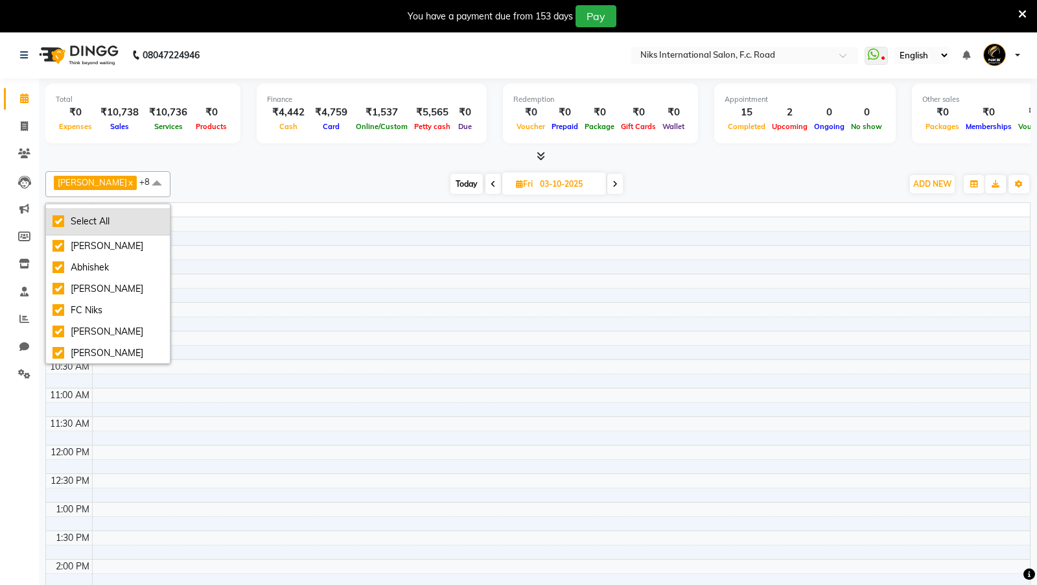
checkbox input "true"
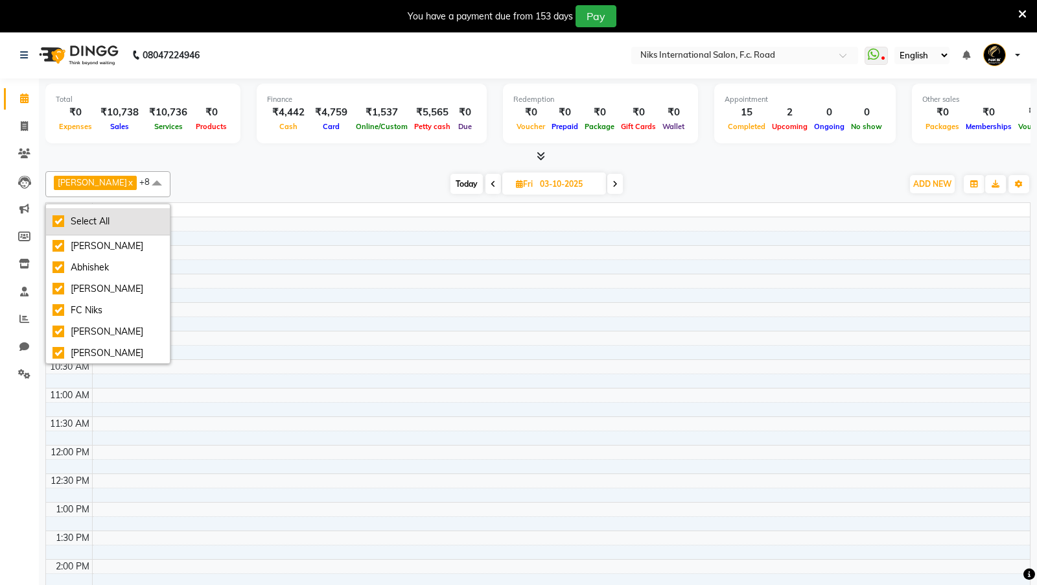
checkbox input "true"
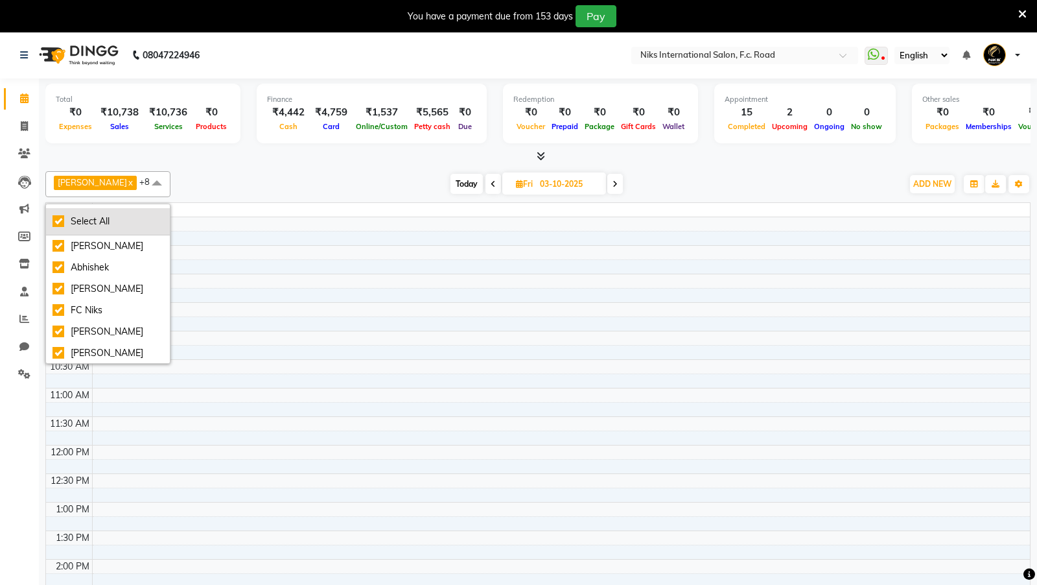
checkbox input "true"
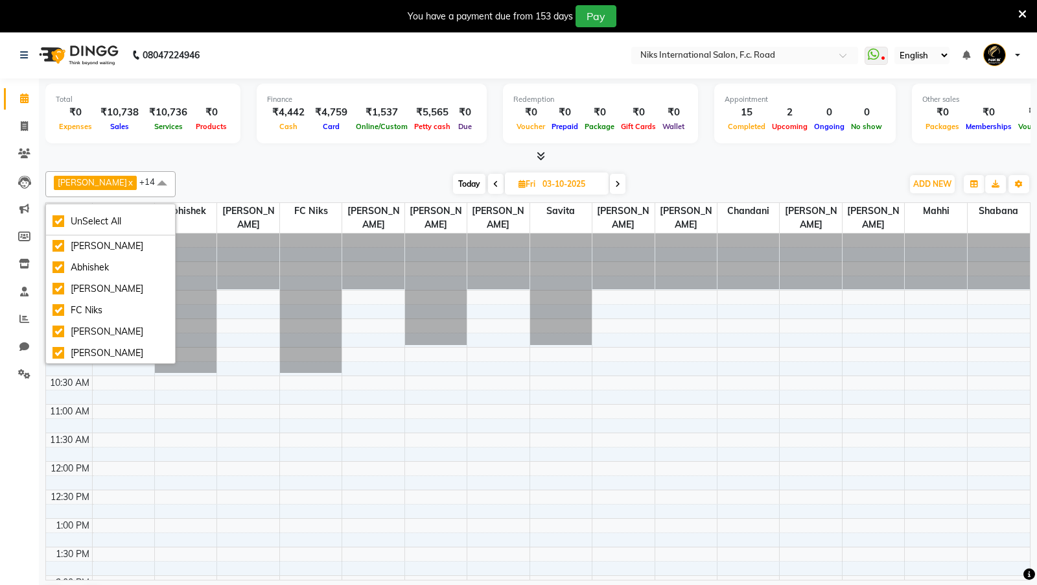
click at [309, 179] on div "[DATE] [DATE]" at bounding box center [539, 183] width 714 height 19
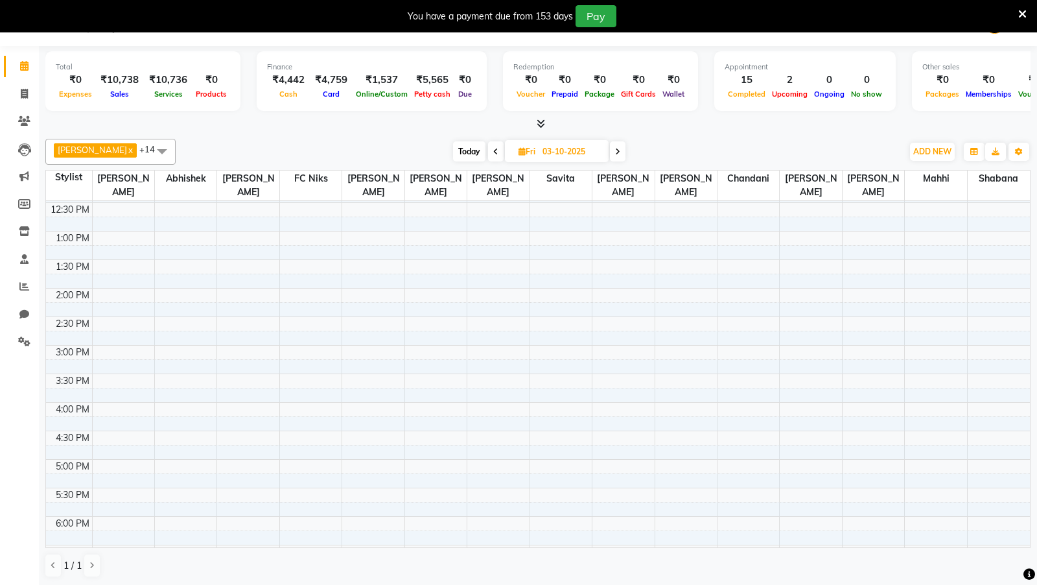
scroll to position [141, 0]
click at [464, 148] on span "Today" at bounding box center [469, 151] width 32 height 20
type input "01-10-2025"
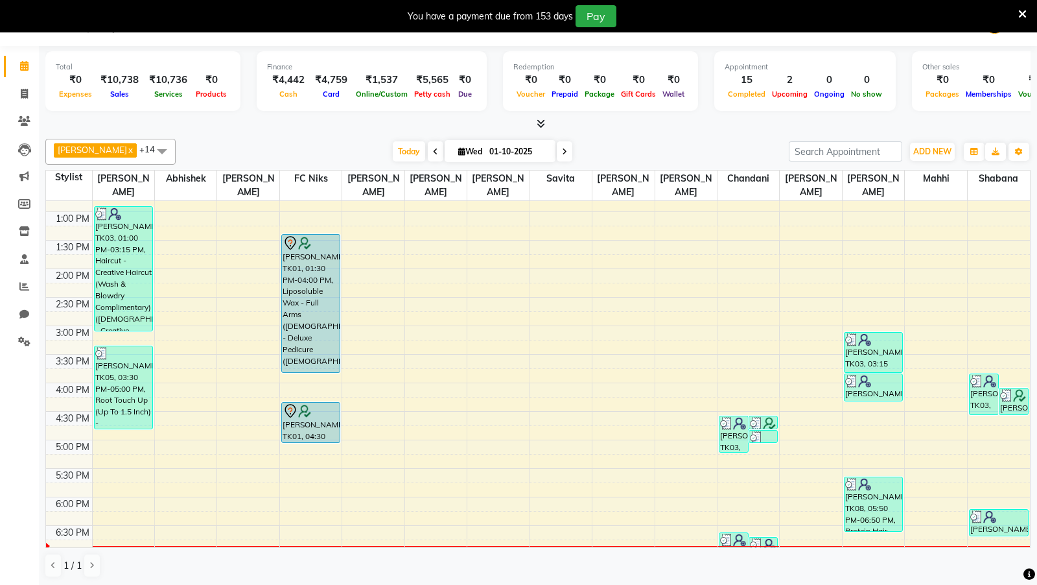
scroll to position [302, 0]
